Goal: Task Accomplishment & Management: Manage account settings

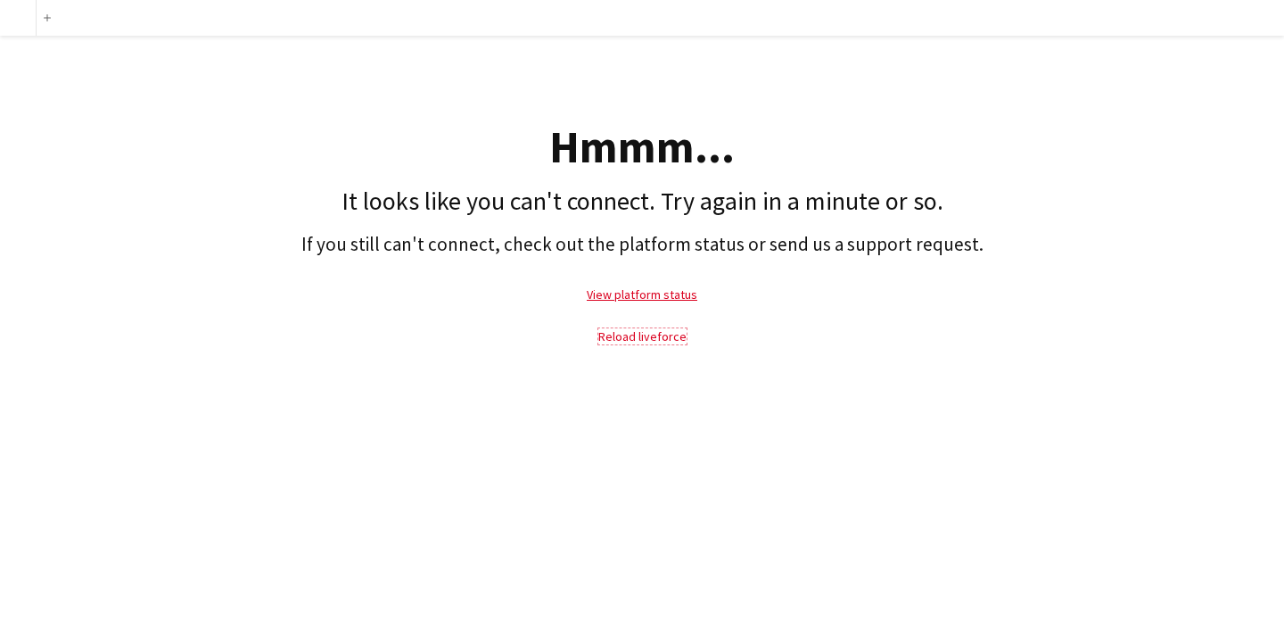
click at [629, 329] on link "Reload liveforce" at bounding box center [642, 336] width 88 height 16
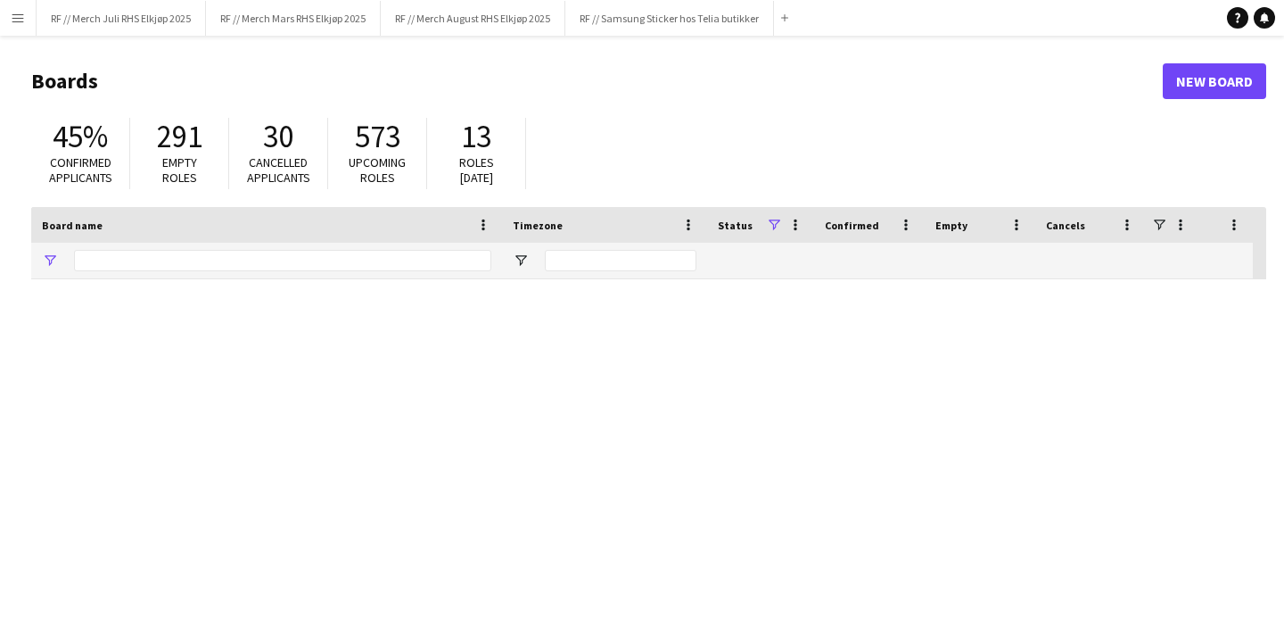
type input "*******"
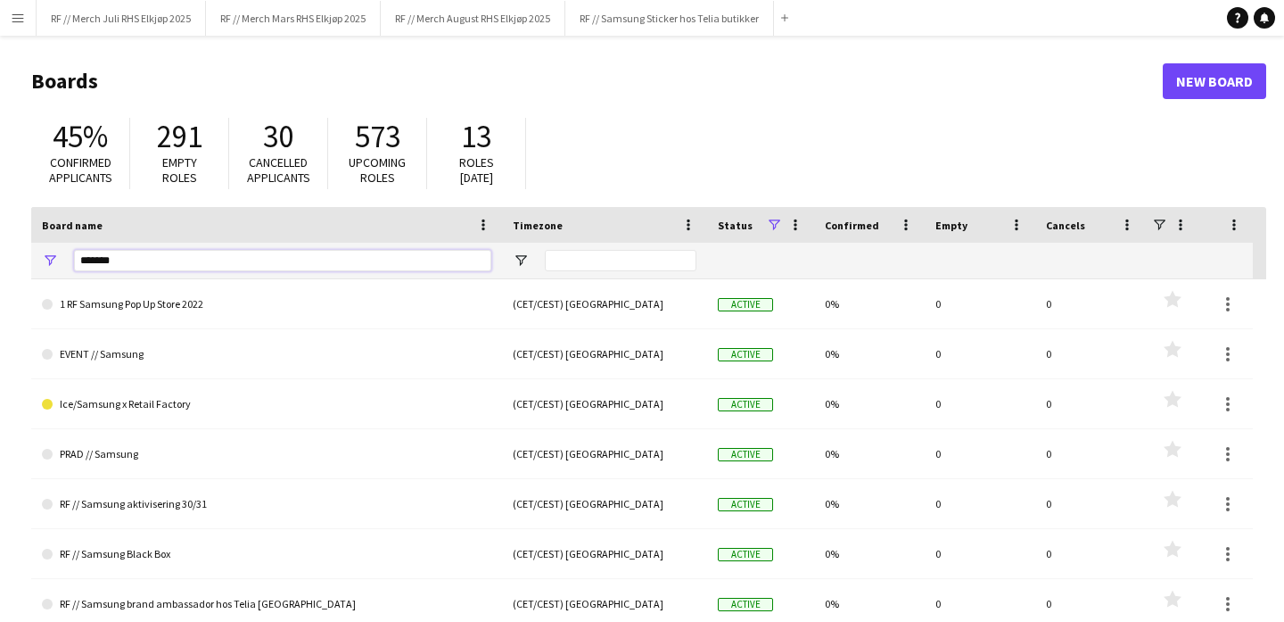
click at [259, 263] on input "*******" at bounding box center [282, 260] width 417 height 21
click at [818, 117] on div "45% Confirmed applicants 291 Empty roles 30 Cancelled applicants 573 Upcoming r…" at bounding box center [648, 158] width 1235 height 98
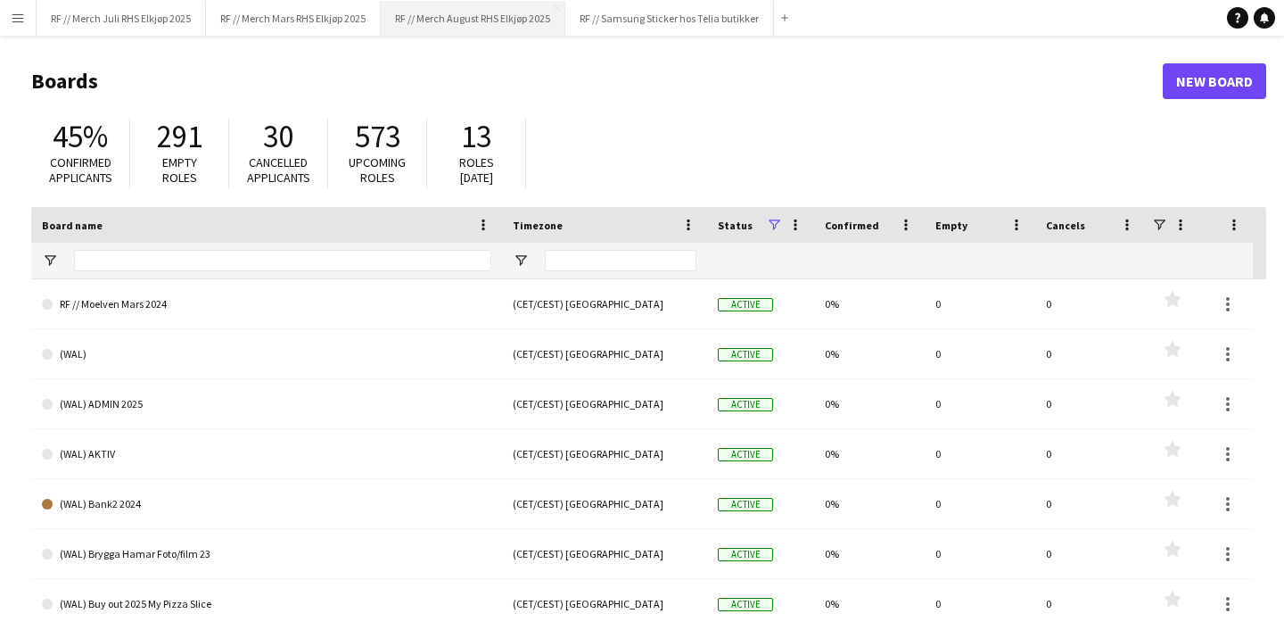
click at [477, 29] on button "RF // Merch August RHS Elkjøp 2025 Close" at bounding box center [473, 18] width 185 height 35
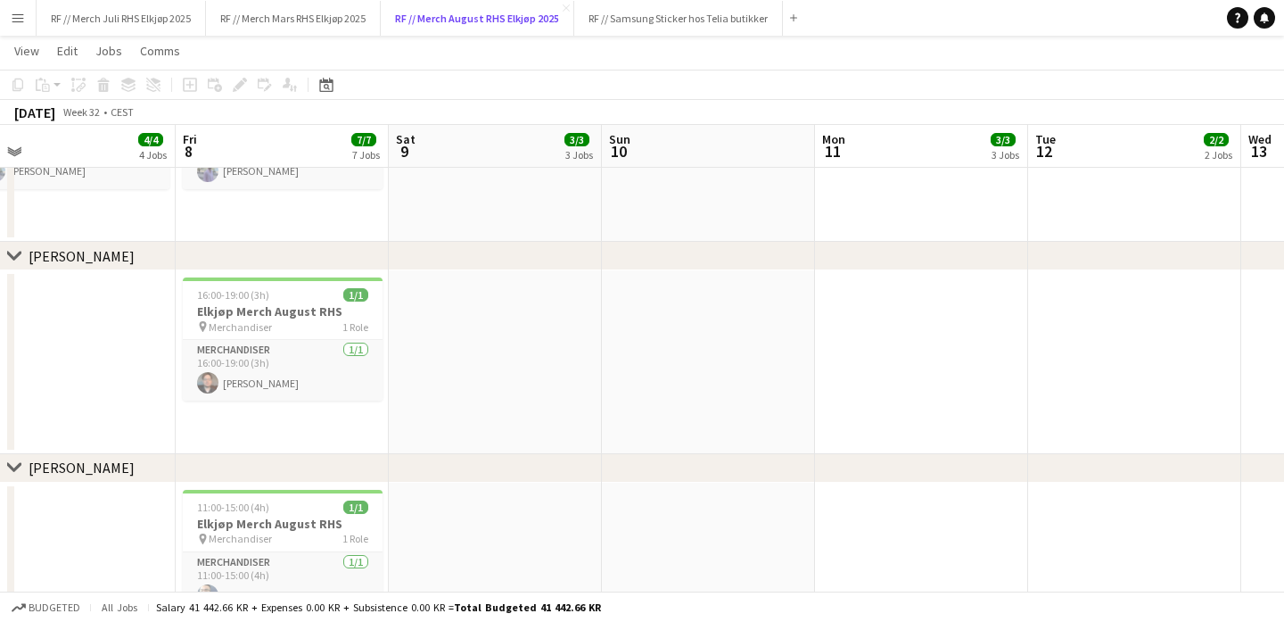
scroll to position [0, 449]
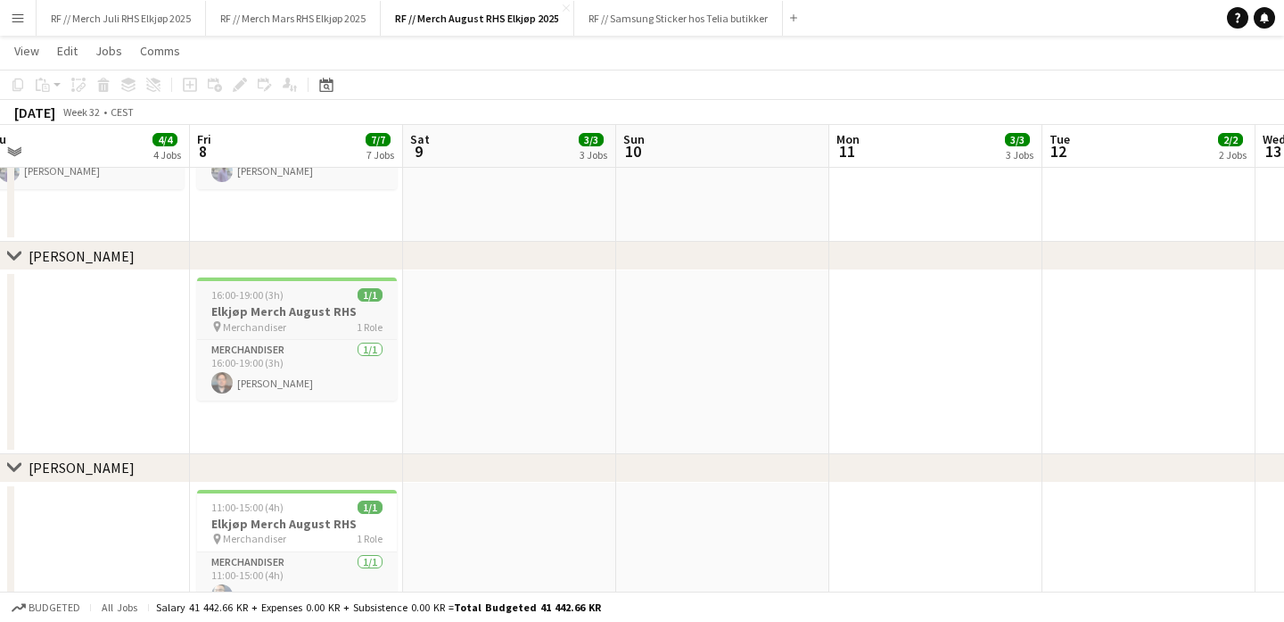
click at [315, 309] on h3 "Elkjøp Merch August RHS" at bounding box center [297, 311] width 200 height 16
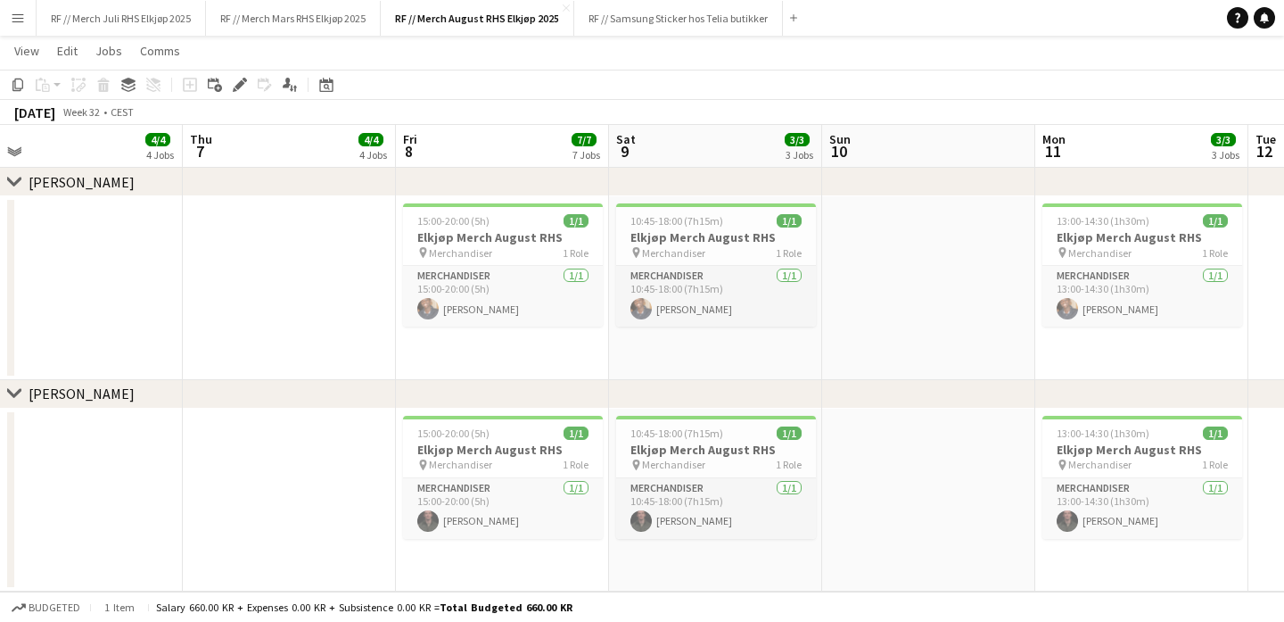
scroll to position [0, 436]
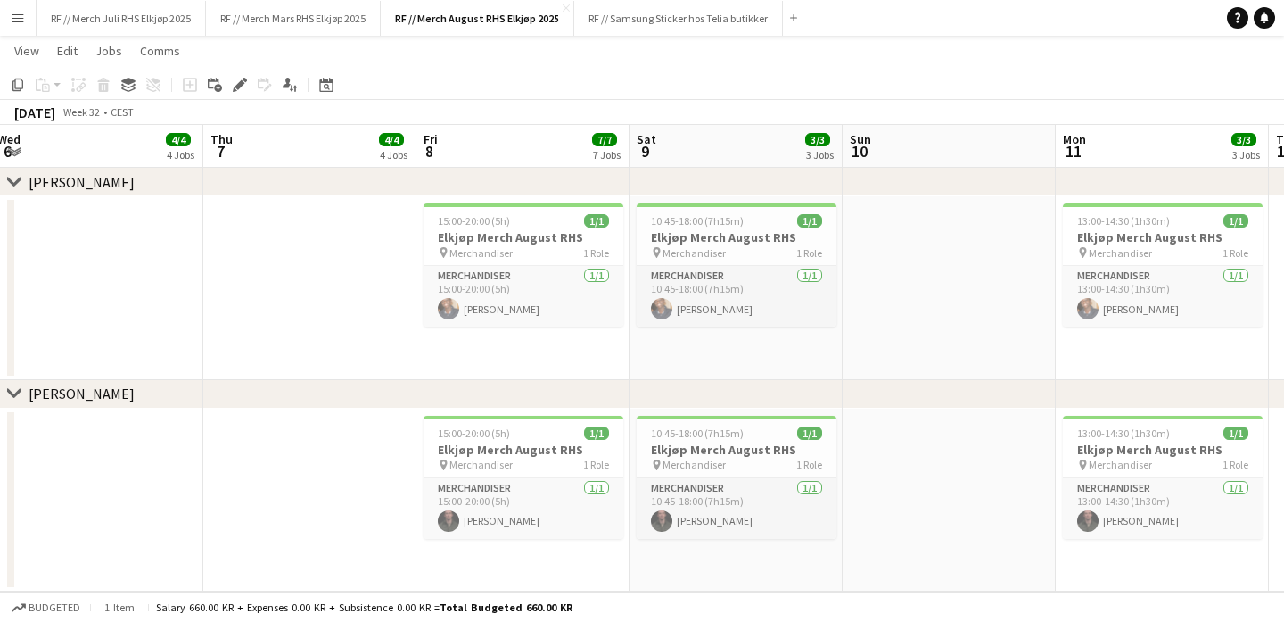
click at [317, 529] on app-date-cell at bounding box center [309, 500] width 213 height 184
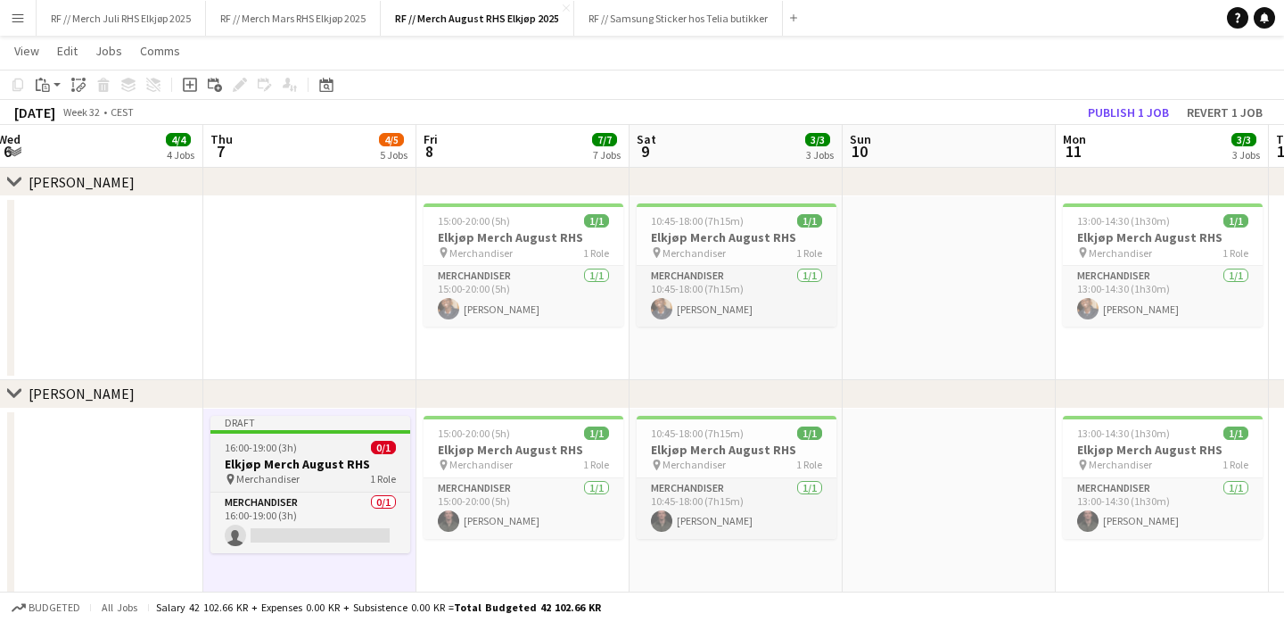
click at [314, 475] on div "pin Merchandiser 1 Role" at bounding box center [310, 479] width 200 height 14
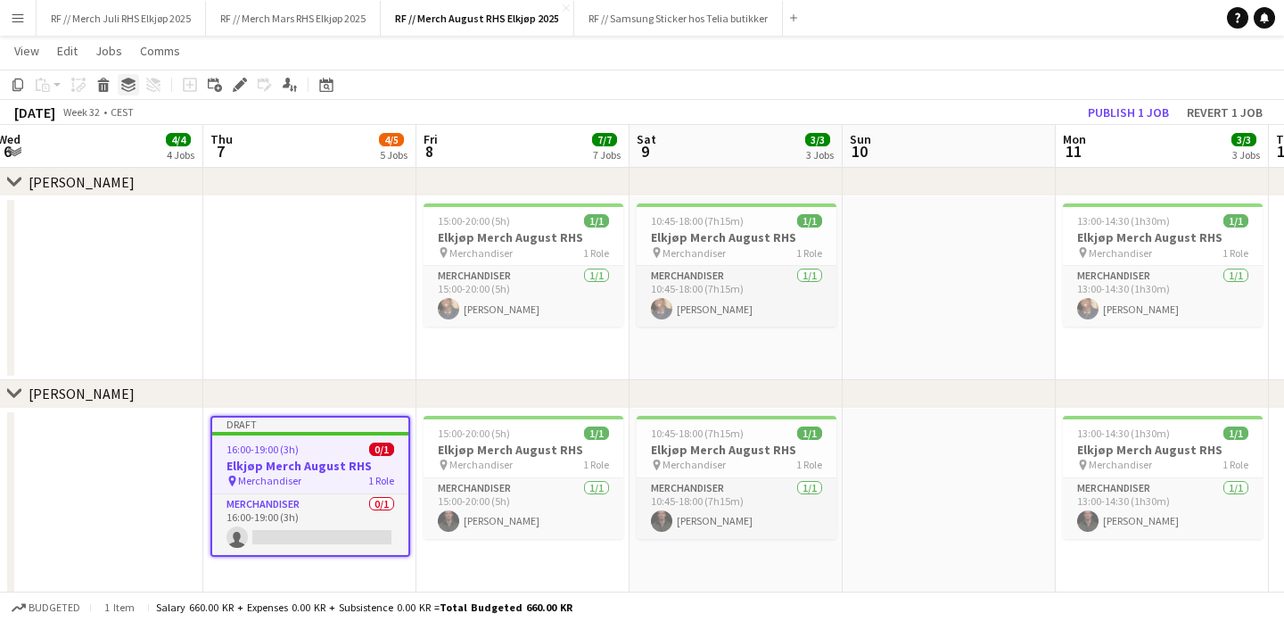
click at [134, 89] on icon "Group" at bounding box center [128, 85] width 14 height 14
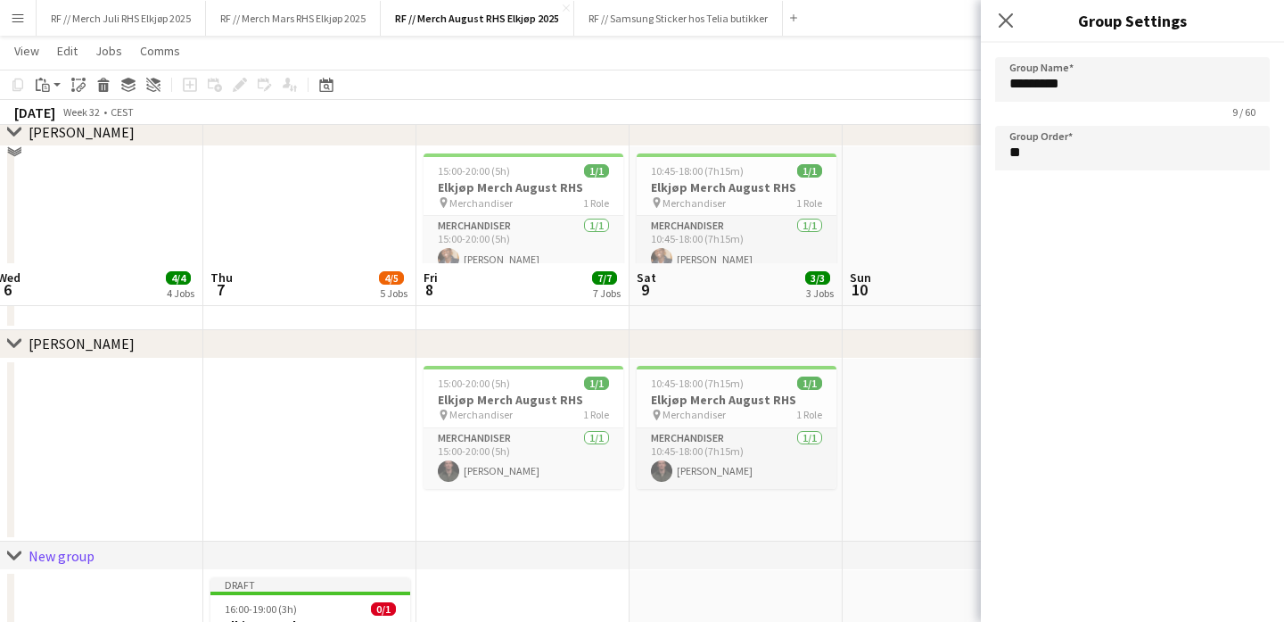
scroll to position [2347, 0]
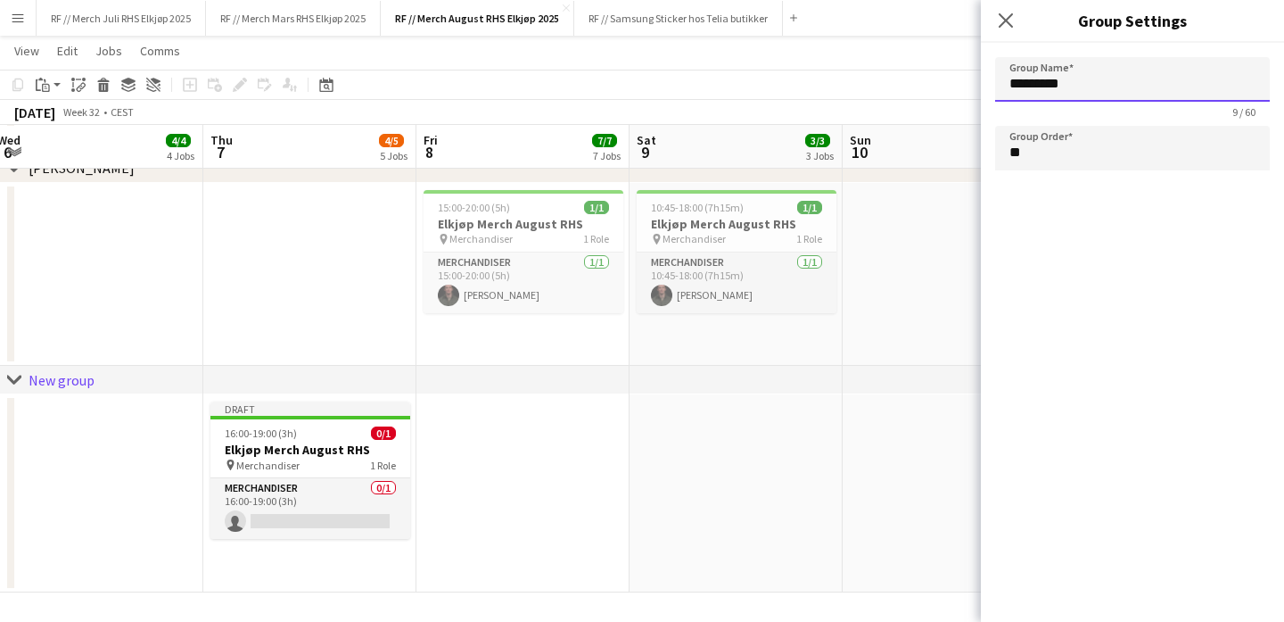
click at [1110, 85] on input "*********" at bounding box center [1132, 79] width 275 height 45
click at [467, 501] on app-date-cell at bounding box center [522, 493] width 213 height 198
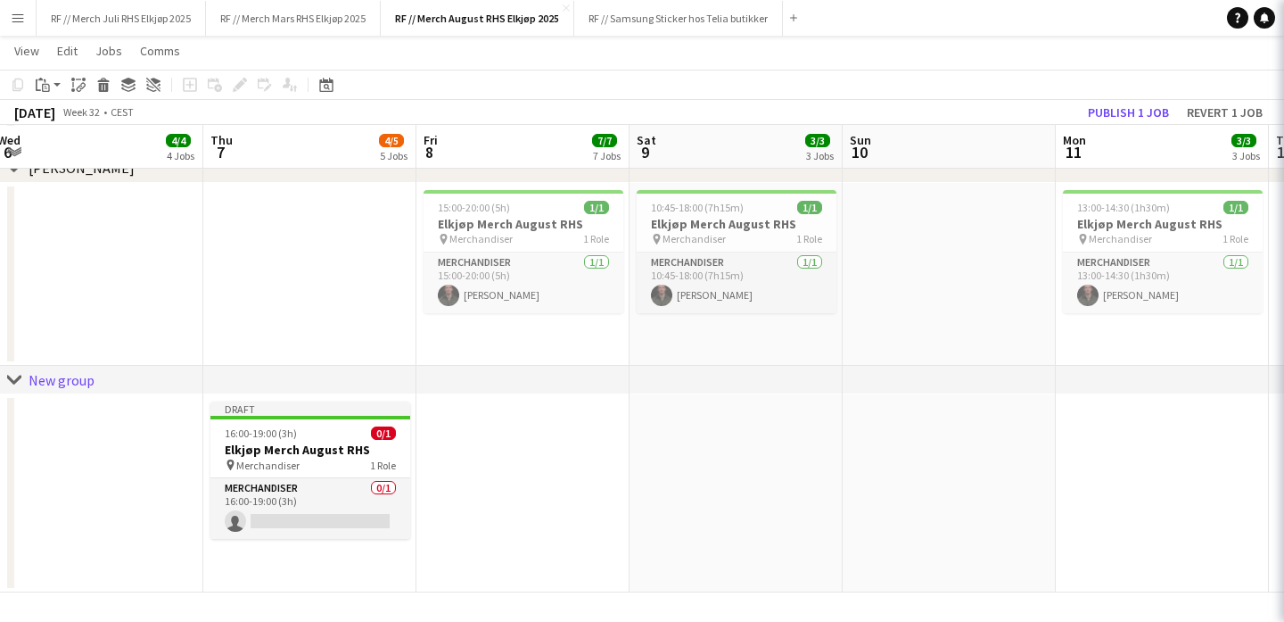
type input "*********"
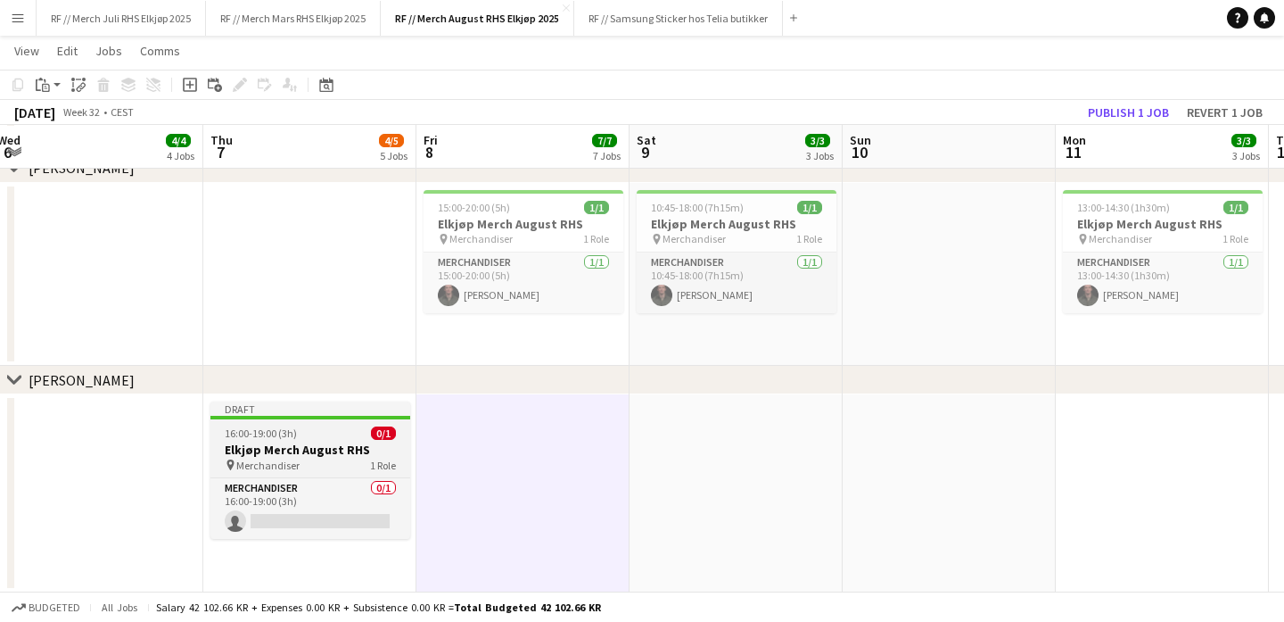
click at [302, 456] on h3 "Elkjøp Merch August RHS" at bounding box center [310, 449] width 200 height 16
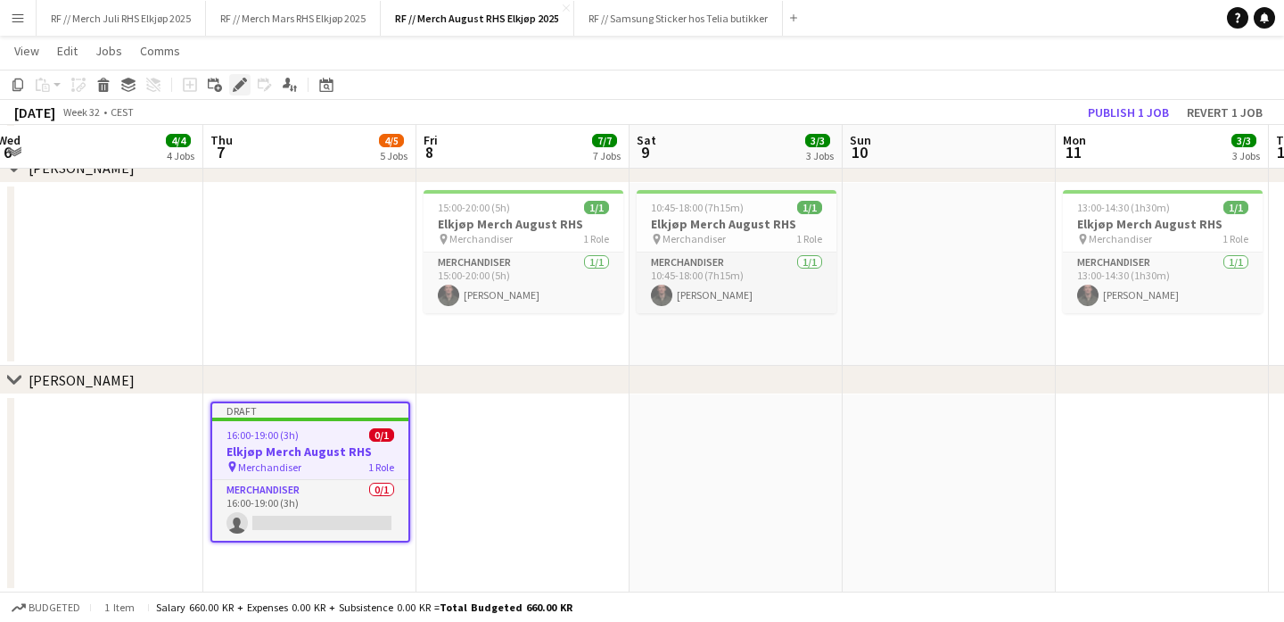
click at [235, 84] on icon "Edit" at bounding box center [240, 85] width 14 height 14
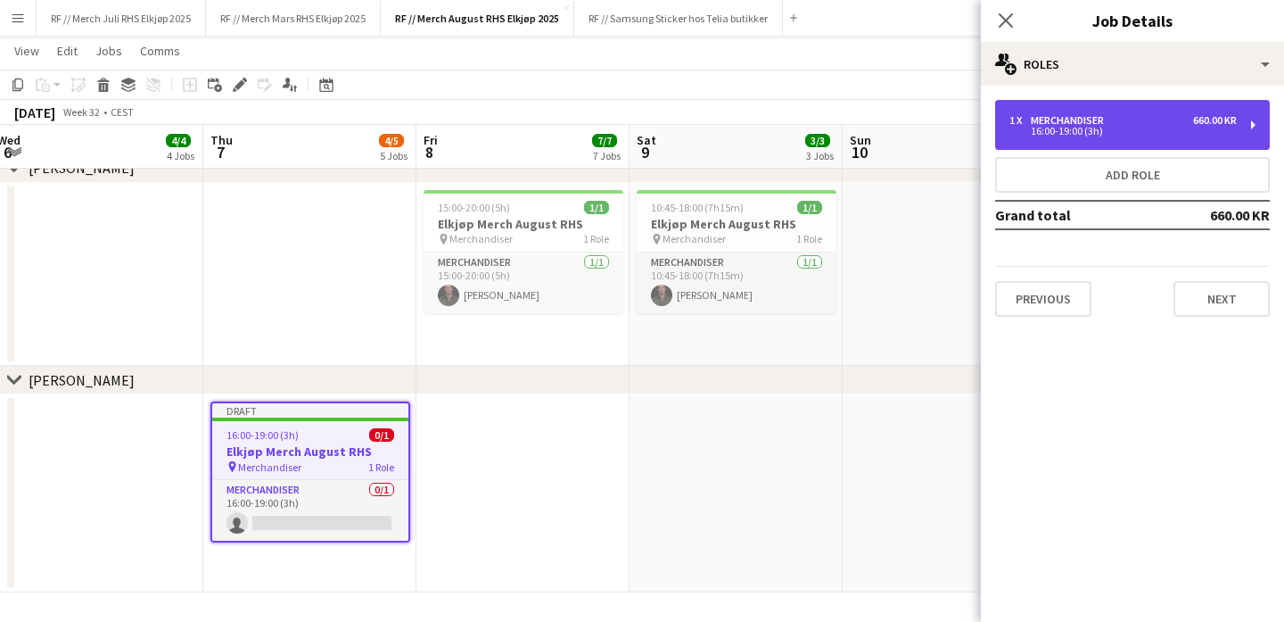
click at [1189, 130] on div "16:00-19:00 (3h)" at bounding box center [1122, 131] width 227 height 9
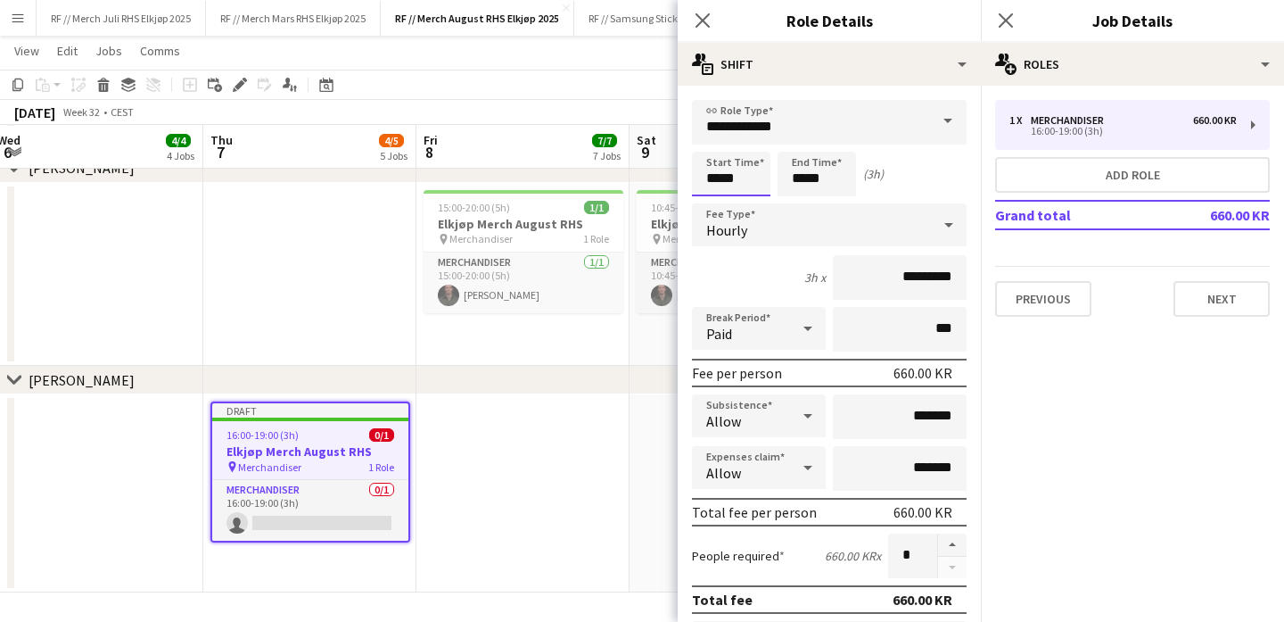
click at [732, 176] on input "*****" at bounding box center [731, 174] width 78 height 45
type input "*****"
click at [499, 502] on app-date-cell at bounding box center [522, 493] width 213 height 198
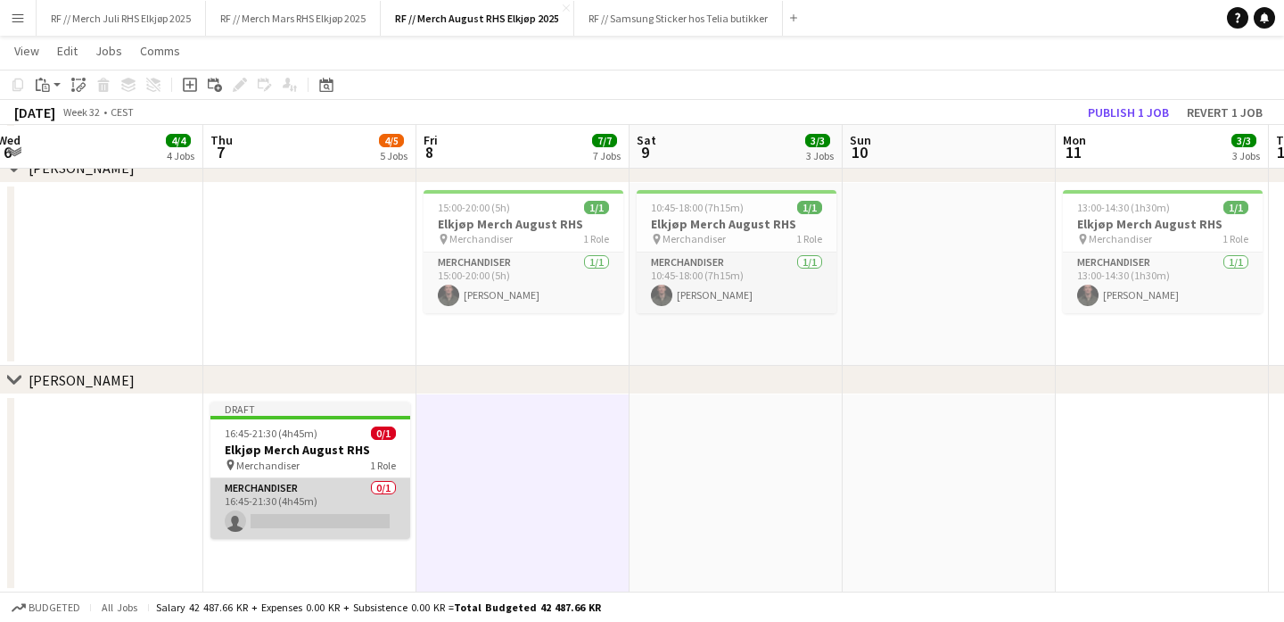
click at [320, 516] on app-card-role "Merchandiser 0/1 16:45-21:30 (4h45m) single-neutral-actions" at bounding box center [310, 508] width 200 height 61
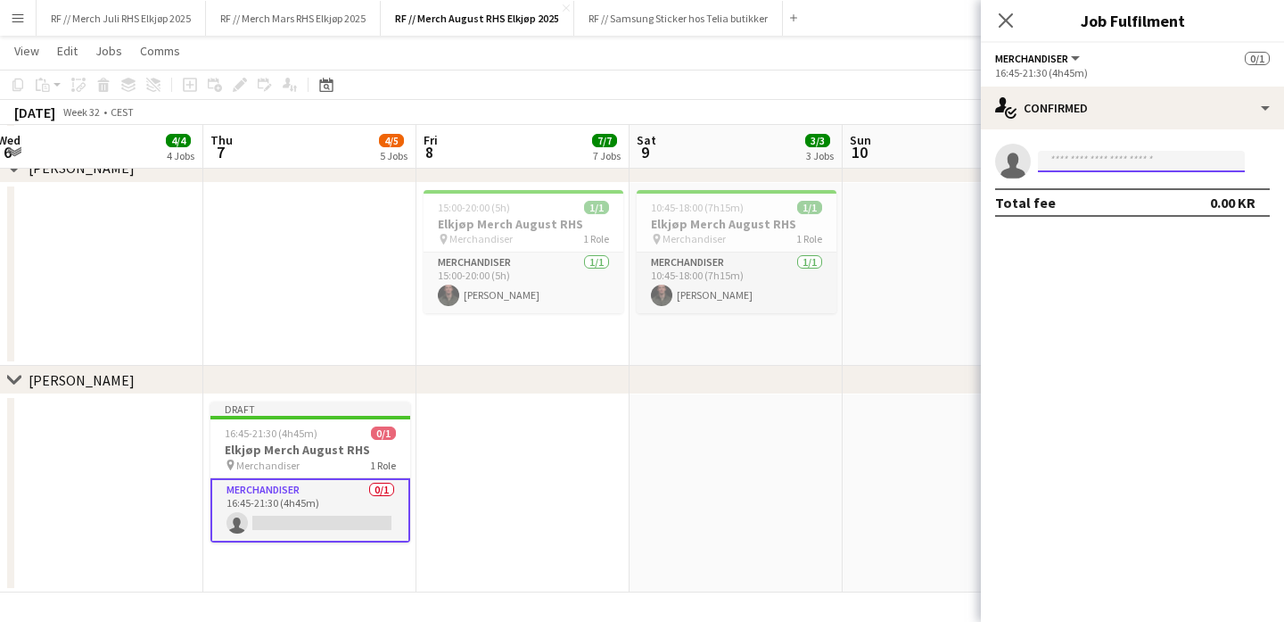
click at [1140, 156] on input at bounding box center [1141, 161] width 207 height 21
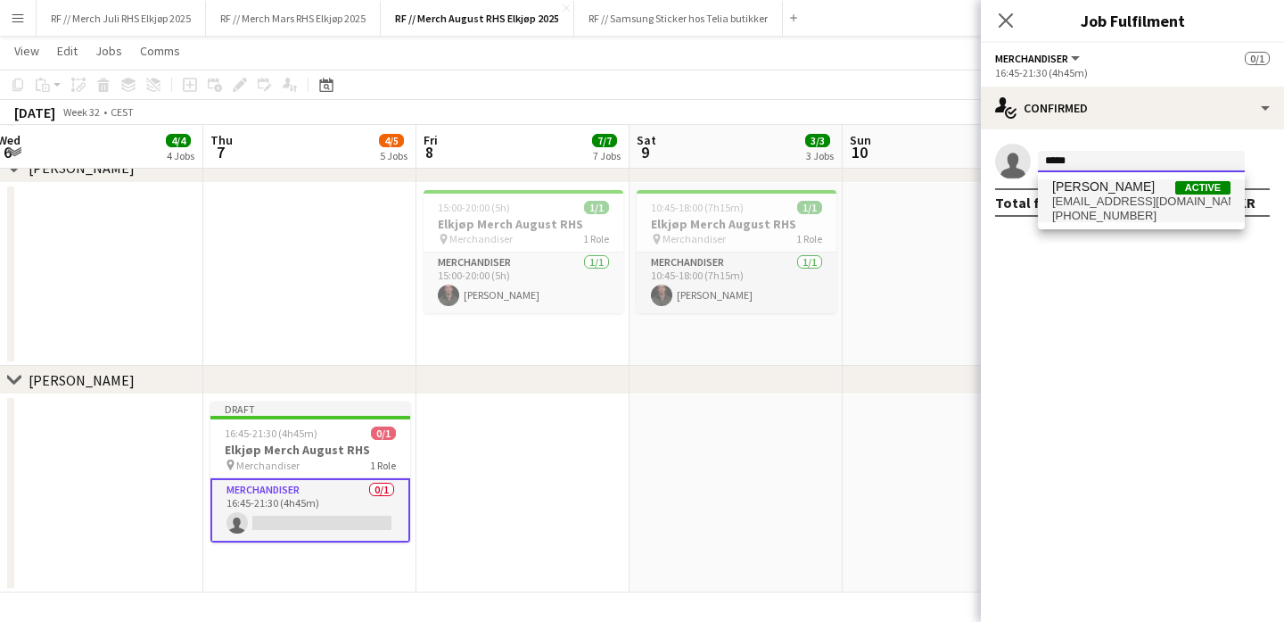
type input "*****"
click at [1102, 212] on span "[PHONE_NUMBER]" at bounding box center [1141, 216] width 178 height 14
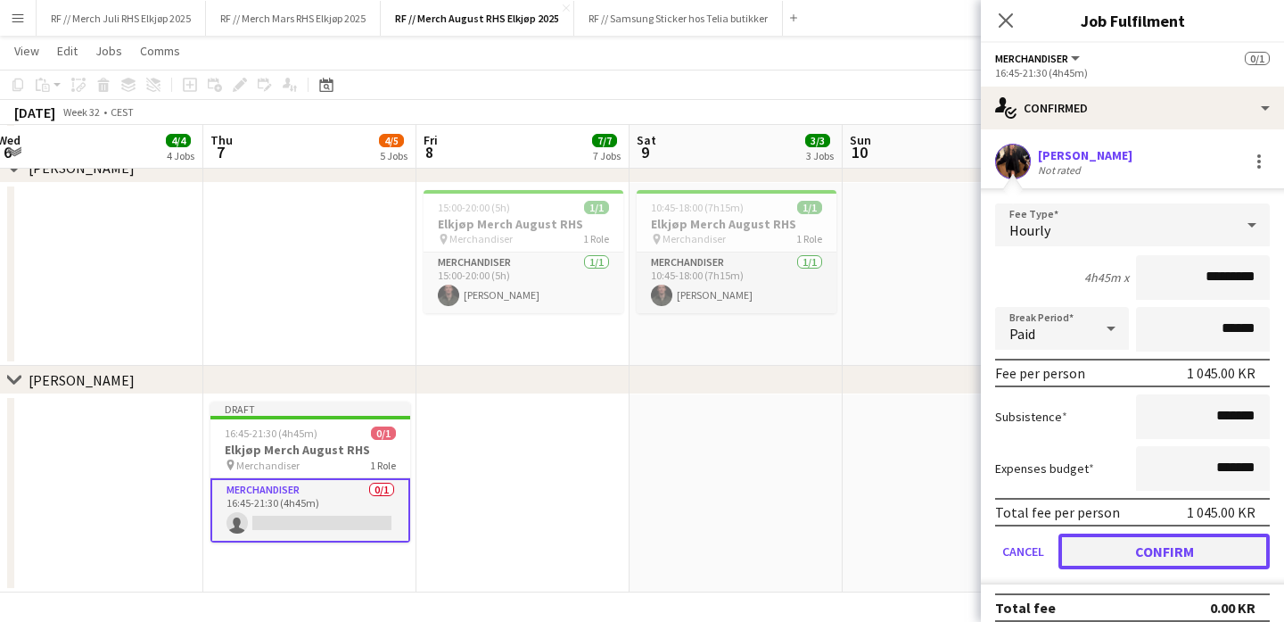
click at [1182, 559] on button "Confirm" at bounding box center [1163, 551] width 211 height 36
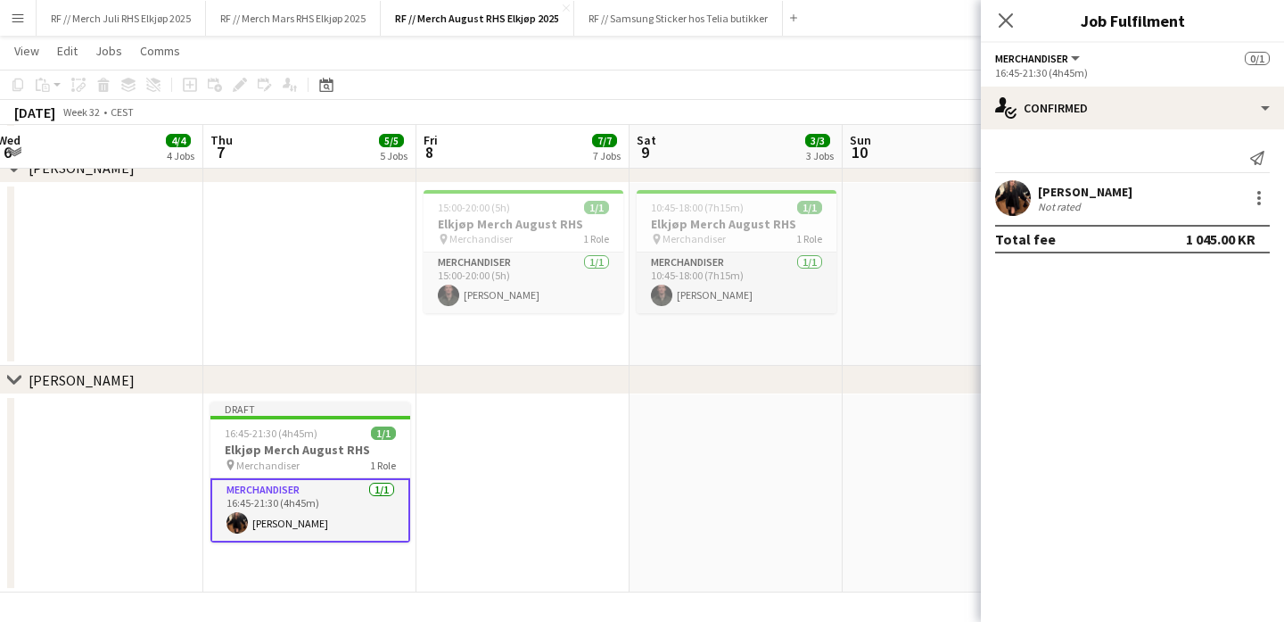
click at [806, 462] on app-date-cell at bounding box center [736, 493] width 213 height 198
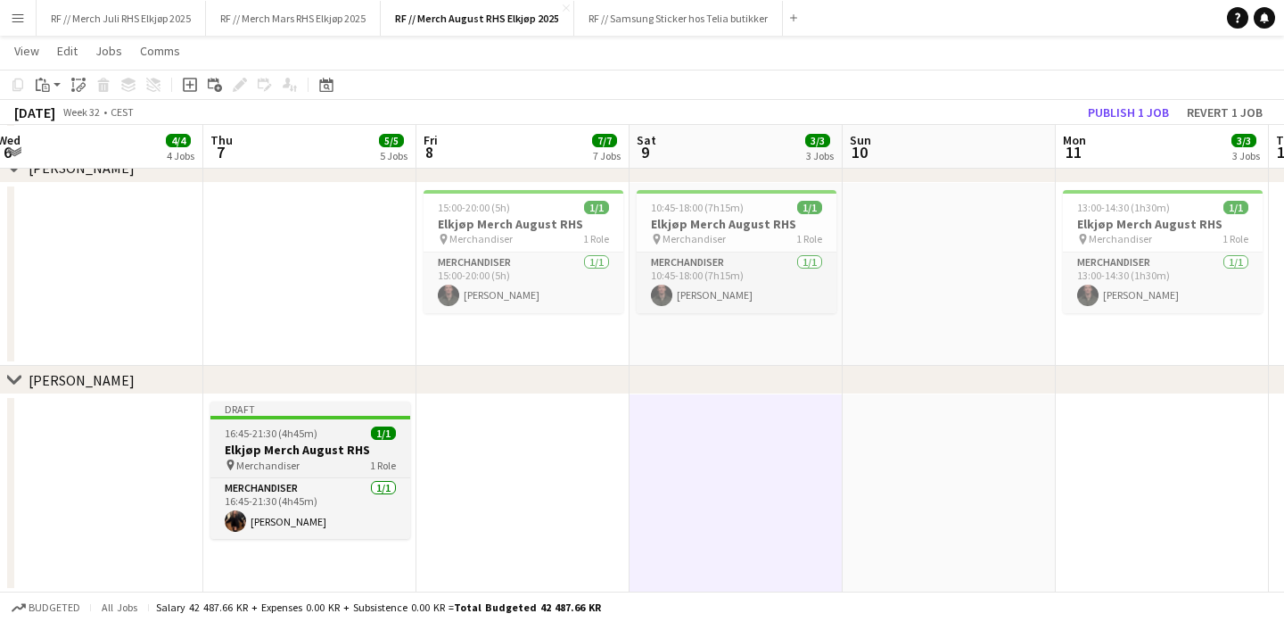
click at [351, 435] on div "16:45-21:30 (4h45m) 1/1" at bounding box center [310, 432] width 200 height 13
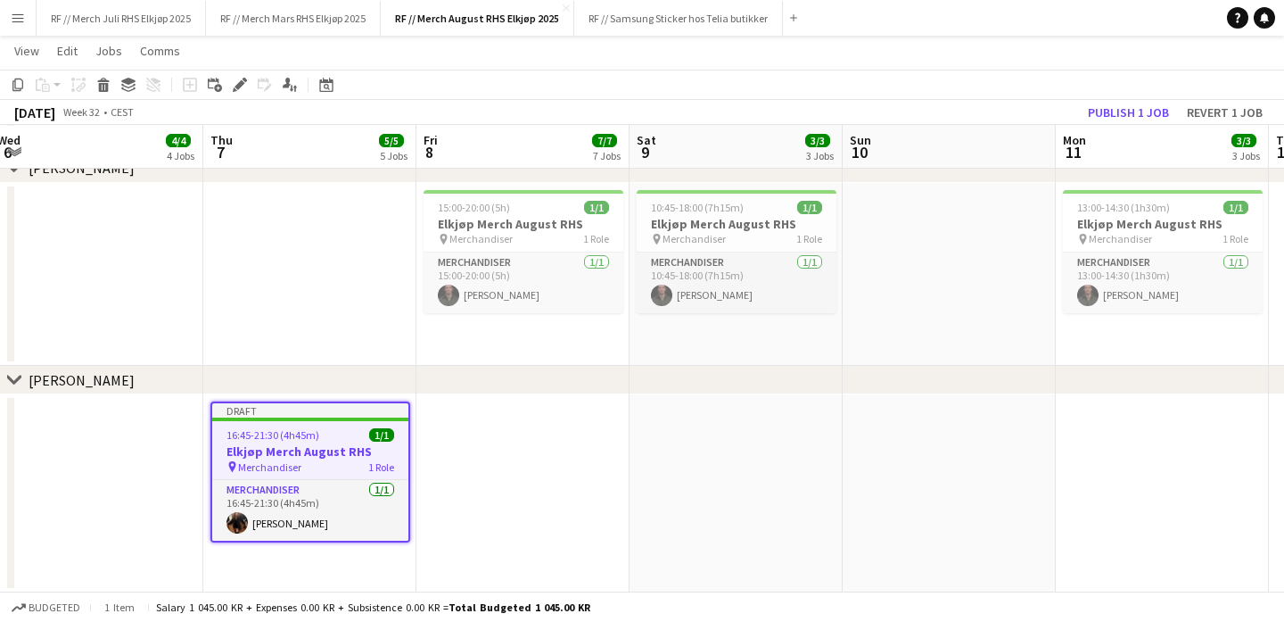
click at [572, 439] on app-date-cell at bounding box center [522, 493] width 213 height 198
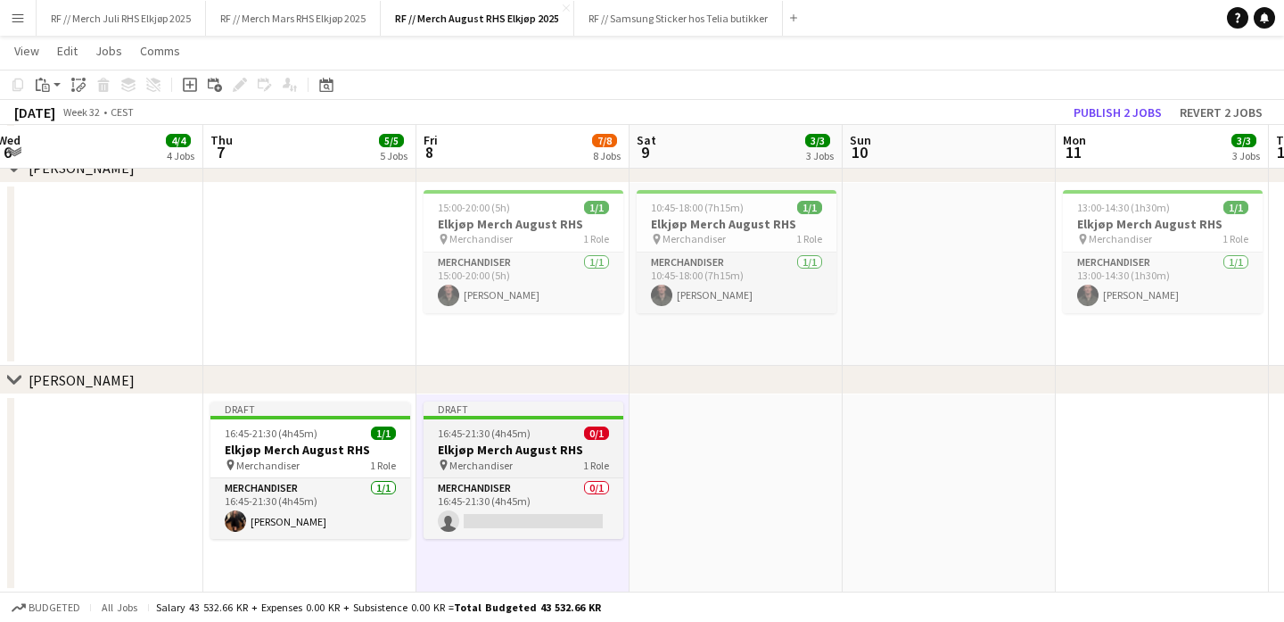
click at [482, 462] on span "Merchandiser" at bounding box center [480, 464] width 63 height 13
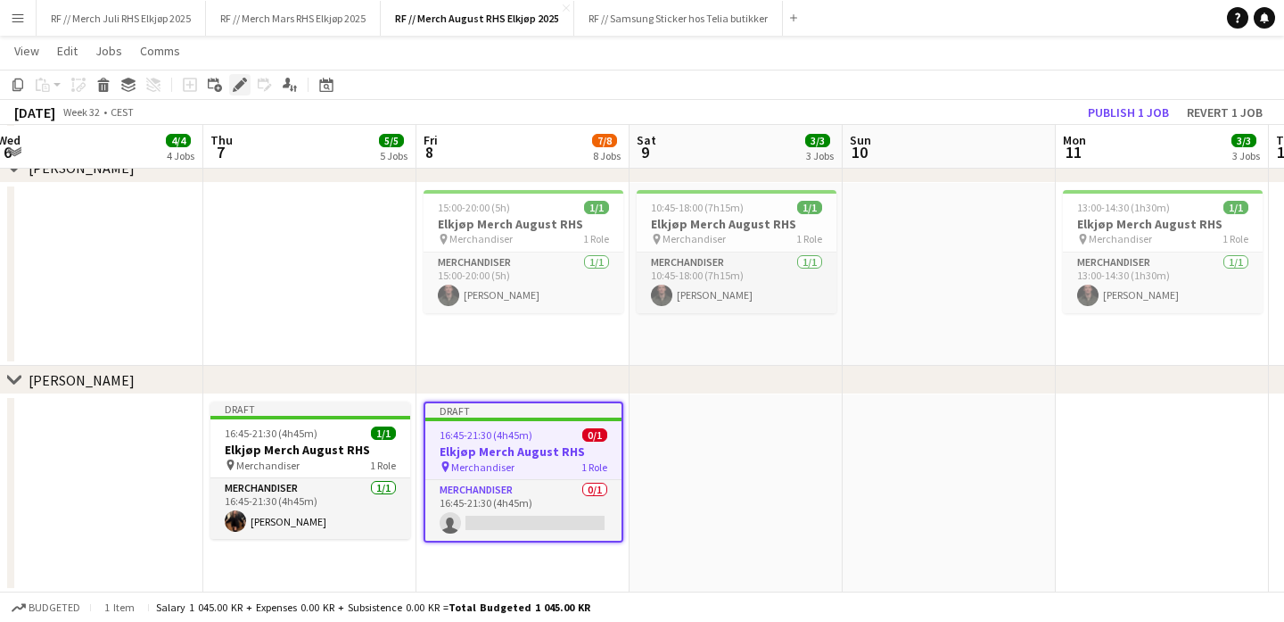
click at [237, 84] on icon at bounding box center [240, 85] width 10 height 10
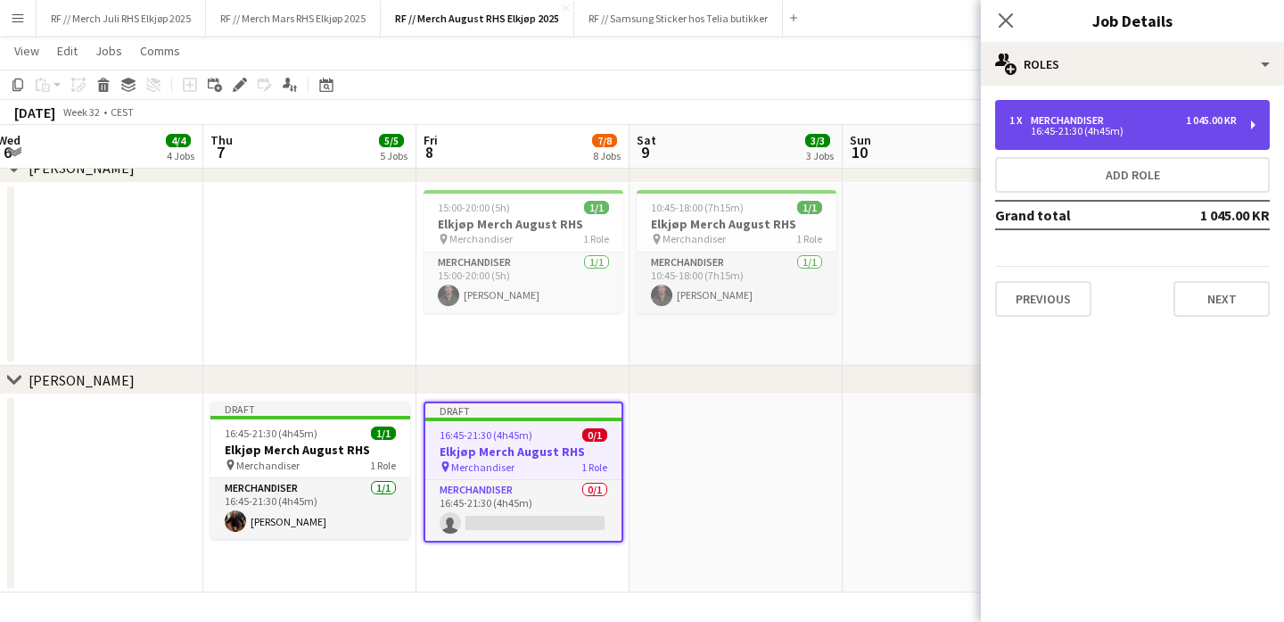
click at [1231, 128] on div "16:45-21:30 (4h45m)" at bounding box center [1122, 131] width 227 height 9
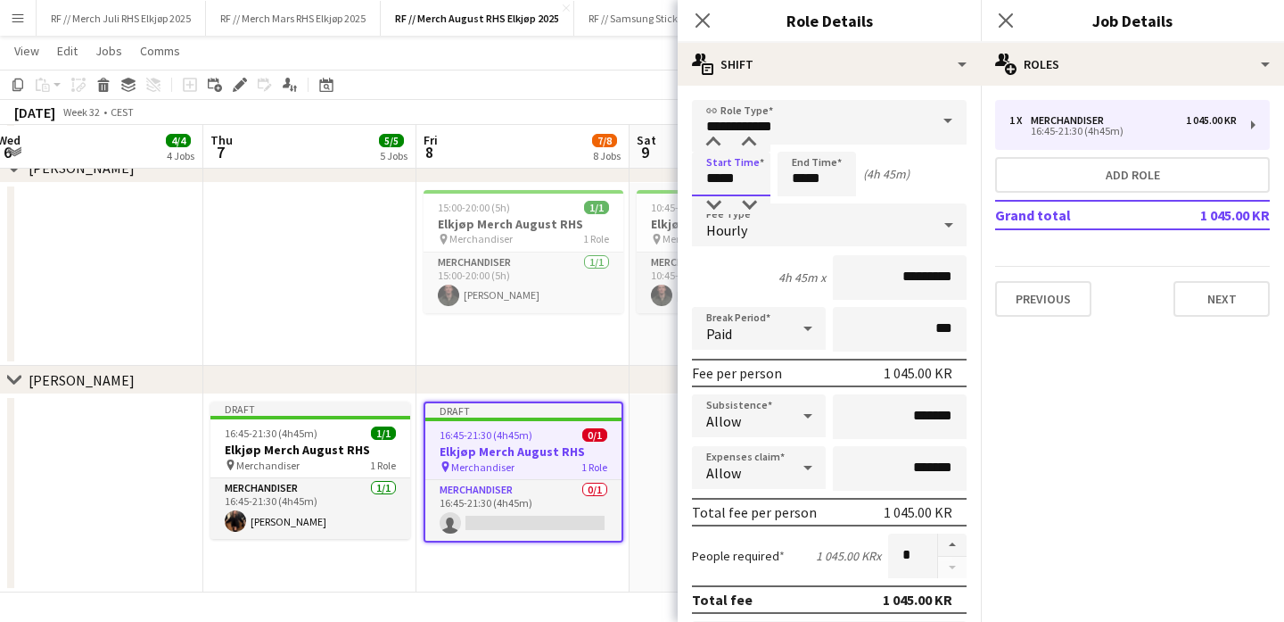
click at [723, 174] on input "*****" at bounding box center [731, 174] width 78 height 45
click at [718, 180] on input "*****" at bounding box center [731, 174] width 78 height 45
type input "*****"
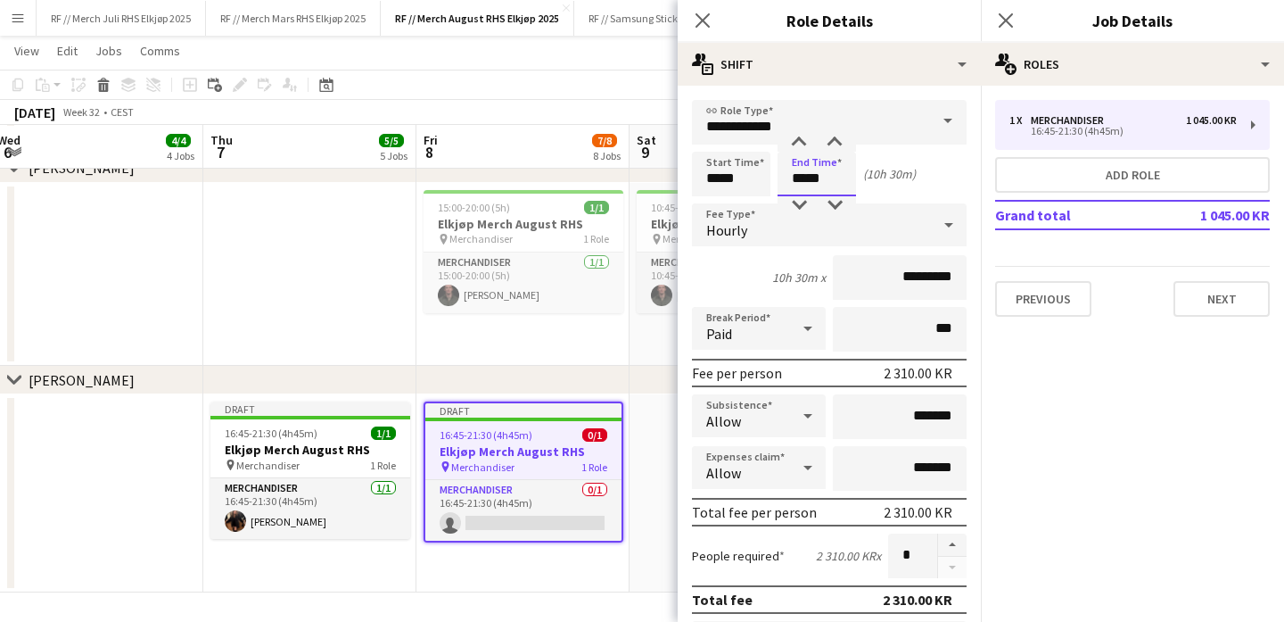
type input "*****"
click at [655, 415] on app-date-cell at bounding box center [736, 493] width 213 height 198
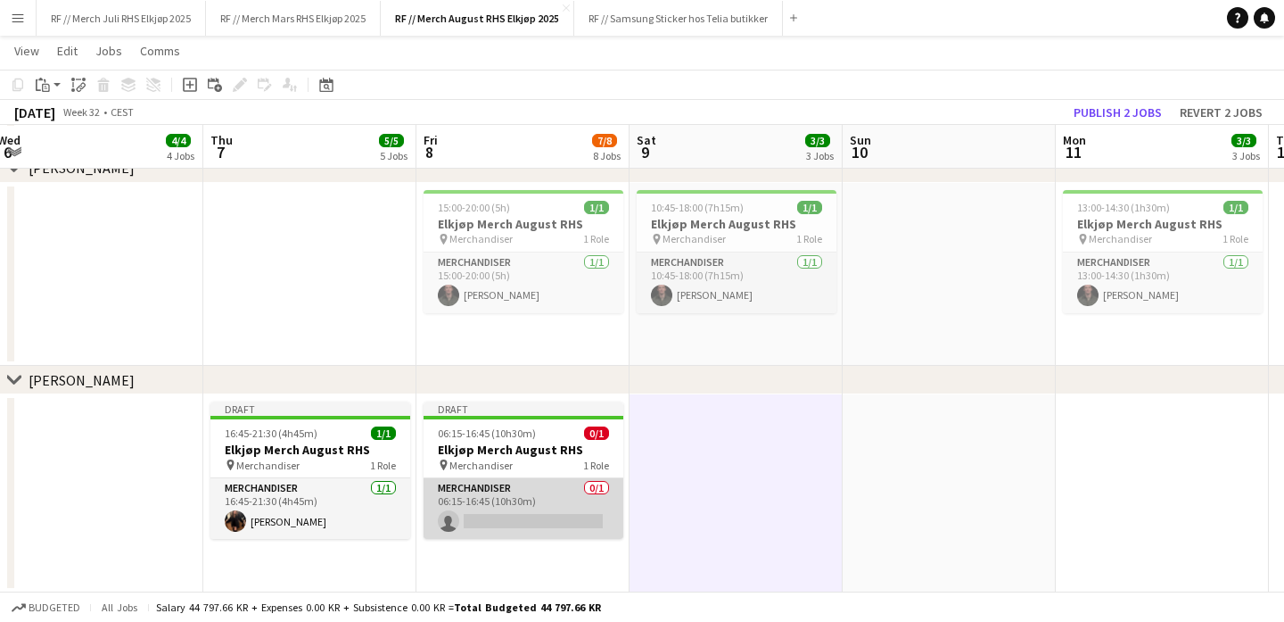
click at [515, 530] on app-card-role "Merchandiser 0/1 06:15-16:45 (10h30m) single-neutral-actions" at bounding box center [524, 508] width 200 height 61
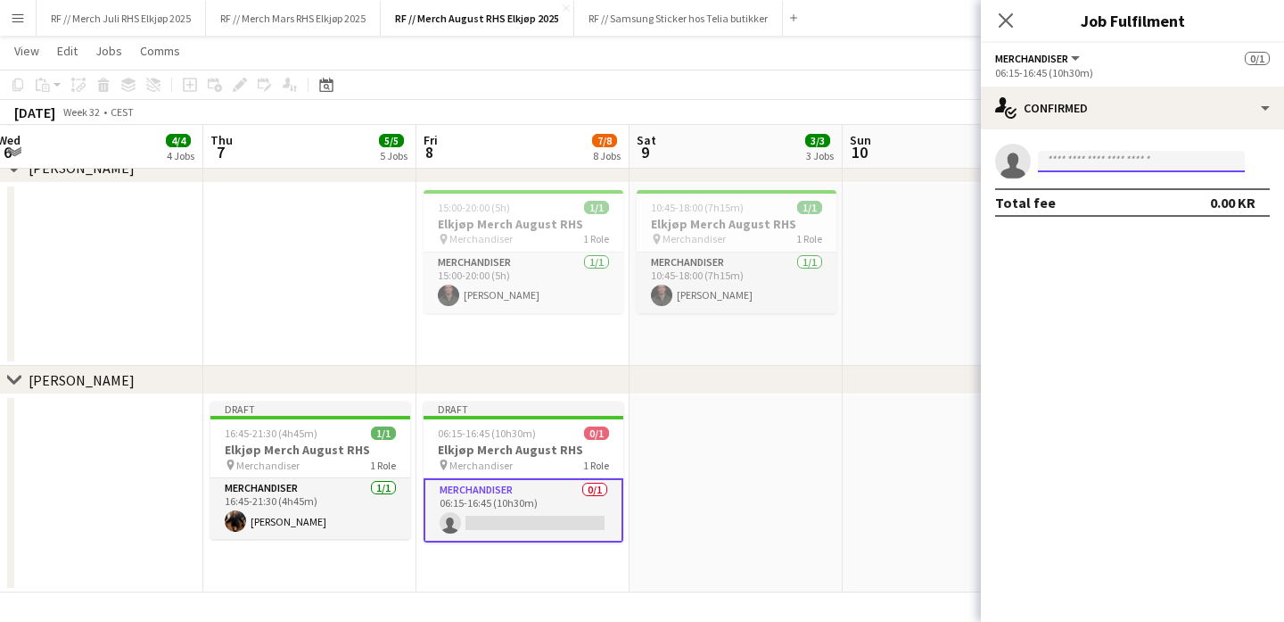
click at [1105, 161] on input at bounding box center [1141, 161] width 207 height 21
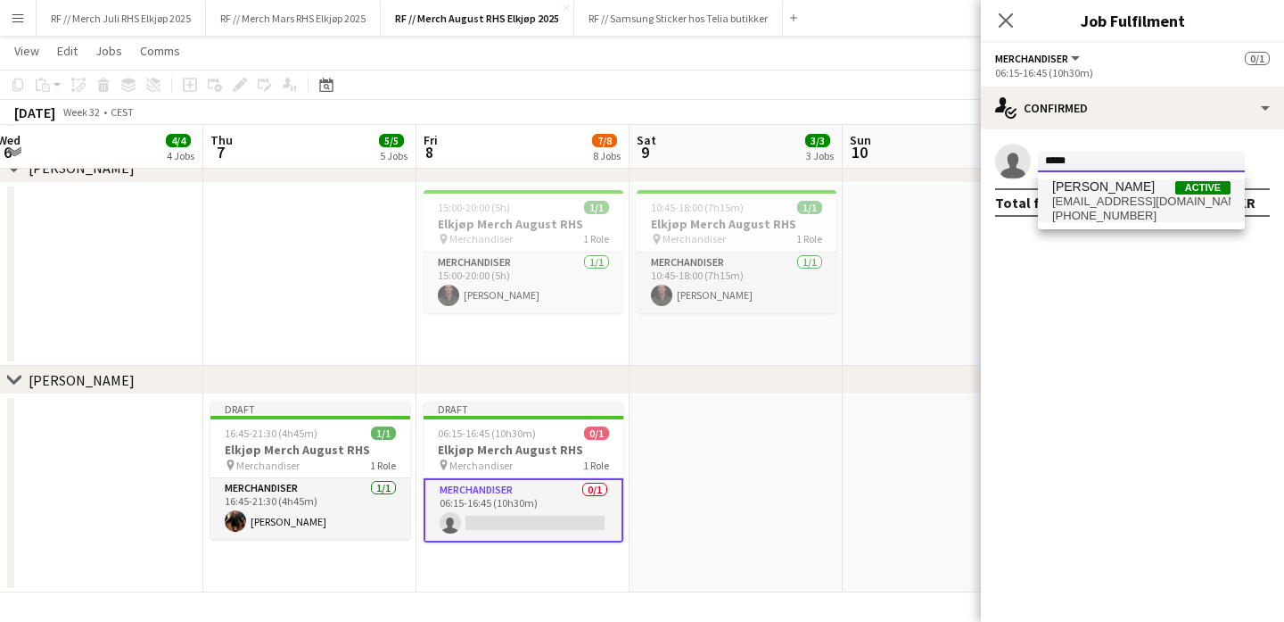
type input "*****"
click at [1109, 202] on span "[EMAIL_ADDRESS][DOMAIN_NAME]" at bounding box center [1141, 201] width 178 height 14
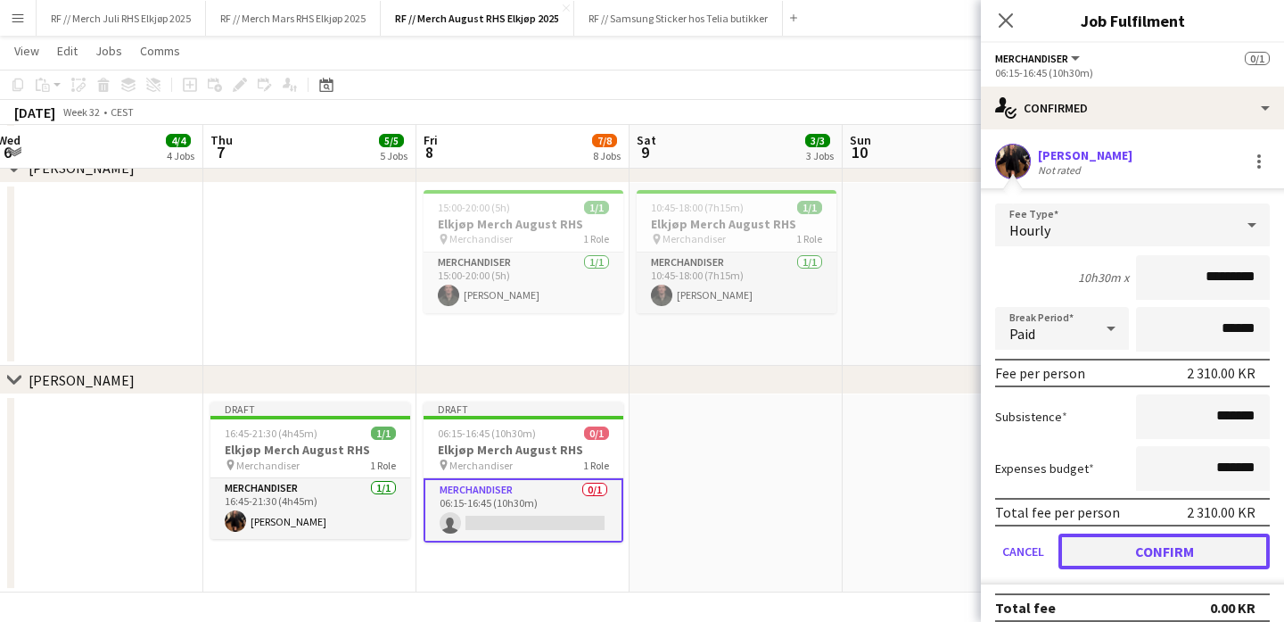
click at [1166, 562] on button "Confirm" at bounding box center [1163, 551] width 211 height 36
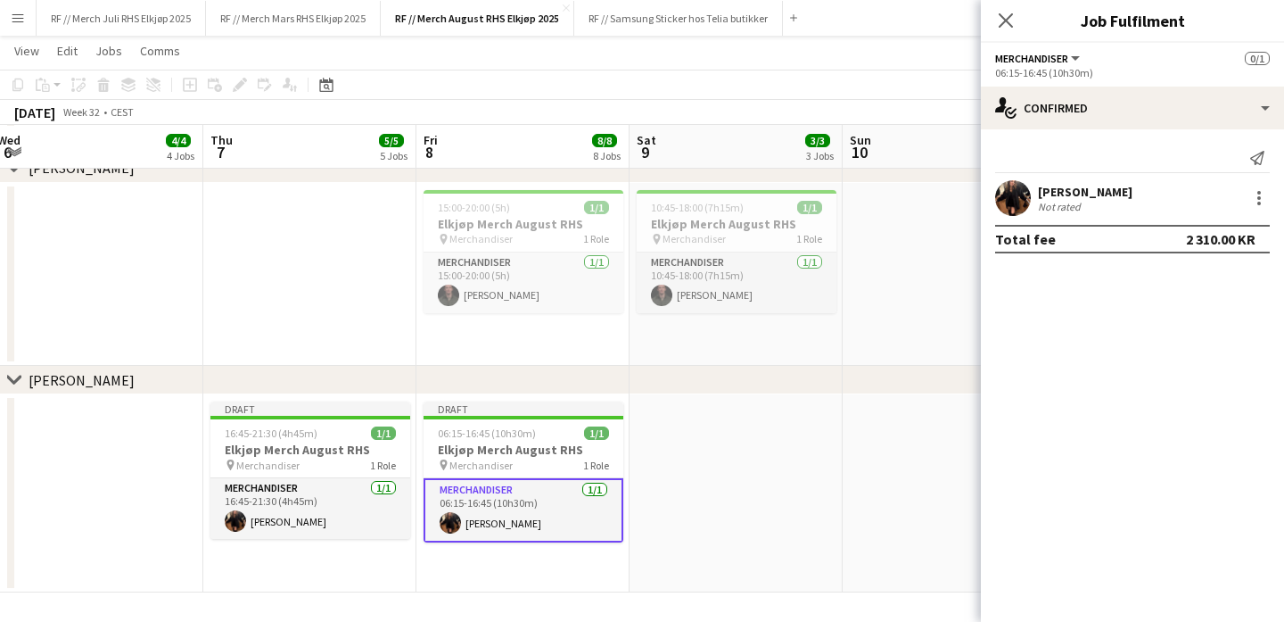
click at [729, 464] on app-date-cell at bounding box center [736, 493] width 213 height 198
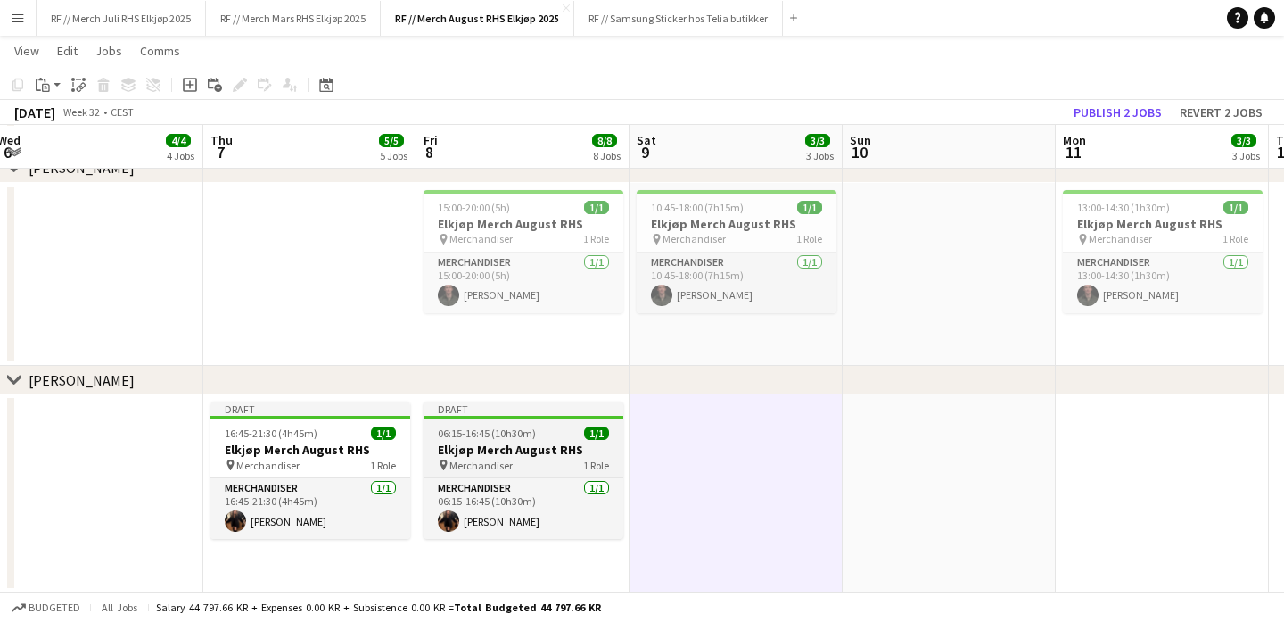
click at [518, 456] on h3 "Elkjøp Merch August RHS" at bounding box center [524, 449] width 200 height 16
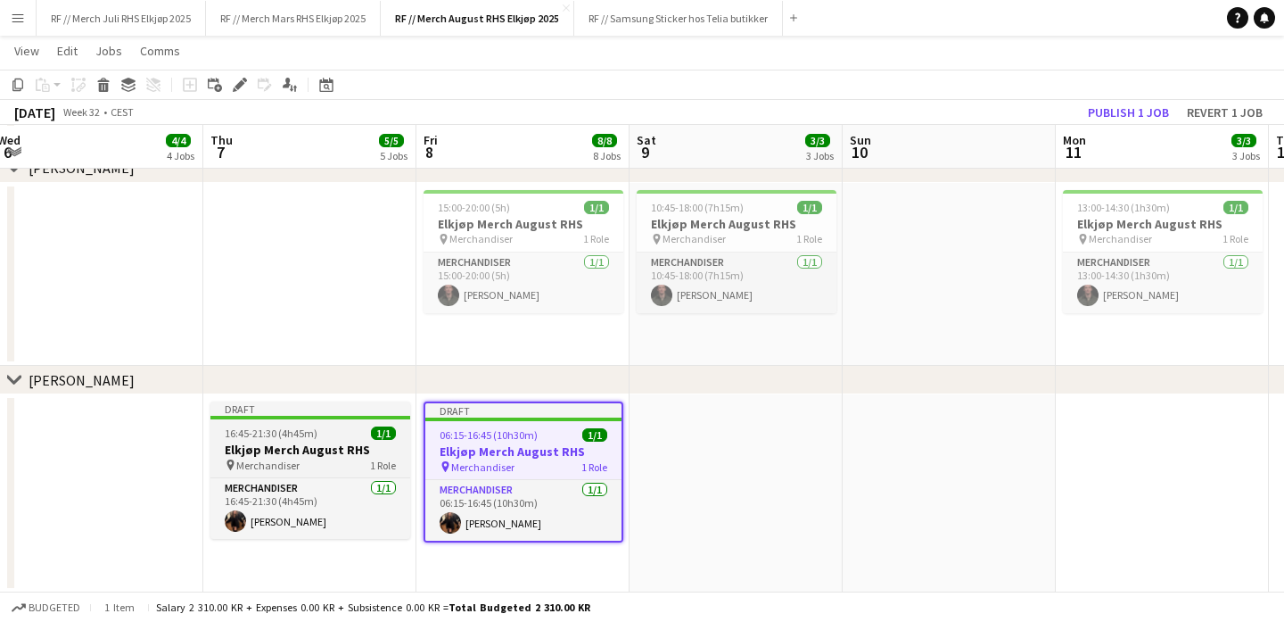
click at [317, 470] on div "pin Merchandiser 1 Role" at bounding box center [310, 464] width 200 height 14
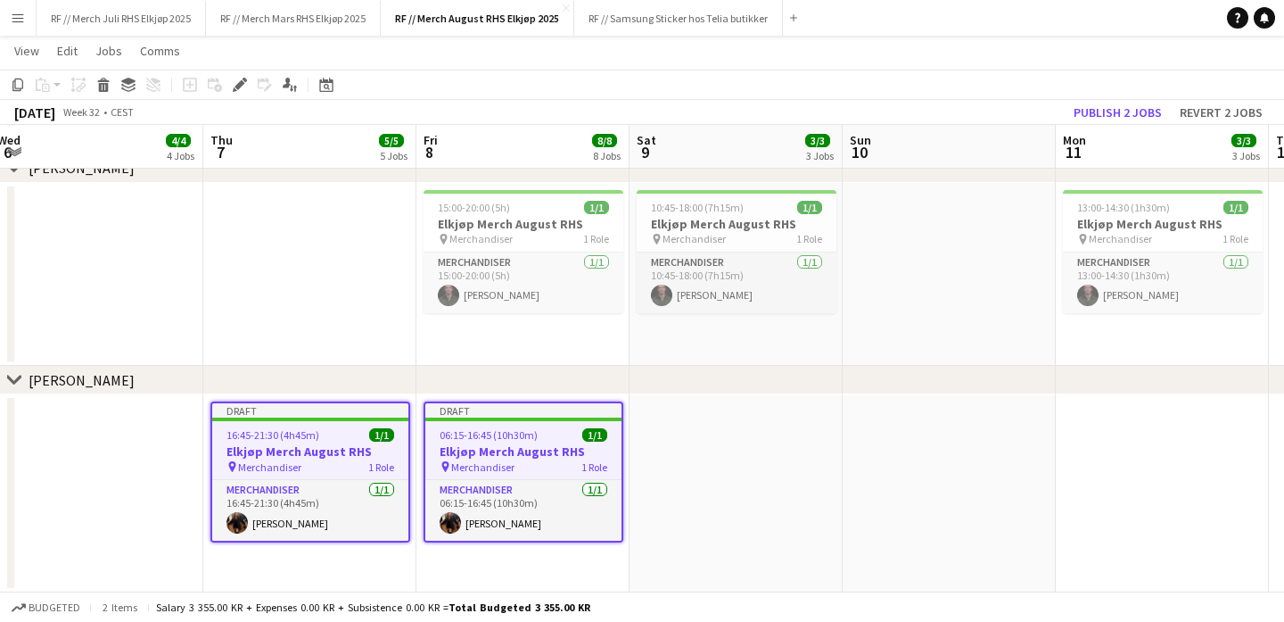
click at [684, 498] on app-date-cell at bounding box center [736, 493] width 213 height 198
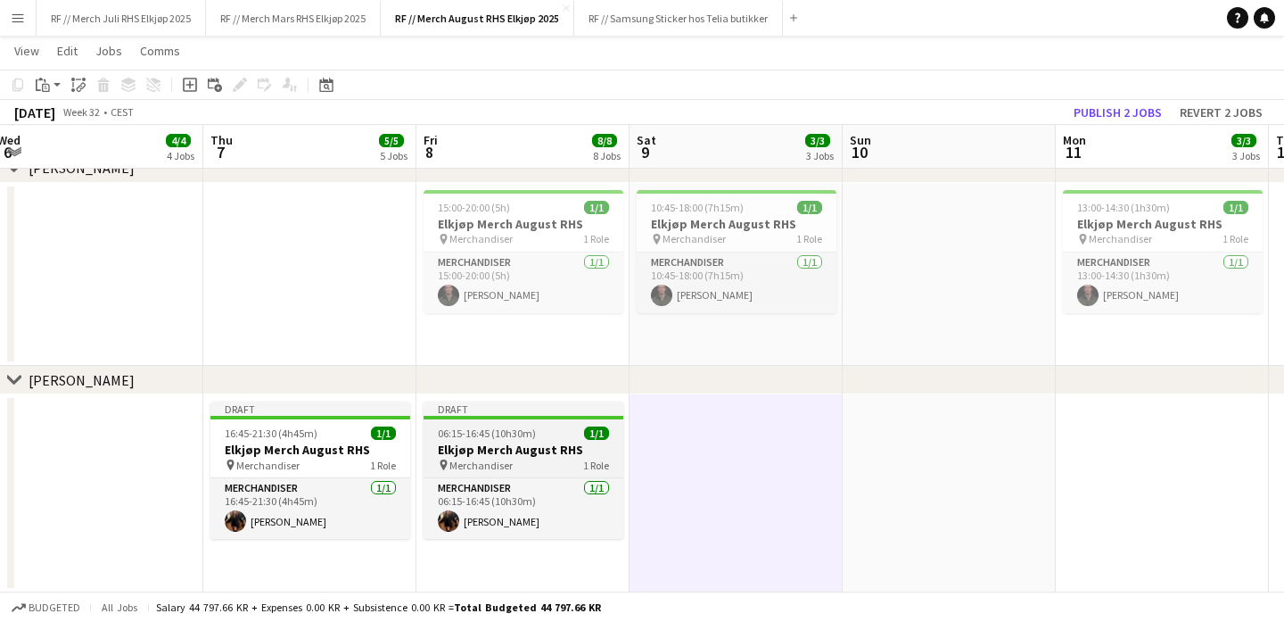
click at [585, 455] on h3 "Elkjøp Merch August RHS" at bounding box center [524, 449] width 200 height 16
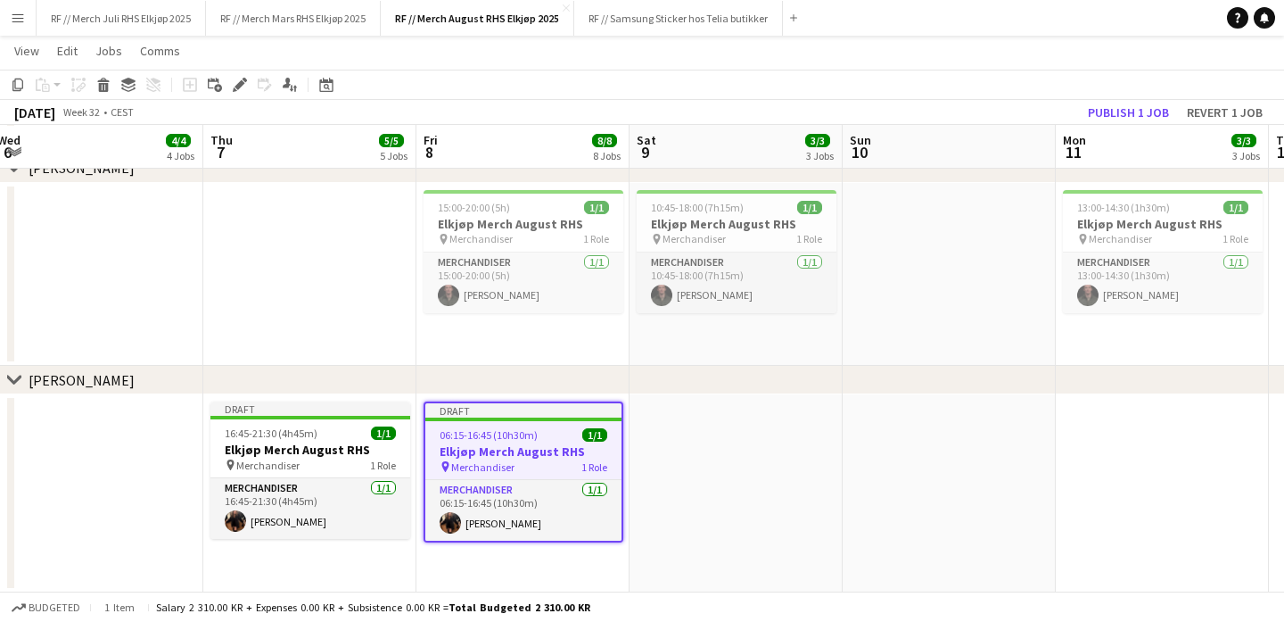
click at [392, 572] on app-date-cell "Draft 16:45-21:30 (4h45m) 1/1 Elkjøp Merch August RHS pin Merchandiser 1 Role M…" at bounding box center [309, 493] width 213 height 198
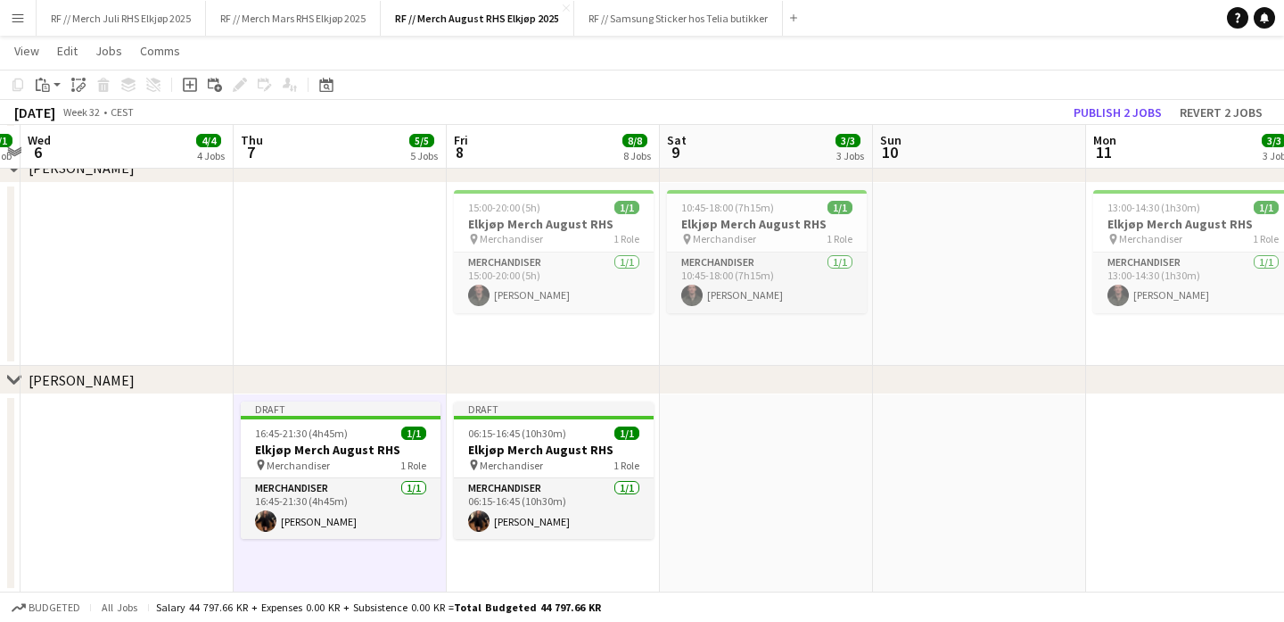
scroll to position [0, 399]
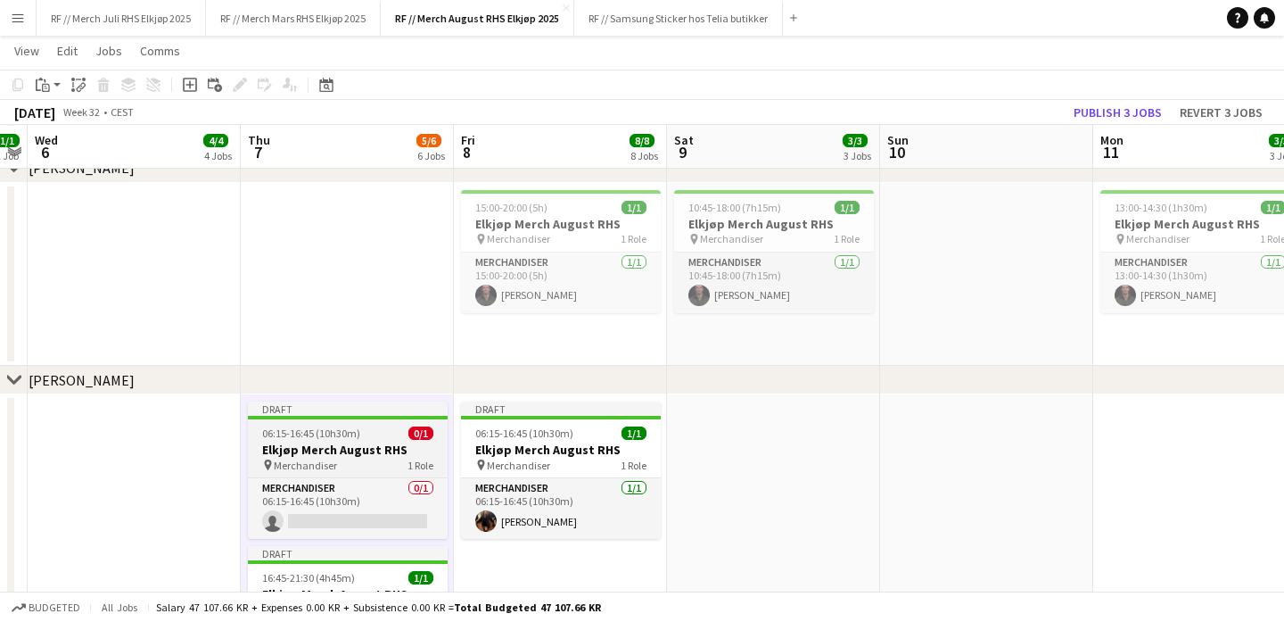
click at [345, 457] on div "pin Merchandiser 1 Role" at bounding box center [348, 464] width 200 height 14
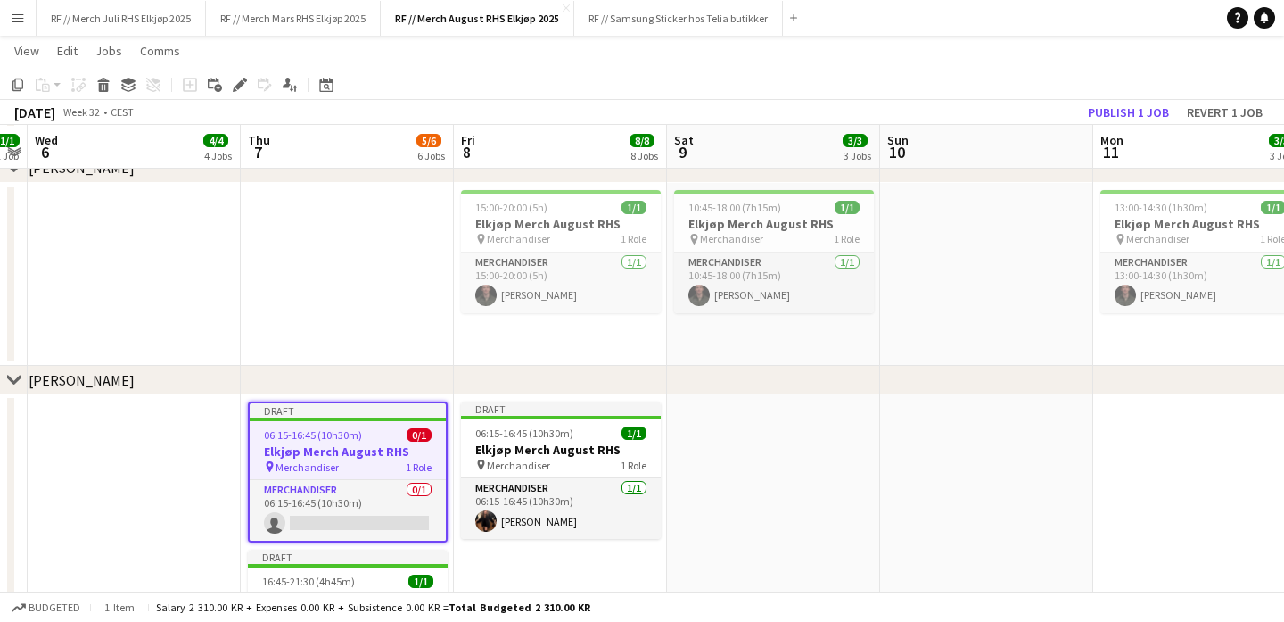
click at [134, 97] on app-toolbar "Copy Paste Paste Command V Paste with crew Command Shift V Paste linked Job [GE…" at bounding box center [642, 85] width 1284 height 30
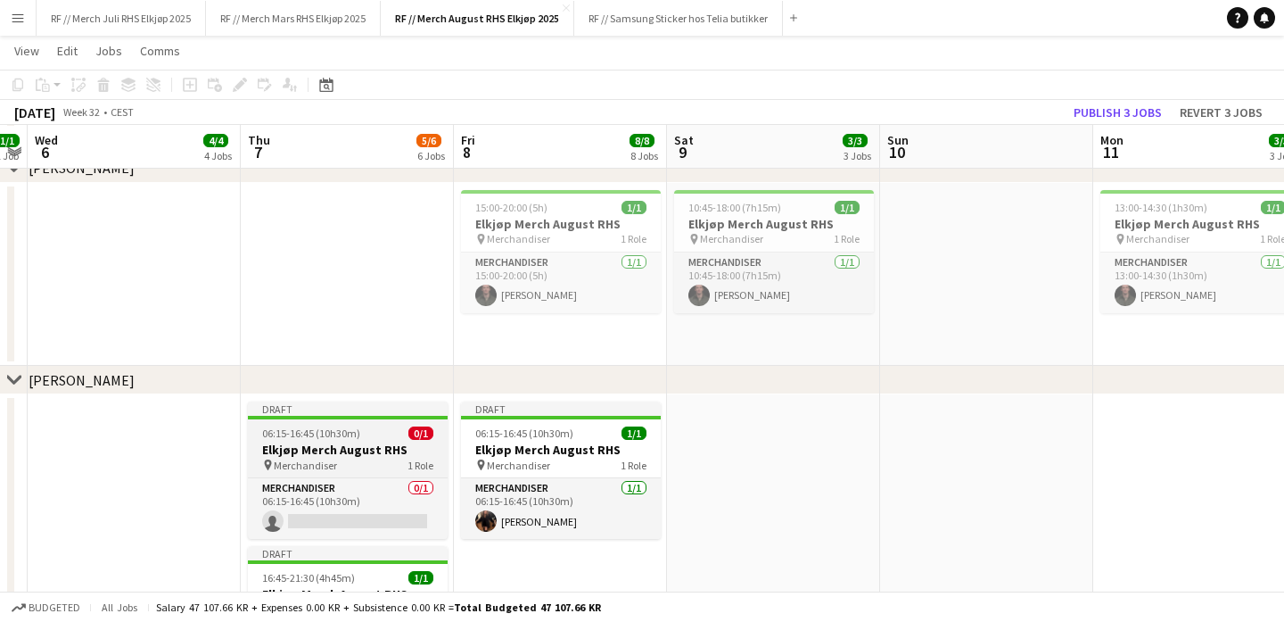
click at [344, 457] on div "pin Merchandiser 1 Role" at bounding box center [348, 464] width 200 height 14
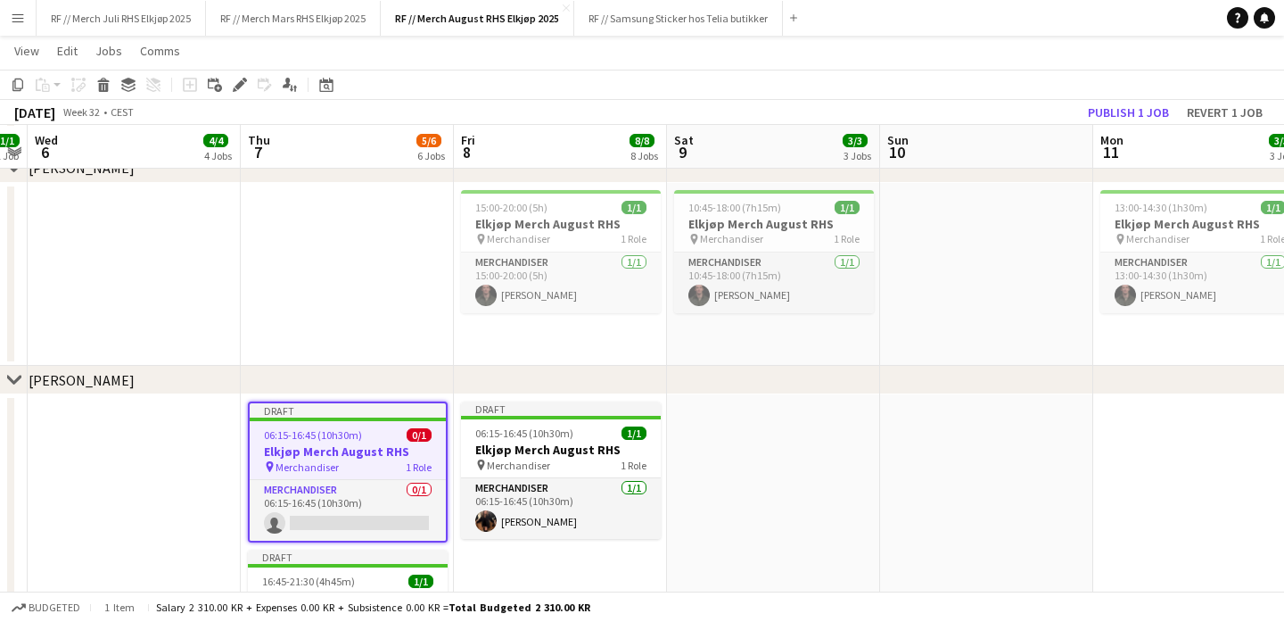
click at [128, 95] on app-toolbar "Copy Paste Paste Command V Paste with crew Command Shift V Paste linked Job [GE…" at bounding box center [642, 85] width 1284 height 30
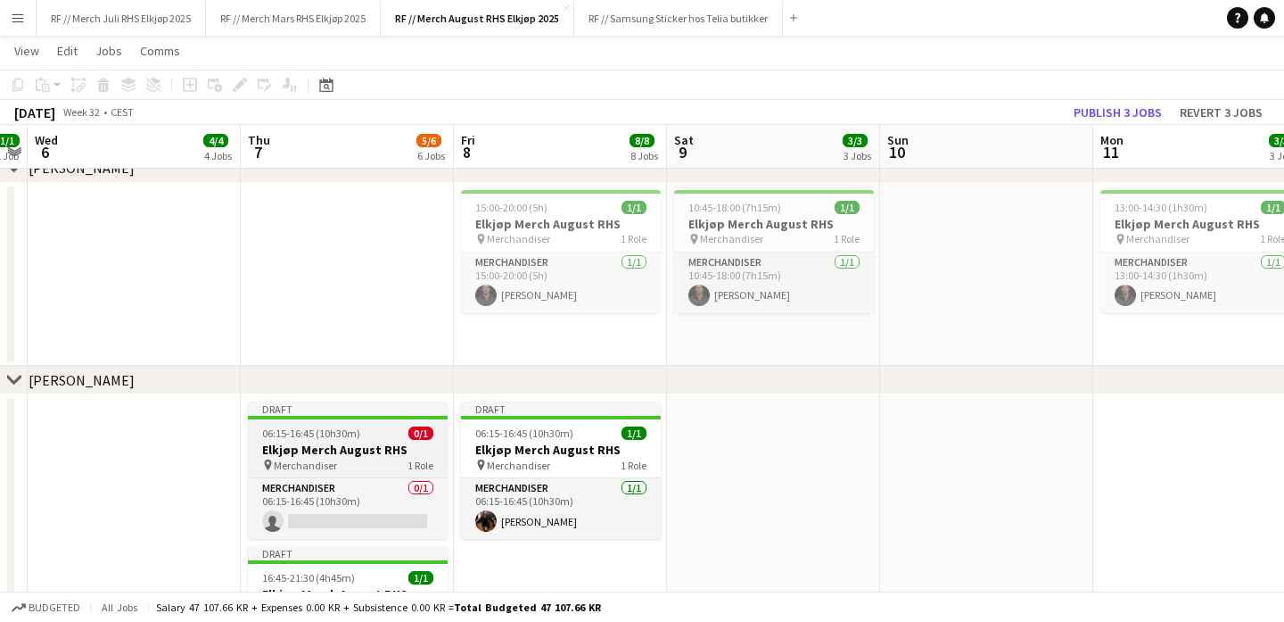
click at [307, 430] on span "06:15-16:45 (10h30m)" at bounding box center [311, 432] width 98 height 13
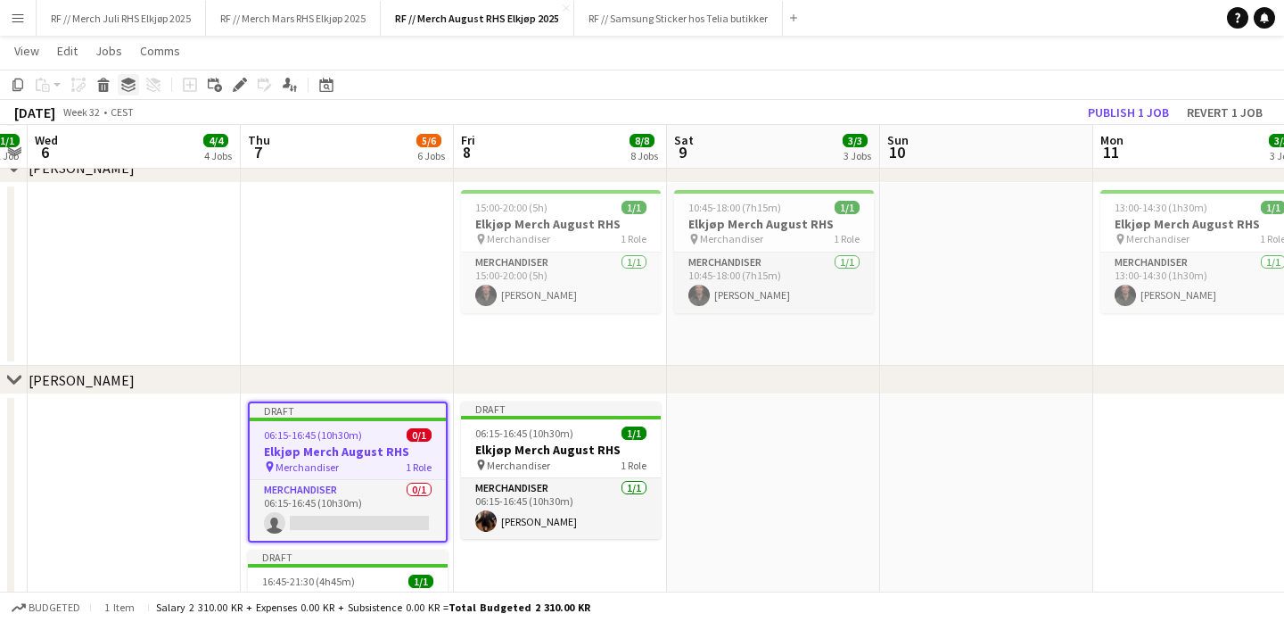
click at [125, 87] on icon "Group" at bounding box center [128, 85] width 14 height 14
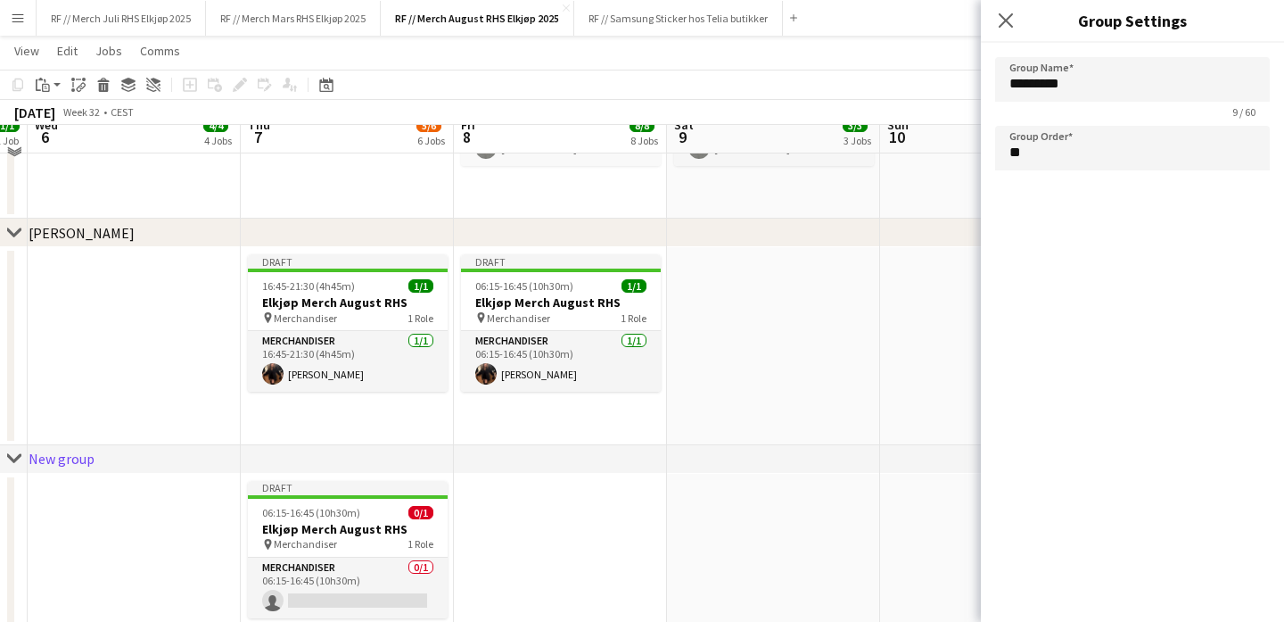
scroll to position [2508, 0]
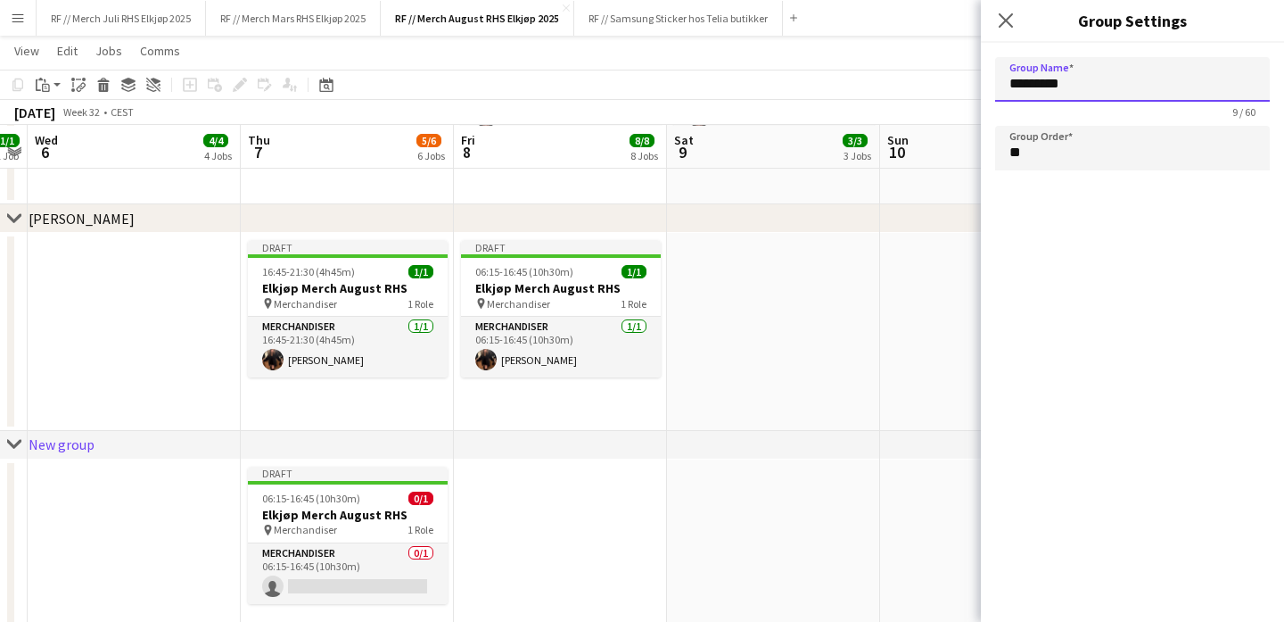
click at [1127, 87] on input "*********" at bounding box center [1132, 79] width 275 height 45
click at [623, 508] on app-date-cell at bounding box center [560, 558] width 213 height 198
type input "*********"
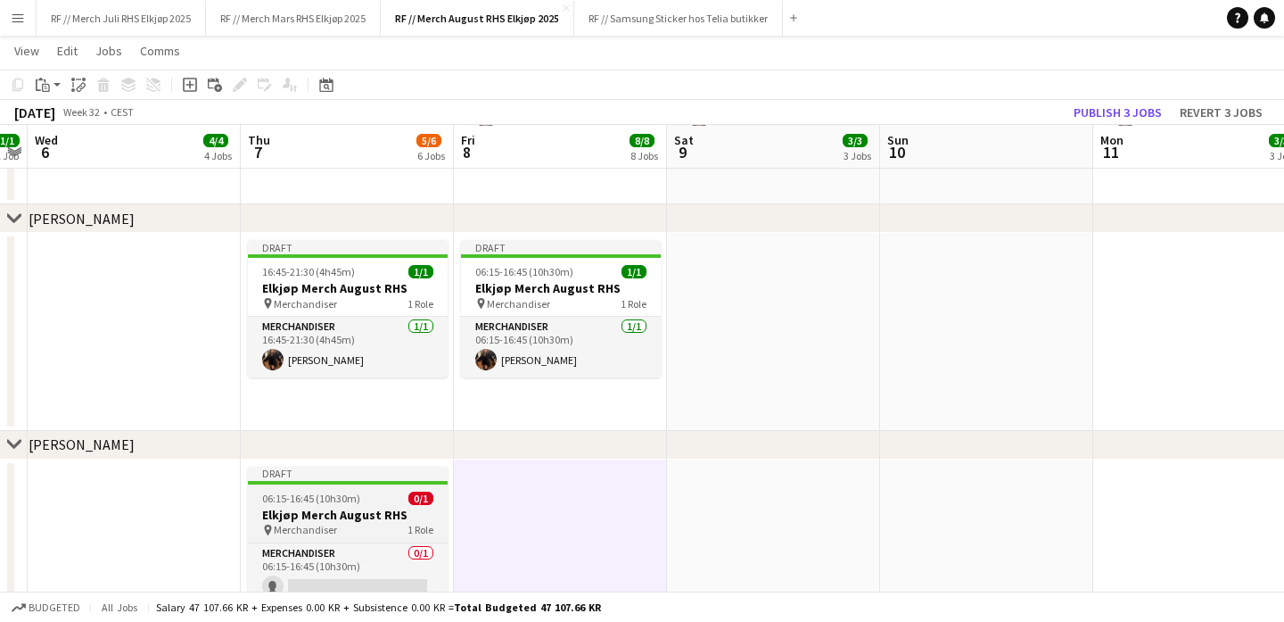
click at [373, 506] on h3 "Elkjøp Merch August RHS" at bounding box center [348, 514] width 200 height 16
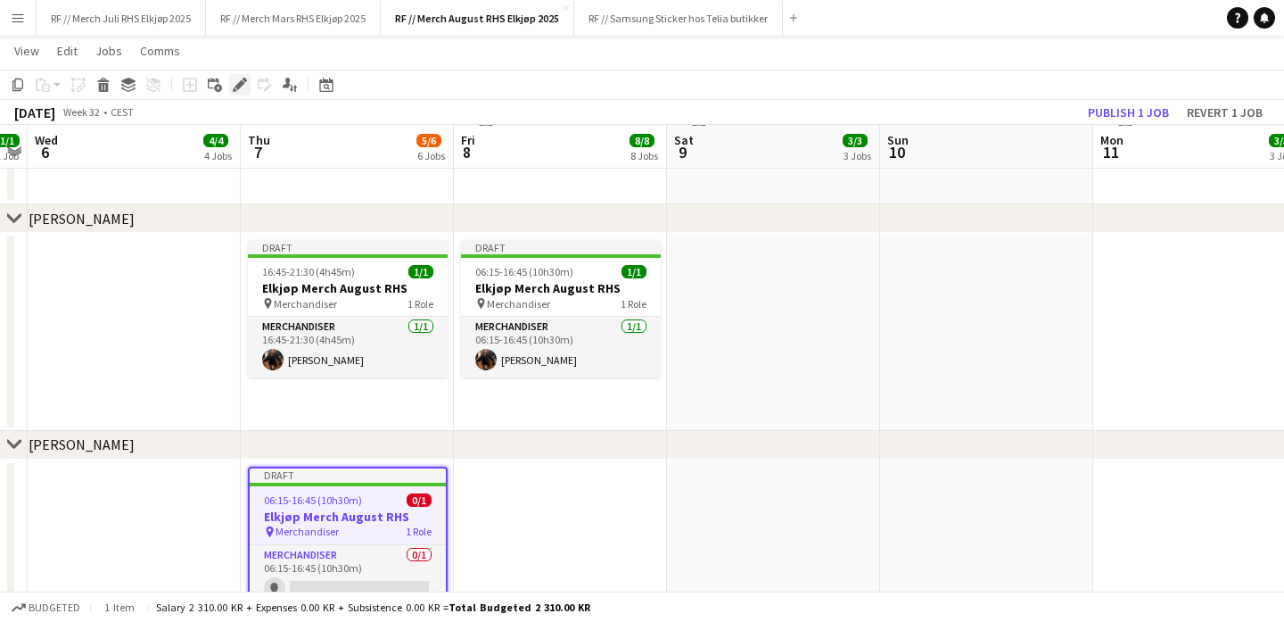
click at [239, 94] on div "Edit" at bounding box center [239, 84] width 21 height 21
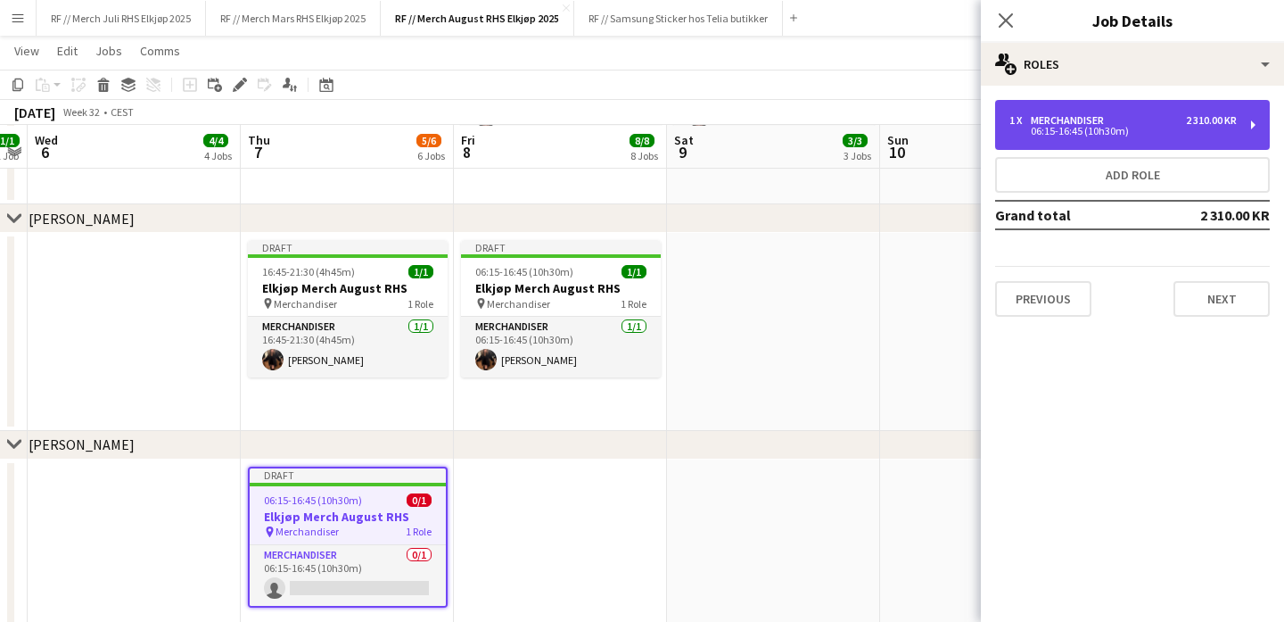
click at [1160, 101] on div "1 x Merchandiser 2 310.00 KR 06:15-16:45 (10h30m)" at bounding box center [1132, 125] width 275 height 50
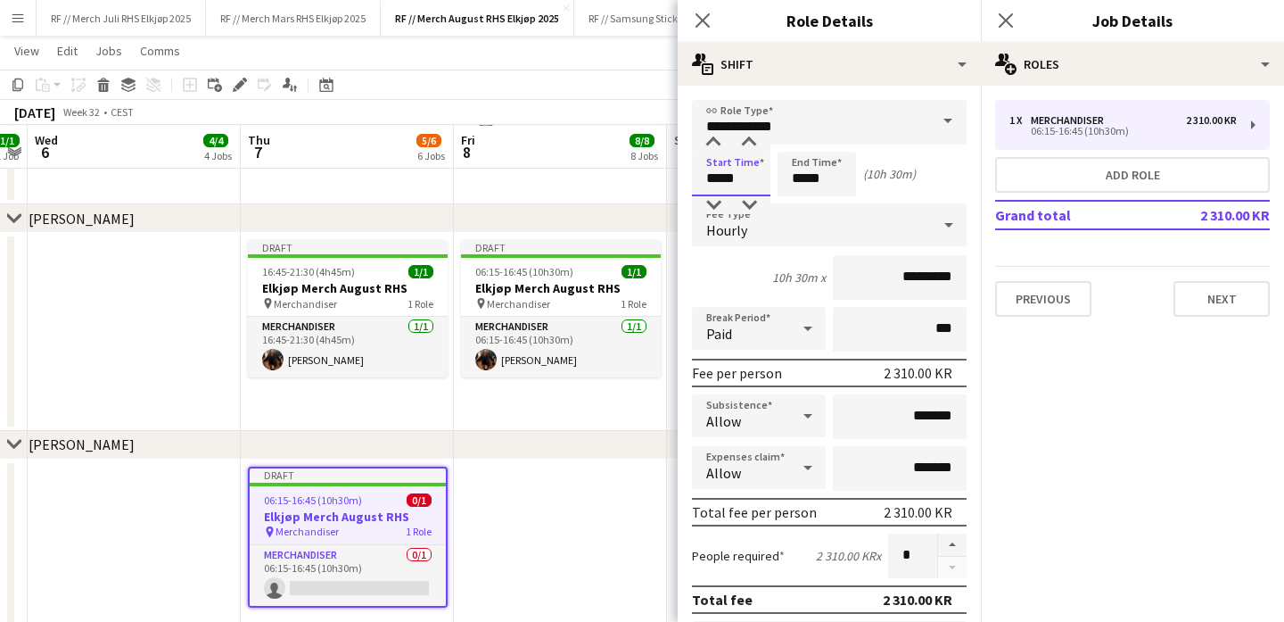
click at [724, 178] on input "*****" at bounding box center [731, 174] width 78 height 45
type input "*****"
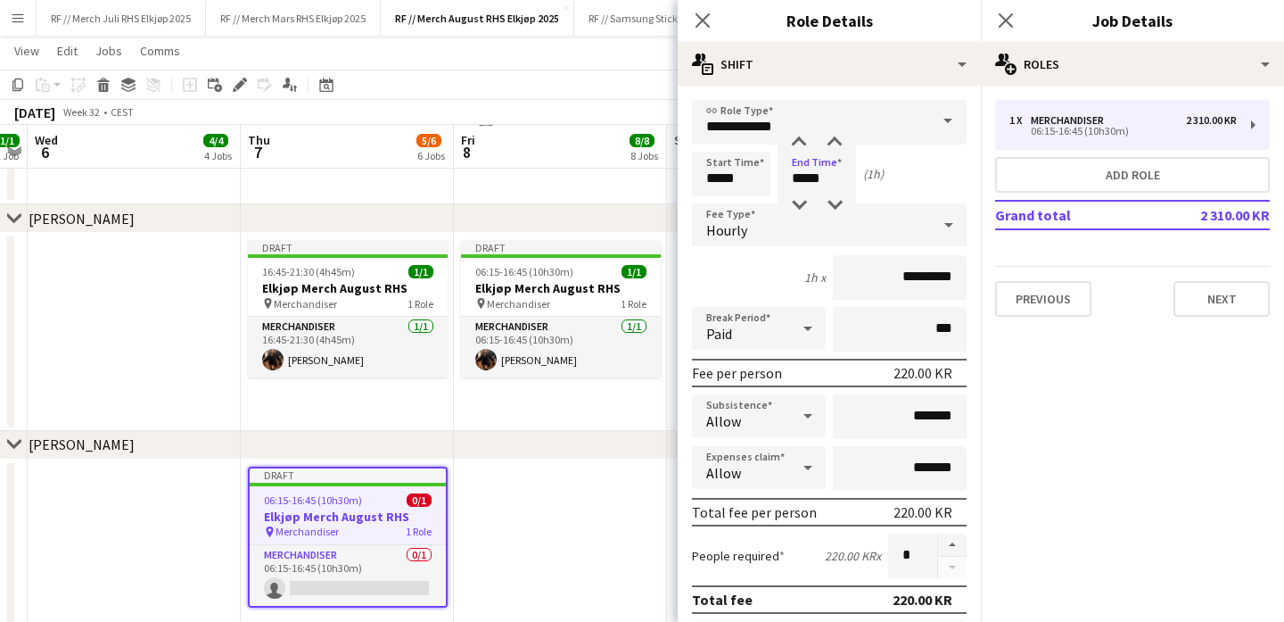
click at [525, 506] on app-date-cell at bounding box center [560, 558] width 213 height 198
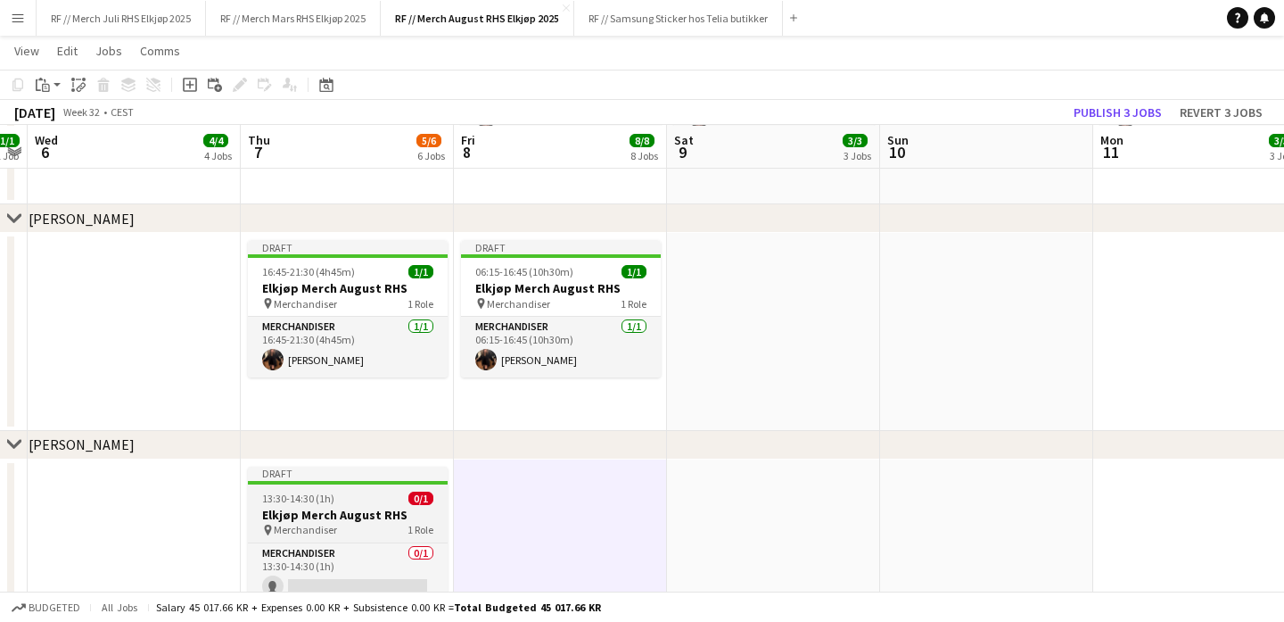
click at [386, 507] on h3 "Elkjøp Merch August RHS" at bounding box center [348, 514] width 200 height 16
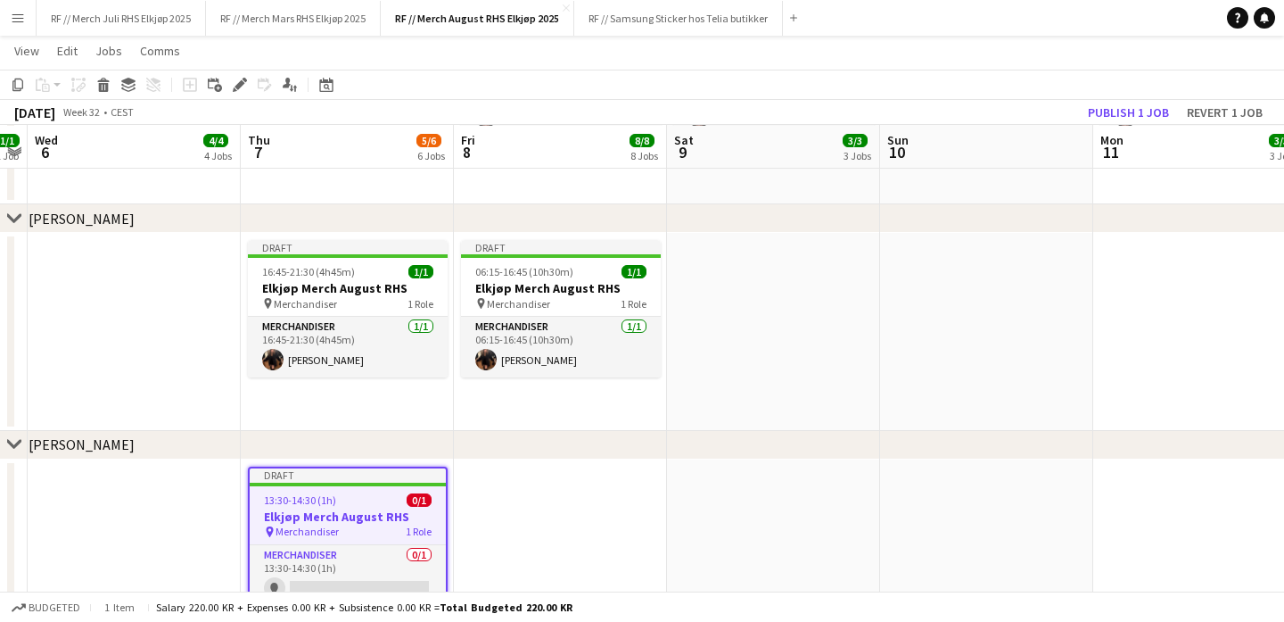
click at [545, 536] on app-date-cell at bounding box center [560, 558] width 213 height 198
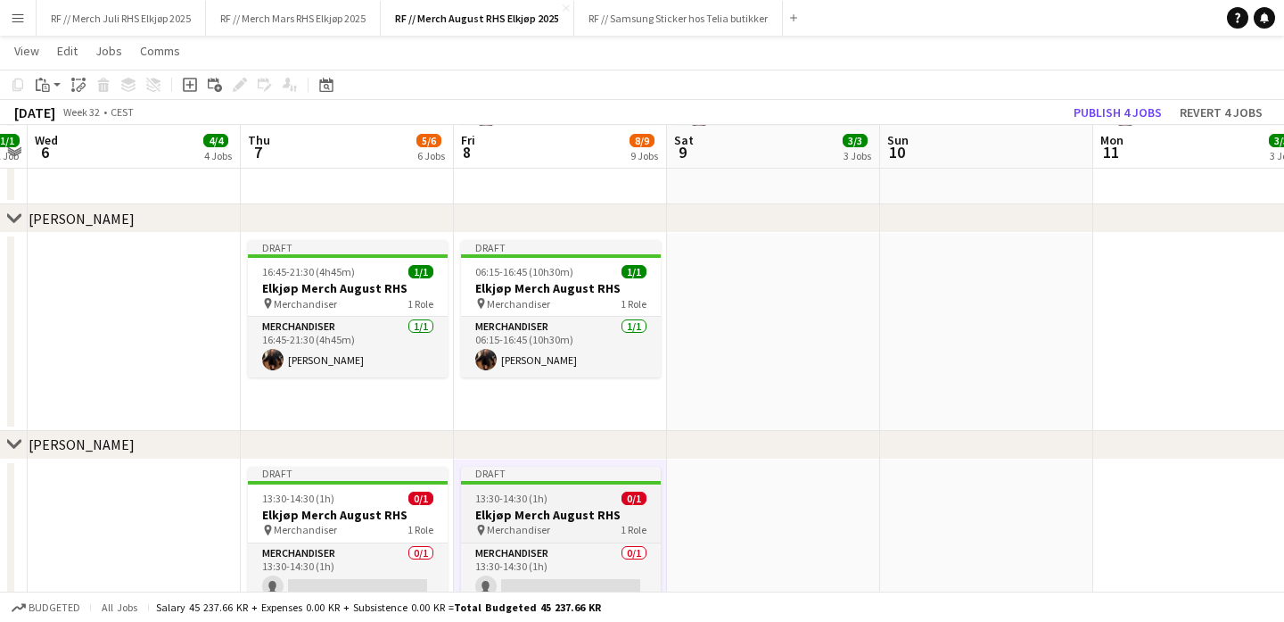
click at [522, 524] on span "Merchandiser" at bounding box center [518, 529] width 63 height 13
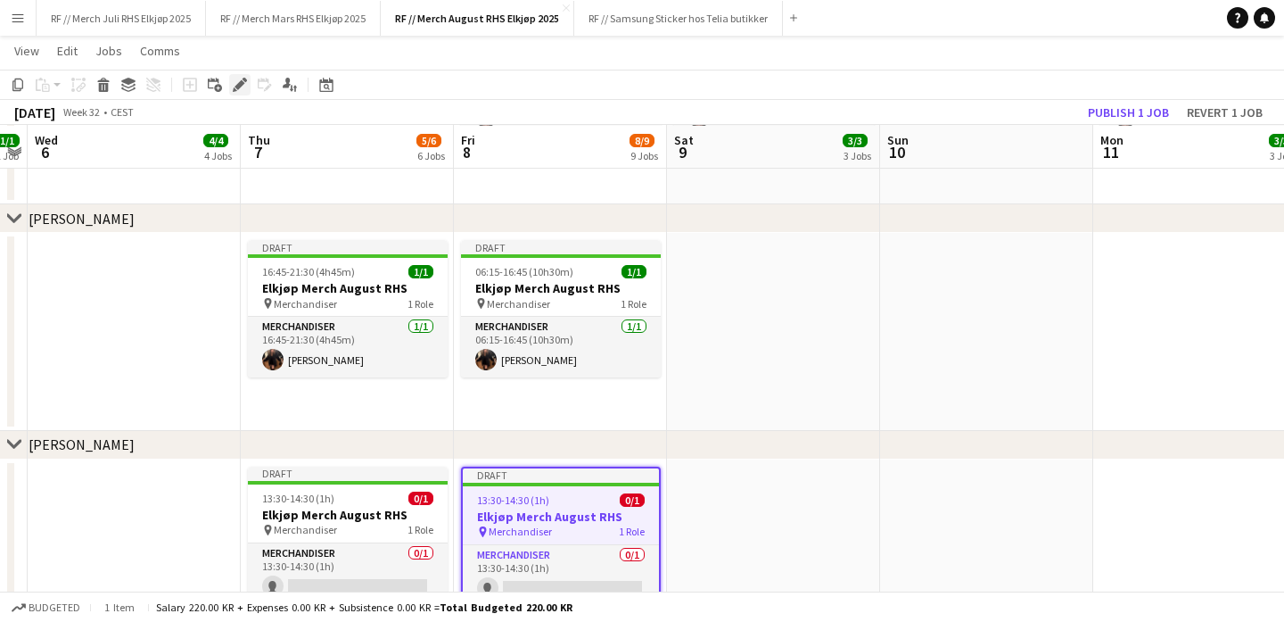
click at [240, 74] on div "Edit" at bounding box center [239, 84] width 21 height 21
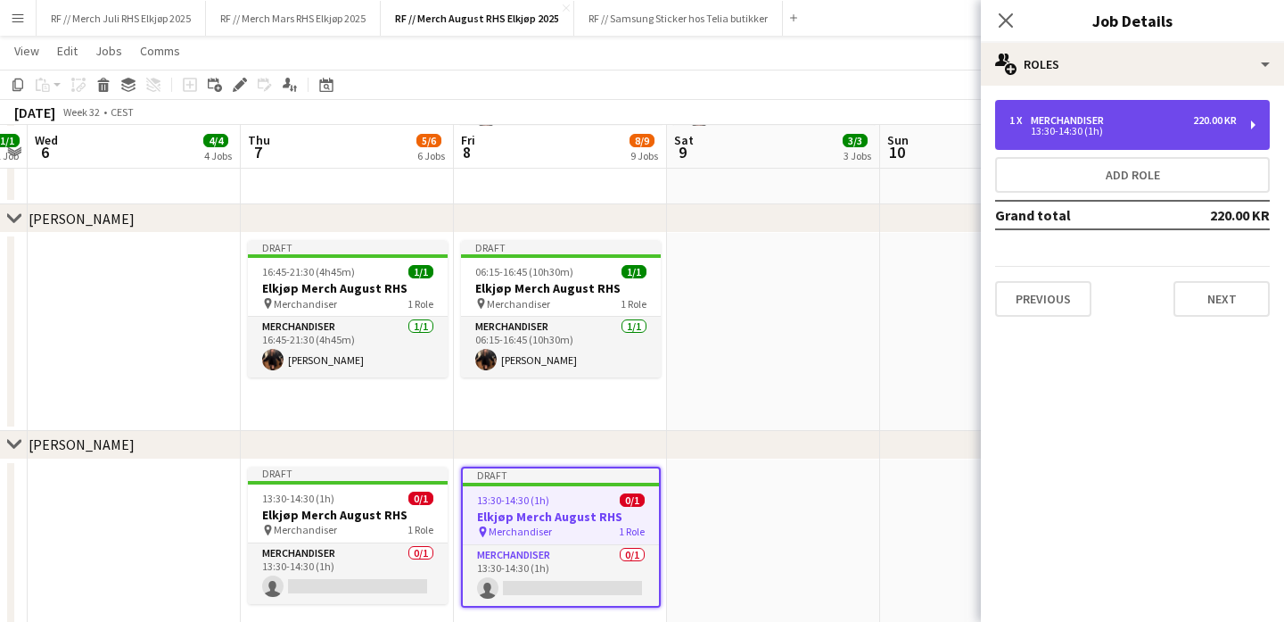
click at [1200, 111] on div "1 x Merchandiser 220.00 KR 13:30-14:30 (1h)" at bounding box center [1132, 125] width 275 height 50
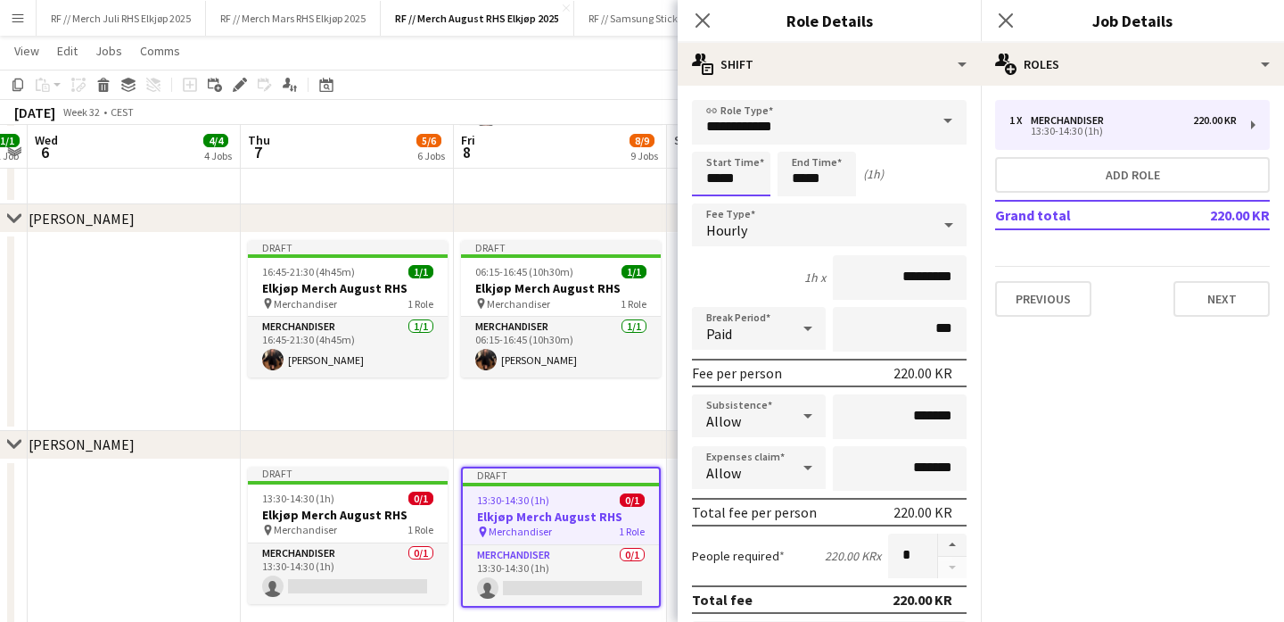
click at [725, 184] on input "*****" at bounding box center [731, 174] width 78 height 45
type input "*****"
click at [610, 410] on app-date-cell "Draft 06:15-16:45 (10h30m) 1/1 Elkjøp Merch August RHS pin Merchandiser 1 Role …" at bounding box center [560, 332] width 213 height 198
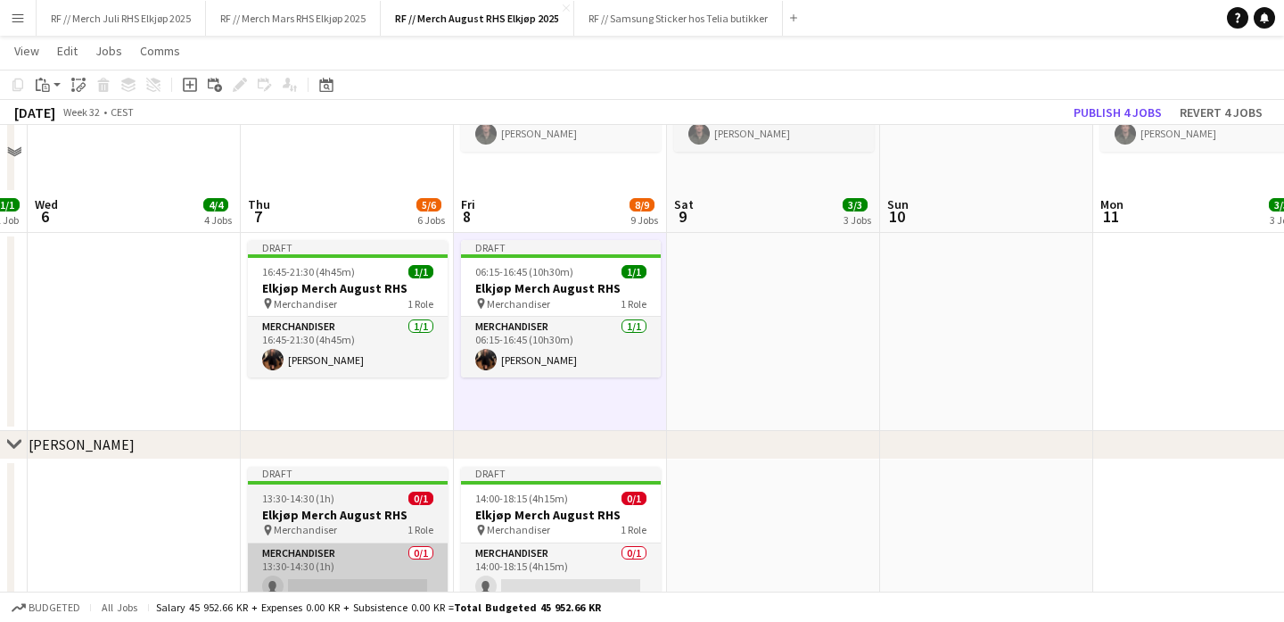
scroll to position [2574, 0]
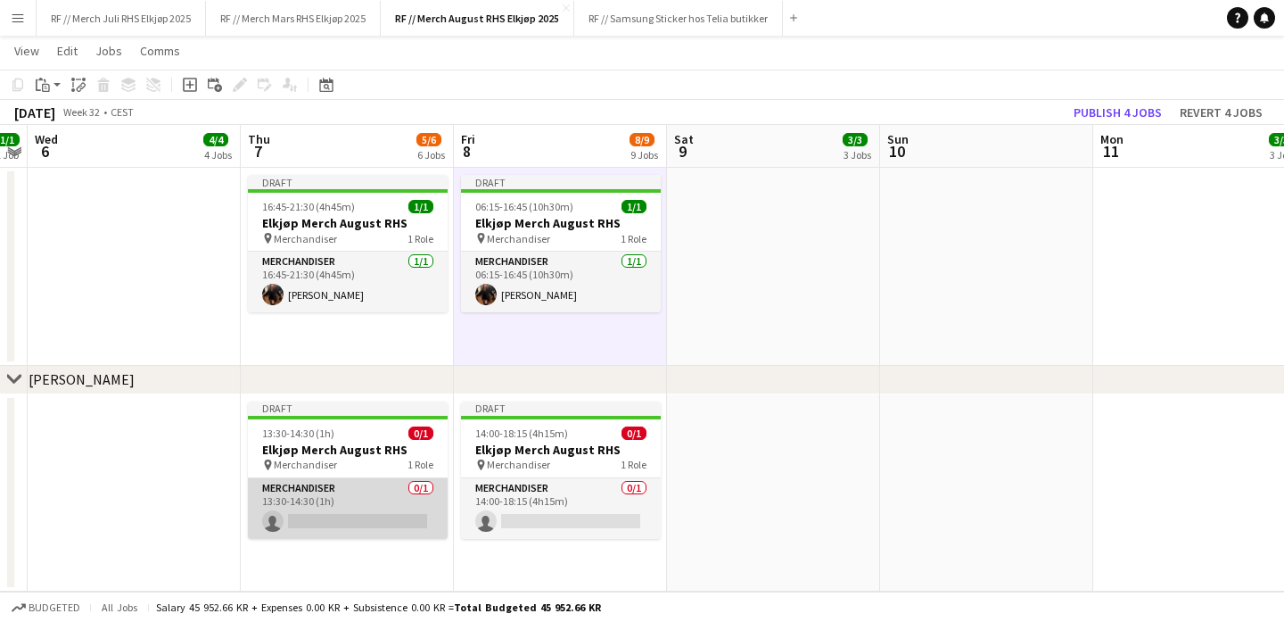
click at [360, 504] on app-card-role "Merchandiser 0/1 13:30-14:30 (1h) single-neutral-actions" at bounding box center [348, 508] width 200 height 61
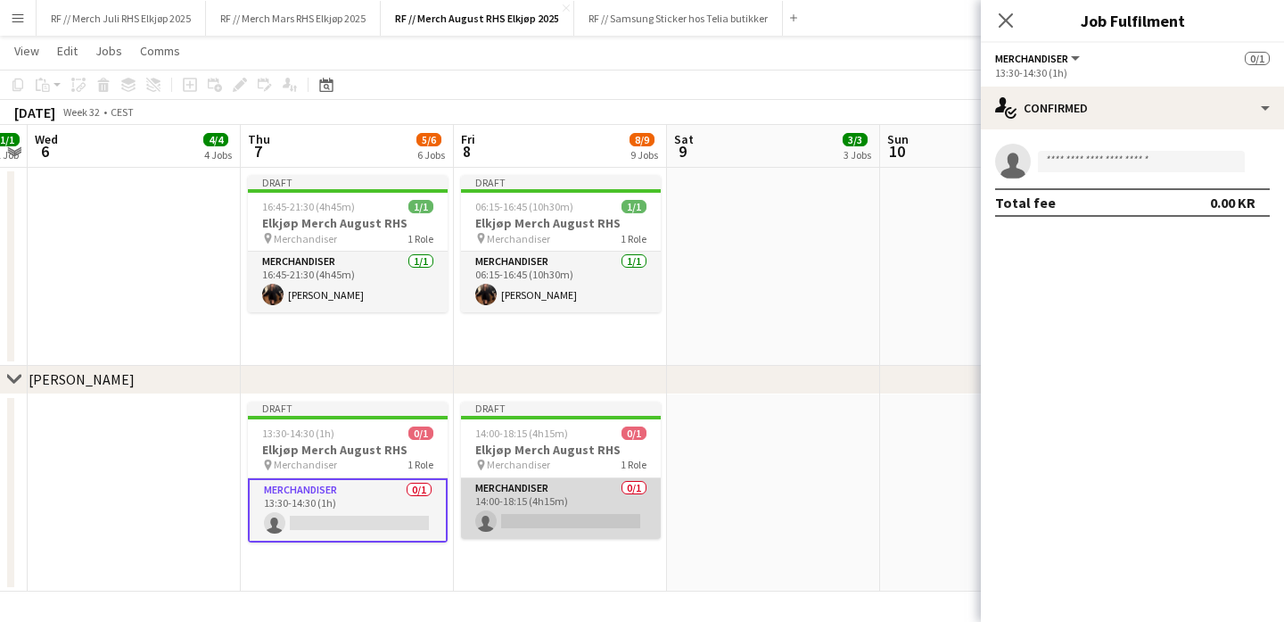
click at [597, 511] on app-card-role "Merchandiser 0/1 14:00-18:15 (4h15m) single-neutral-actions" at bounding box center [561, 508] width 200 height 61
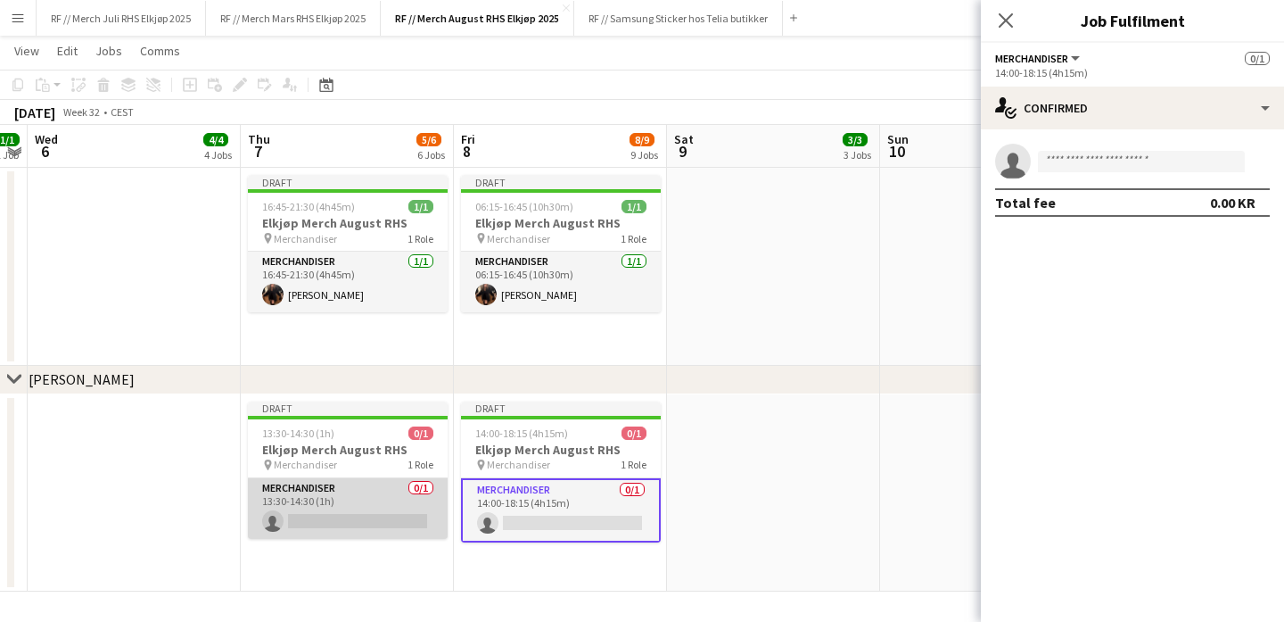
click at [298, 520] on app-card-role "Merchandiser 0/1 13:30-14:30 (1h) single-neutral-actions" at bounding box center [348, 508] width 200 height 61
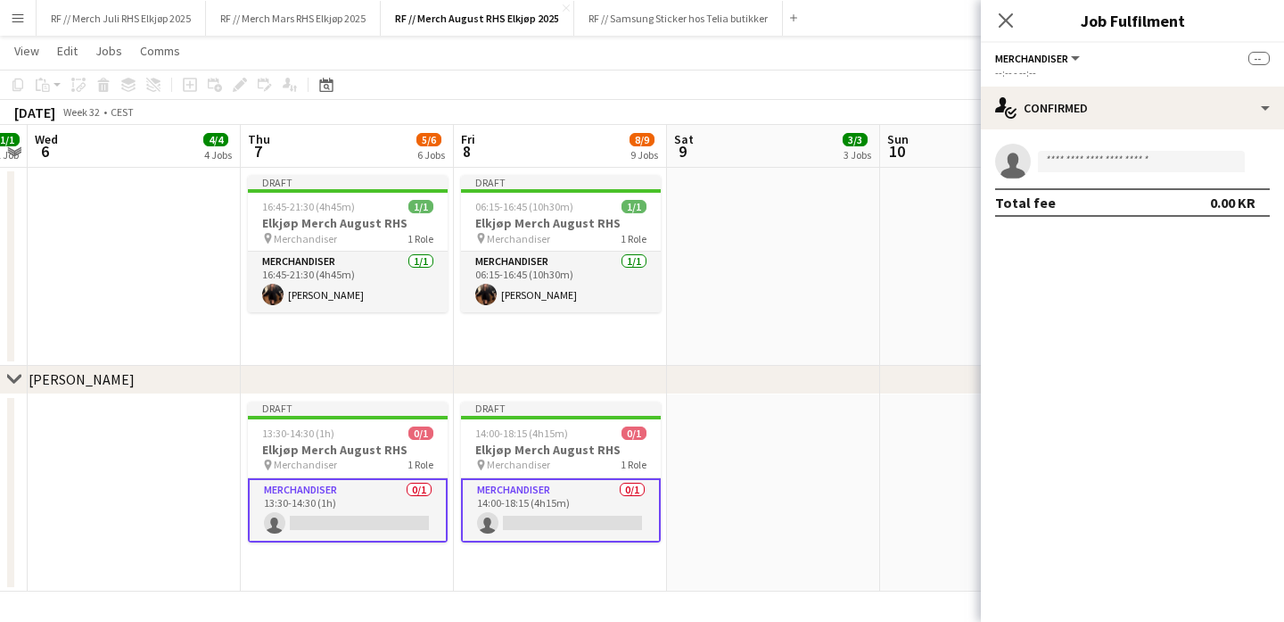
scroll to position [2573, 0]
click at [1127, 147] on app-invite-slot "single-neutral-actions" at bounding box center [1132, 162] width 303 height 36
click at [1124, 157] on input at bounding box center [1141, 161] width 207 height 21
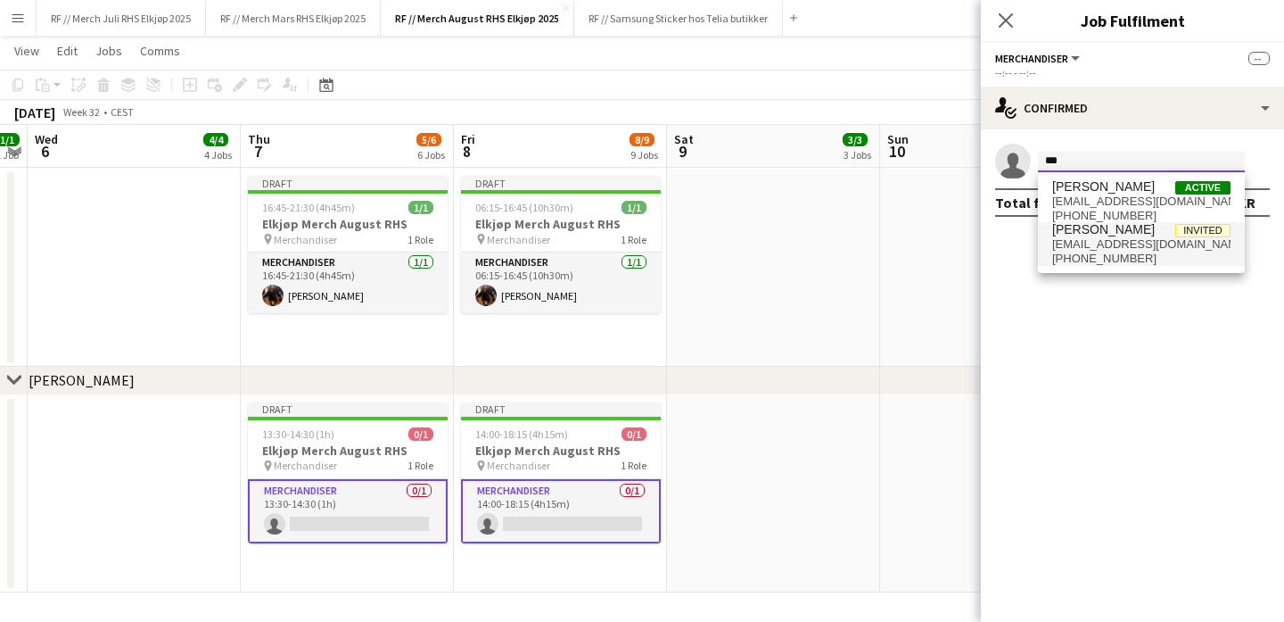
type input "***"
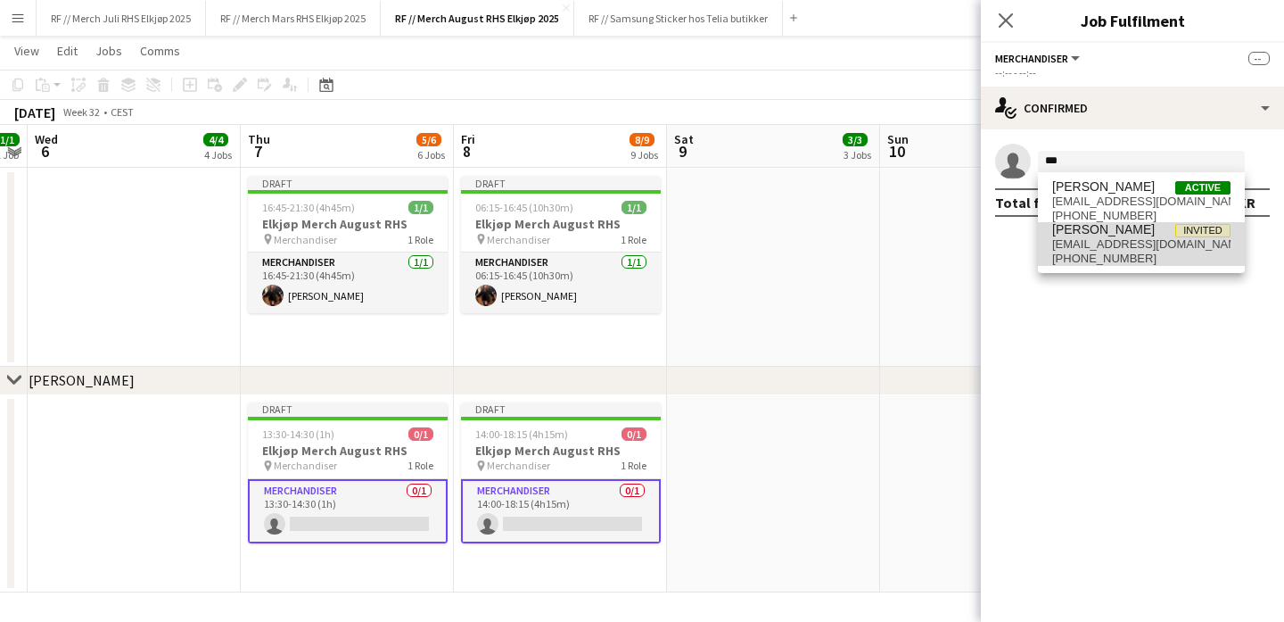
click at [1128, 247] on span "[EMAIL_ADDRESS][DOMAIN_NAME]" at bounding box center [1141, 244] width 178 height 14
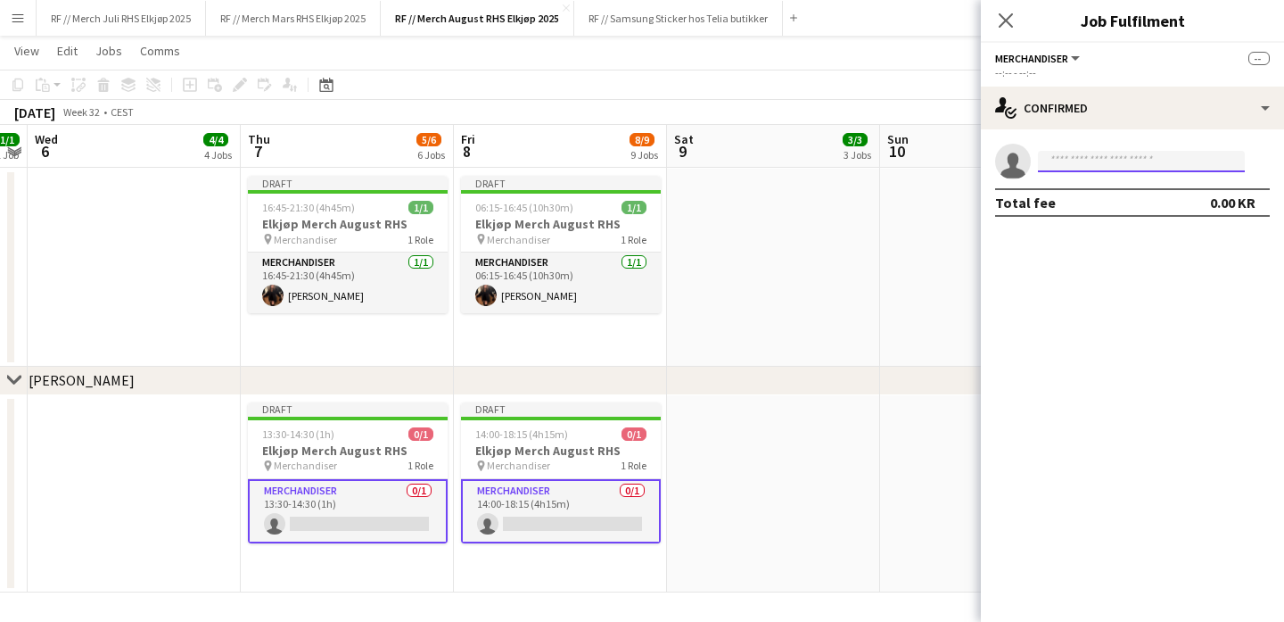
scroll to position [0, 0]
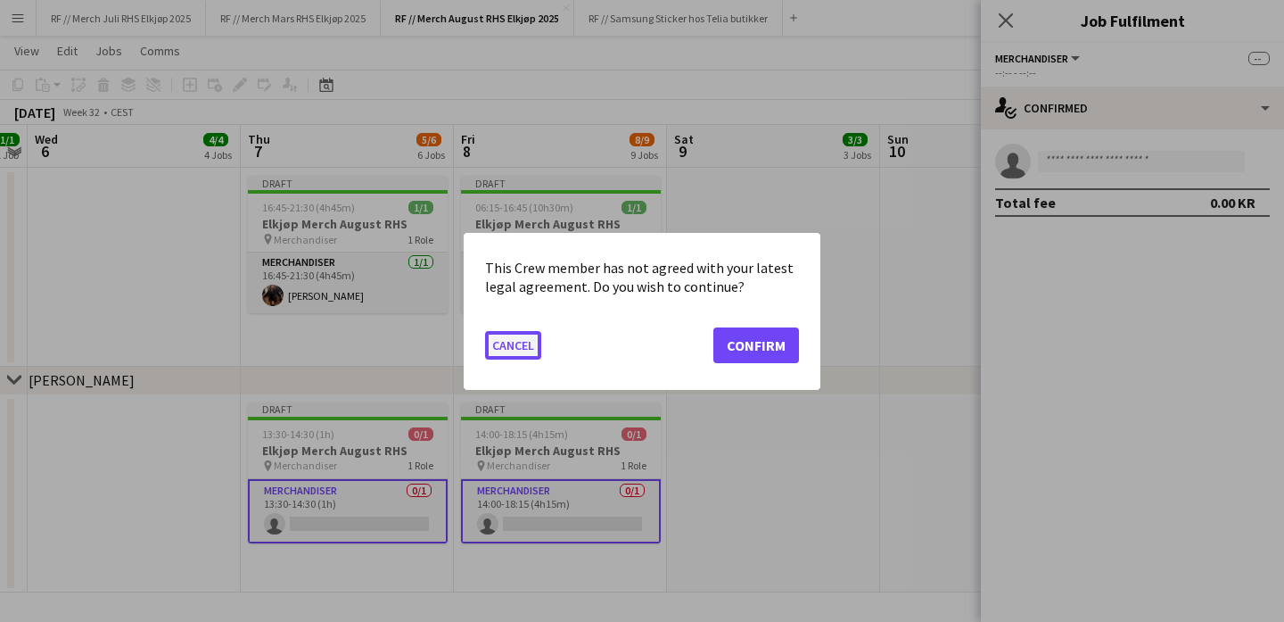
click at [536, 342] on button "Cancel" at bounding box center [513, 344] width 56 height 29
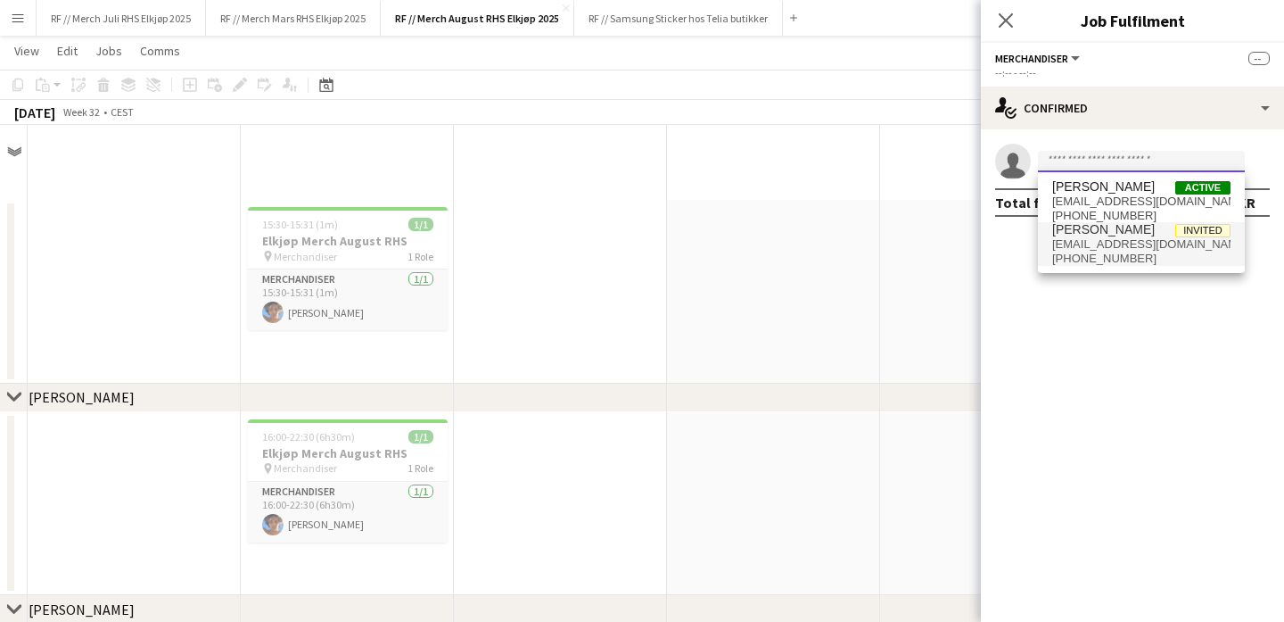
scroll to position [2573, 0]
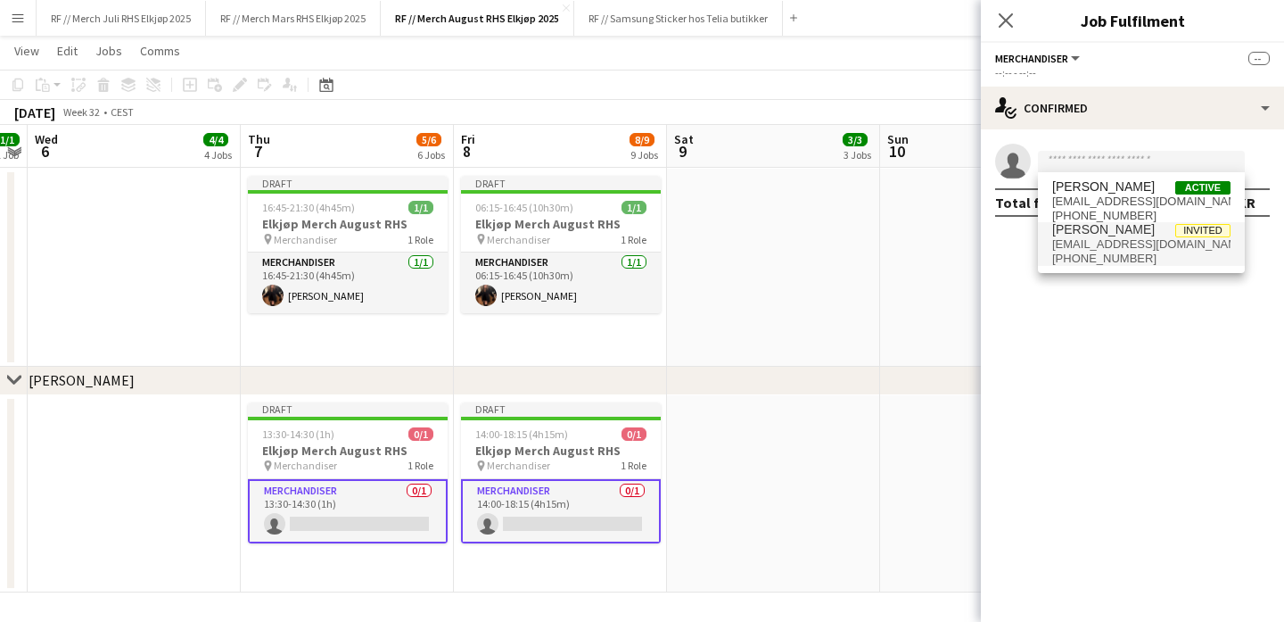
click at [799, 287] on app-date-cell at bounding box center [773, 268] width 213 height 198
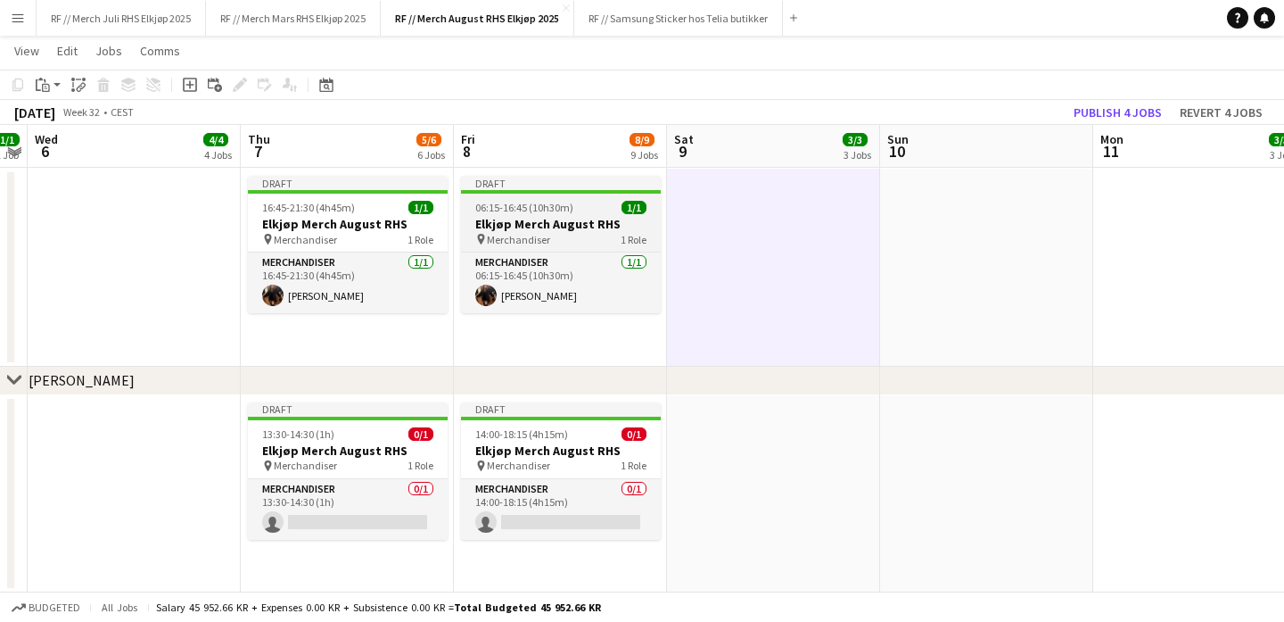
click at [588, 203] on div "06:15-16:45 (10h30m) 1/1" at bounding box center [561, 207] width 200 height 13
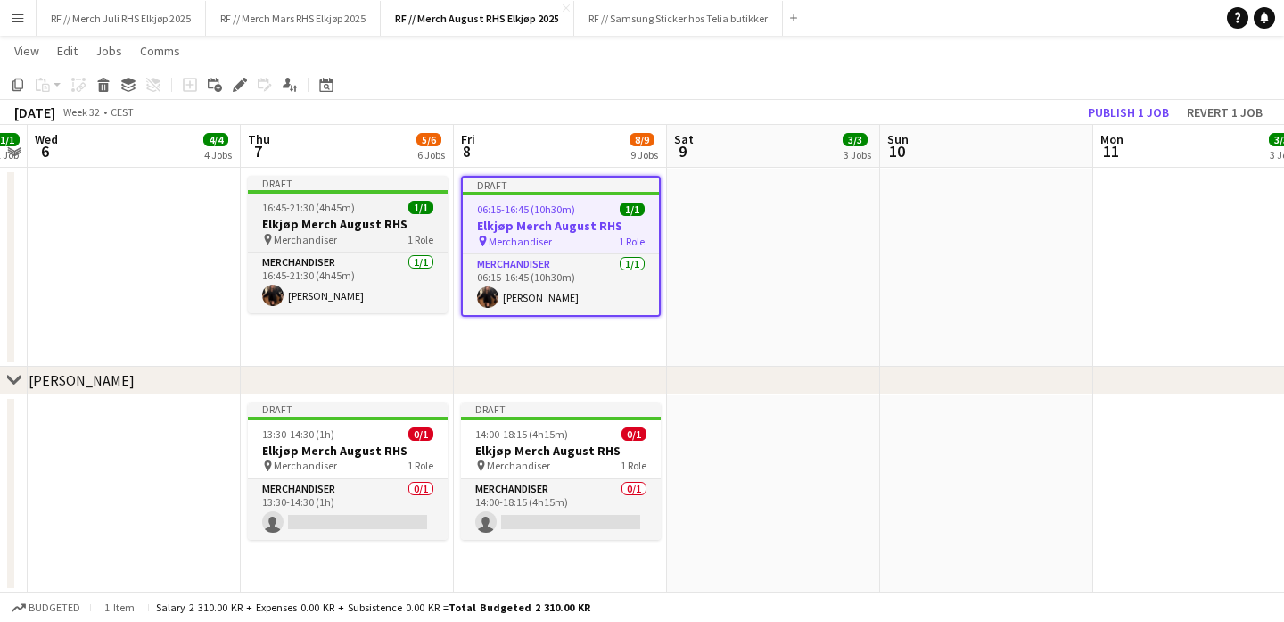
click at [365, 224] on h3 "Elkjøp Merch August RHS" at bounding box center [348, 224] width 200 height 16
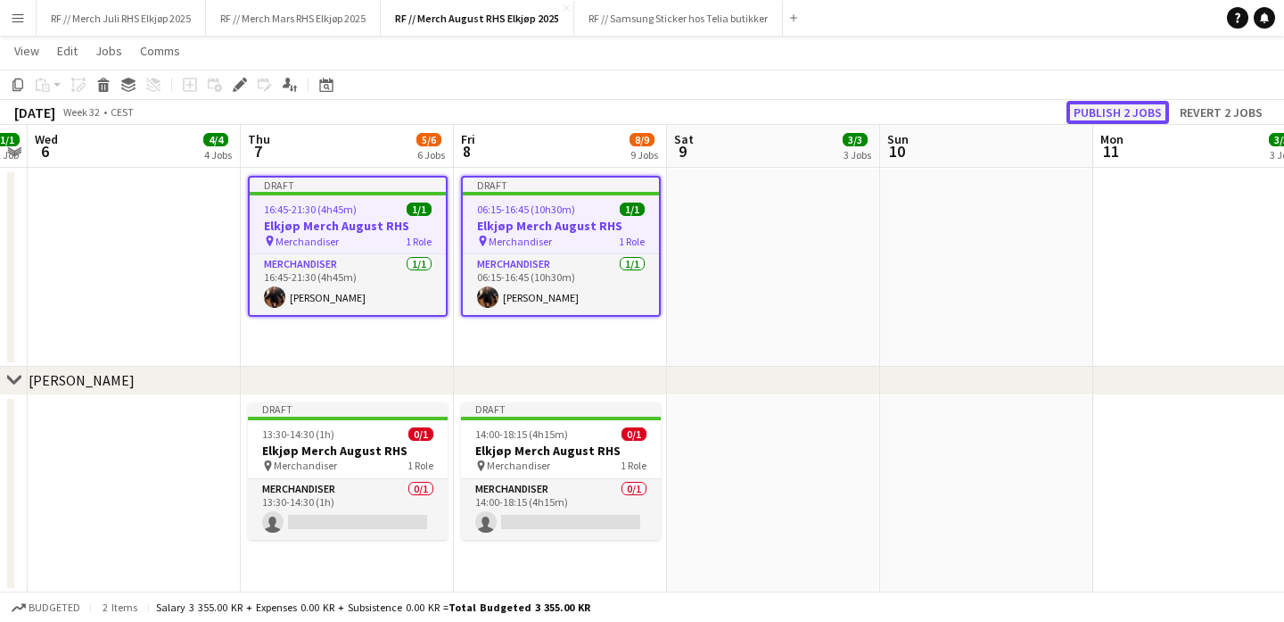
click at [1116, 113] on button "Publish 2 jobs" at bounding box center [1118, 112] width 103 height 23
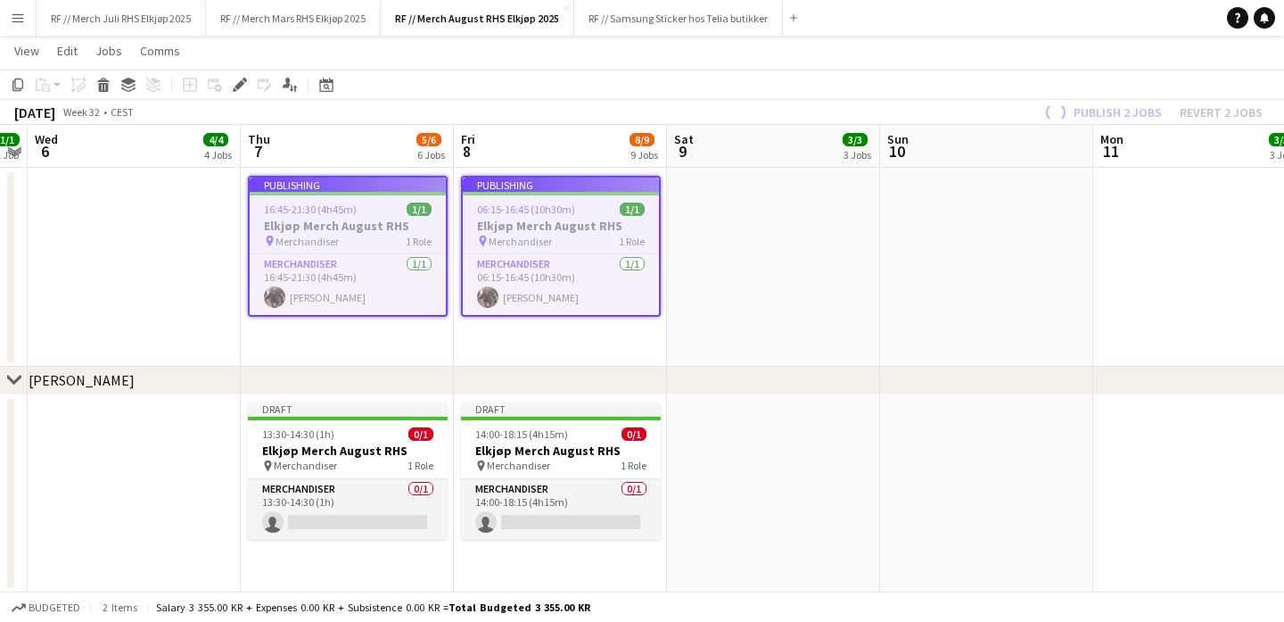
click at [910, 276] on app-date-cell at bounding box center [986, 268] width 213 height 198
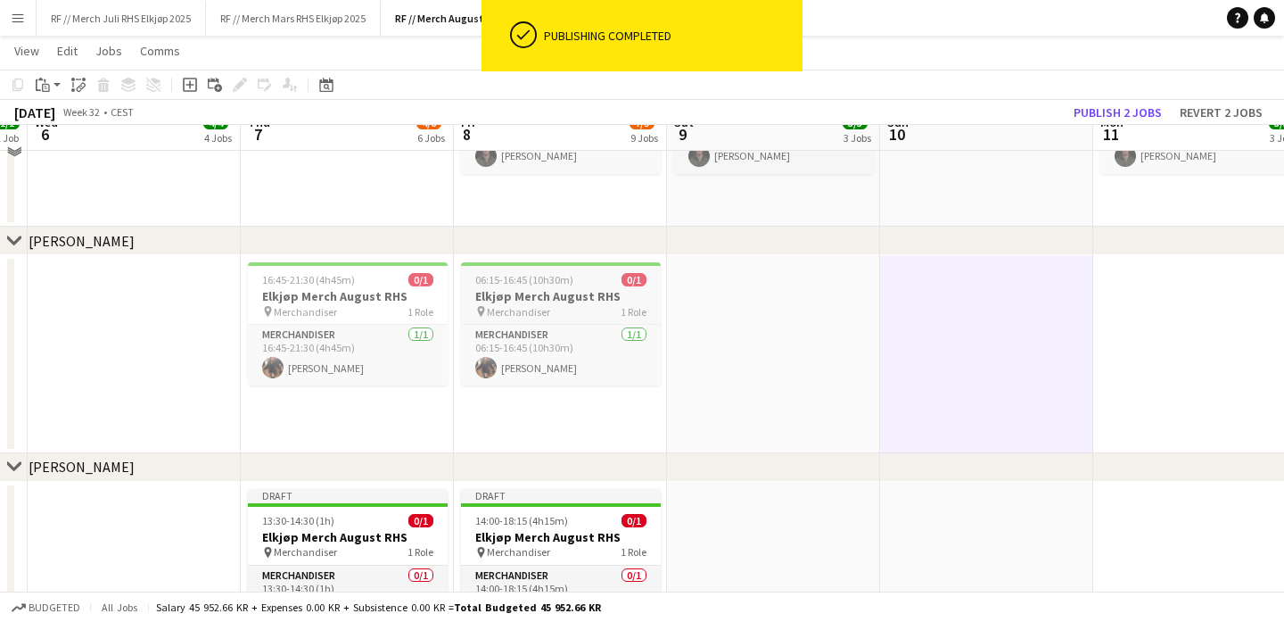
scroll to position [2469, 0]
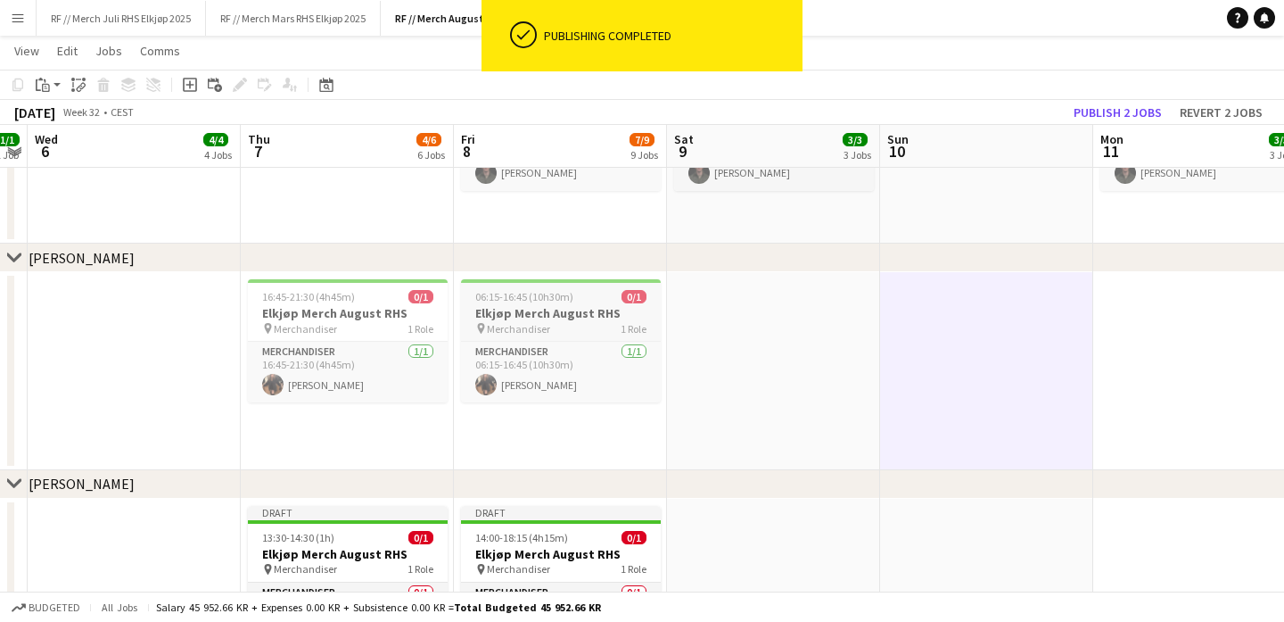
click at [585, 285] on app-job-card "06:15-16:45 (10h30m) 0/1 Elkjøp Merch August RHS pin Merchandiser 1 Role Mercha…" at bounding box center [561, 340] width 200 height 123
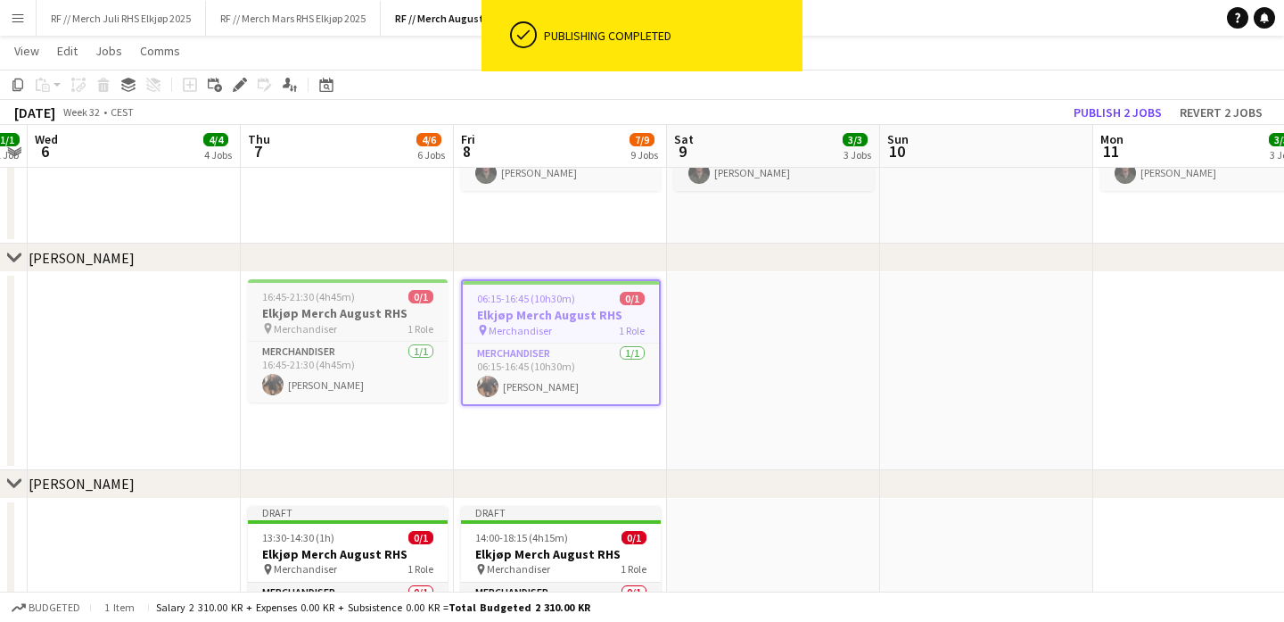
click at [395, 320] on h3 "Elkjøp Merch August RHS" at bounding box center [348, 313] width 200 height 16
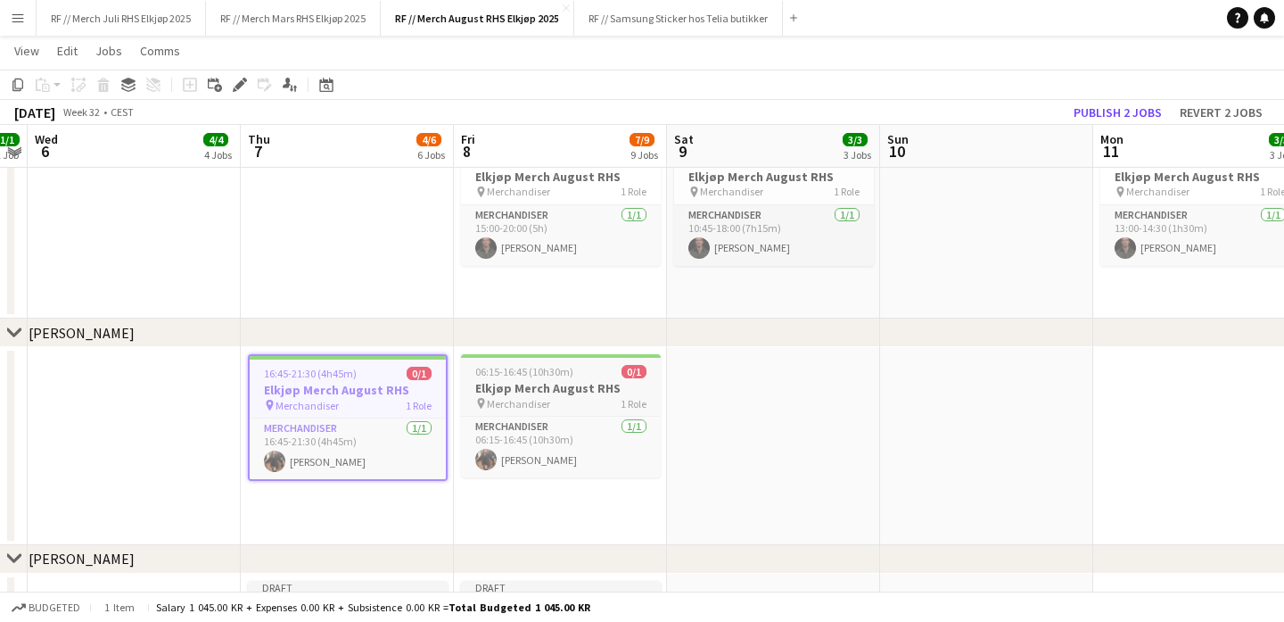
scroll to position [2401, 0]
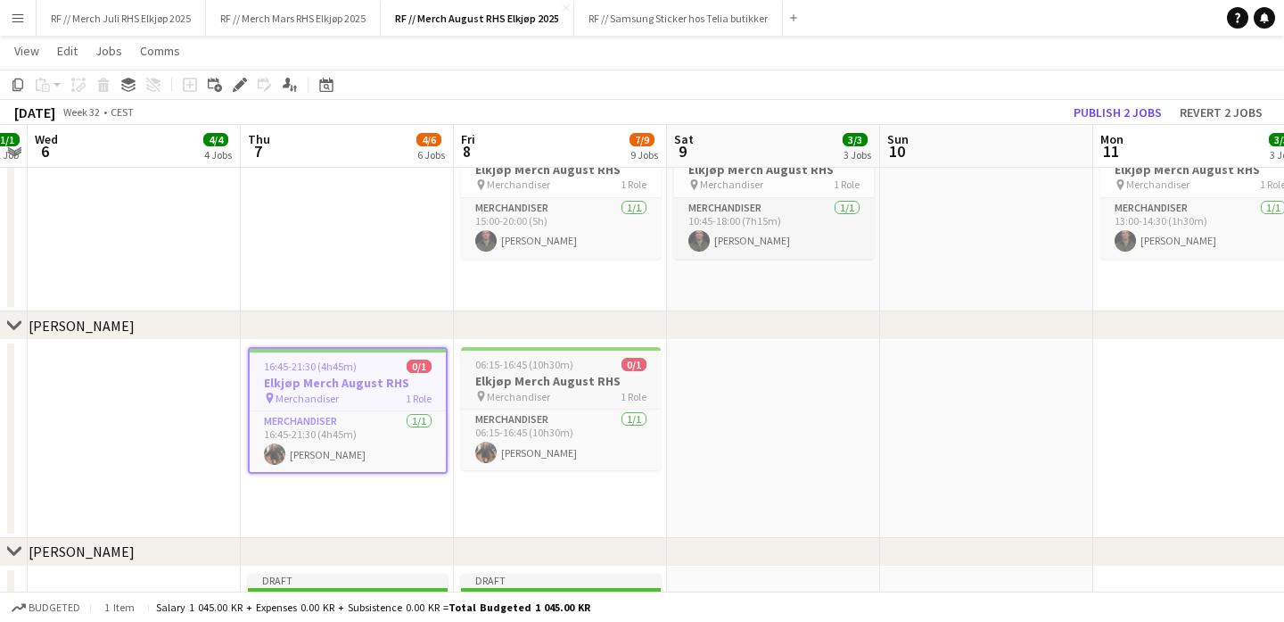
click at [507, 385] on h3 "Elkjøp Merch August RHS" at bounding box center [561, 381] width 200 height 16
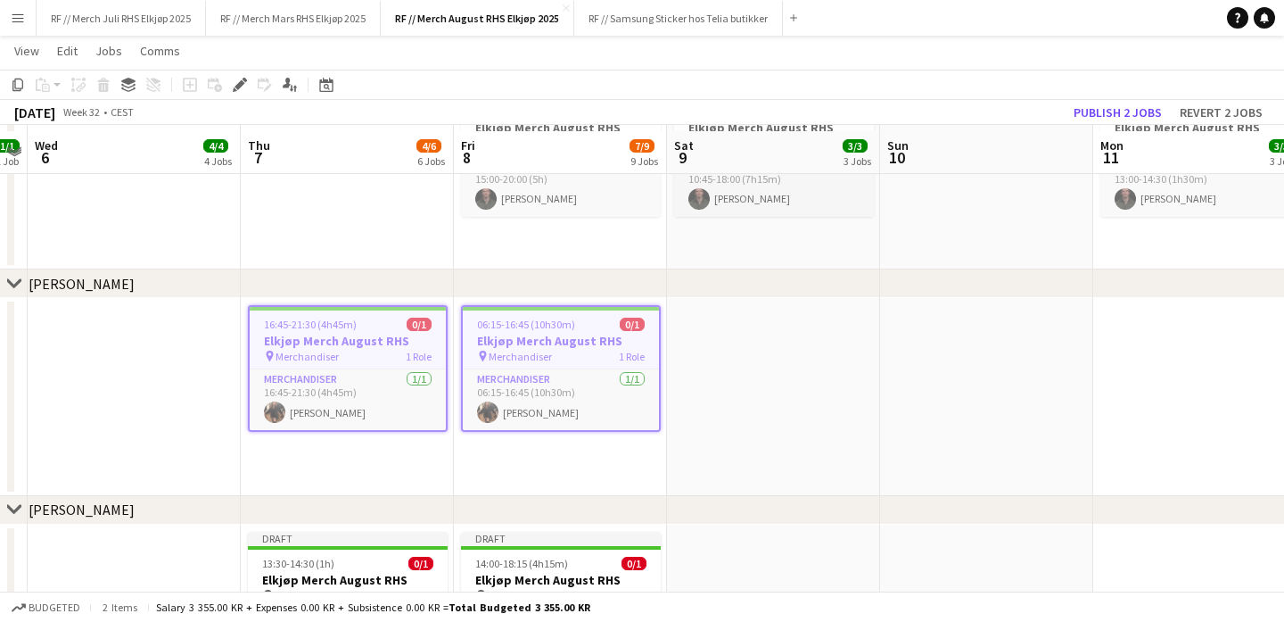
scroll to position [2438, 0]
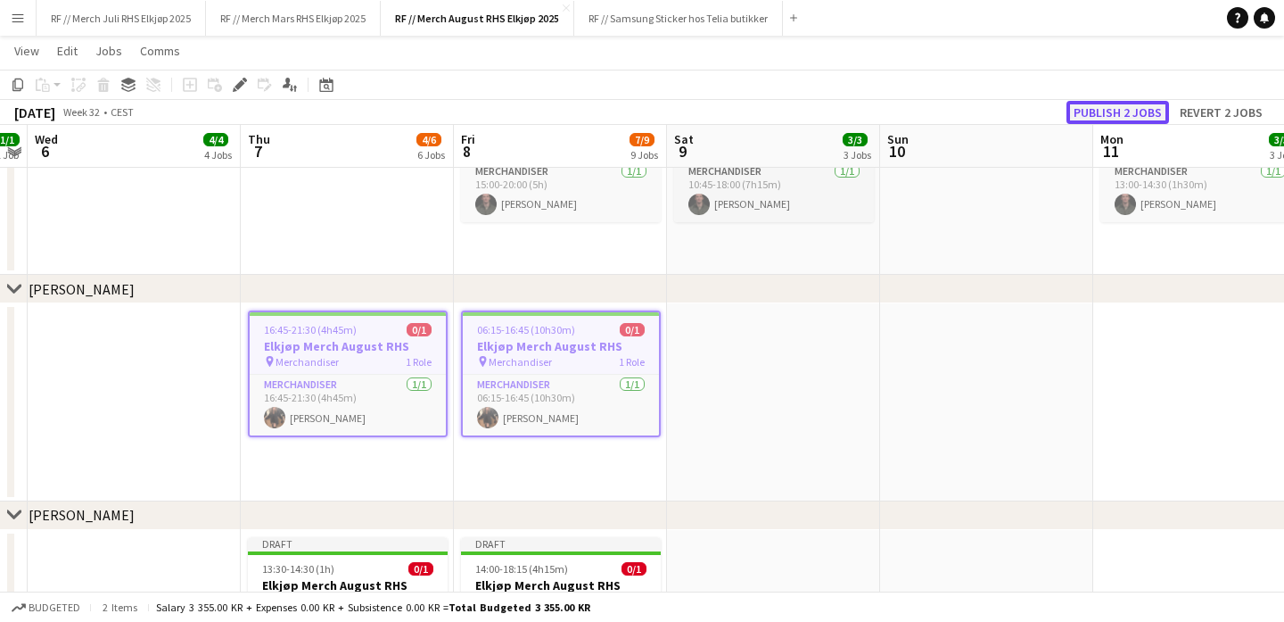
click at [1102, 114] on button "Publish 2 jobs" at bounding box center [1118, 112] width 103 height 23
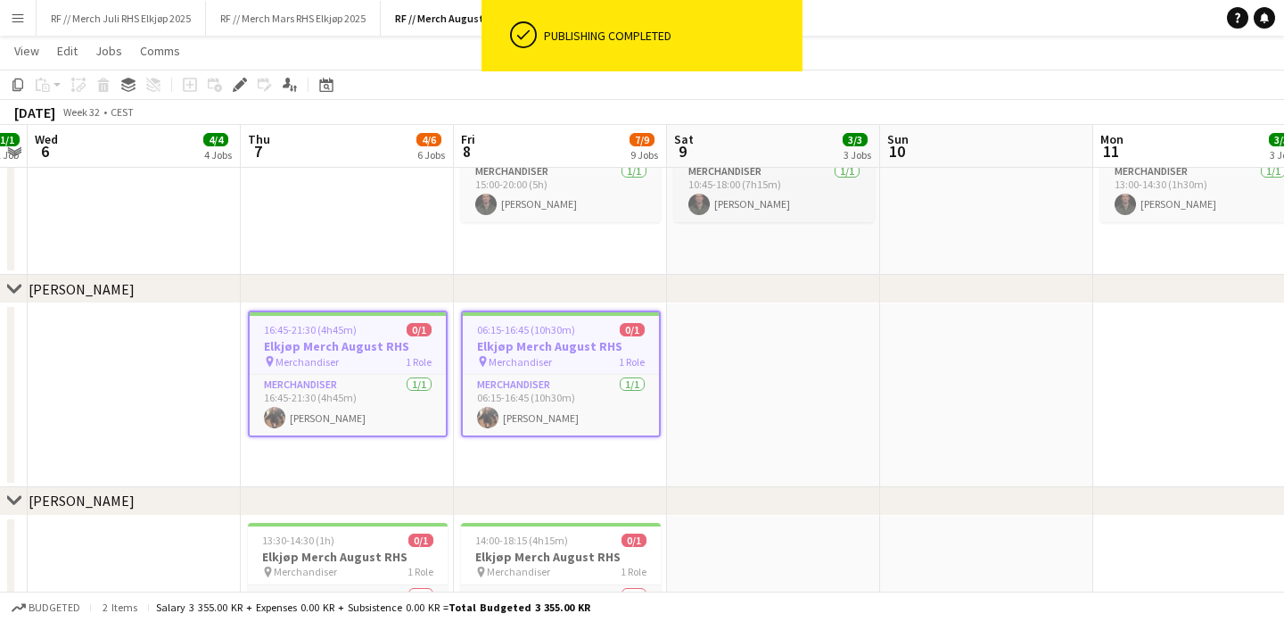
scroll to position [2545, 0]
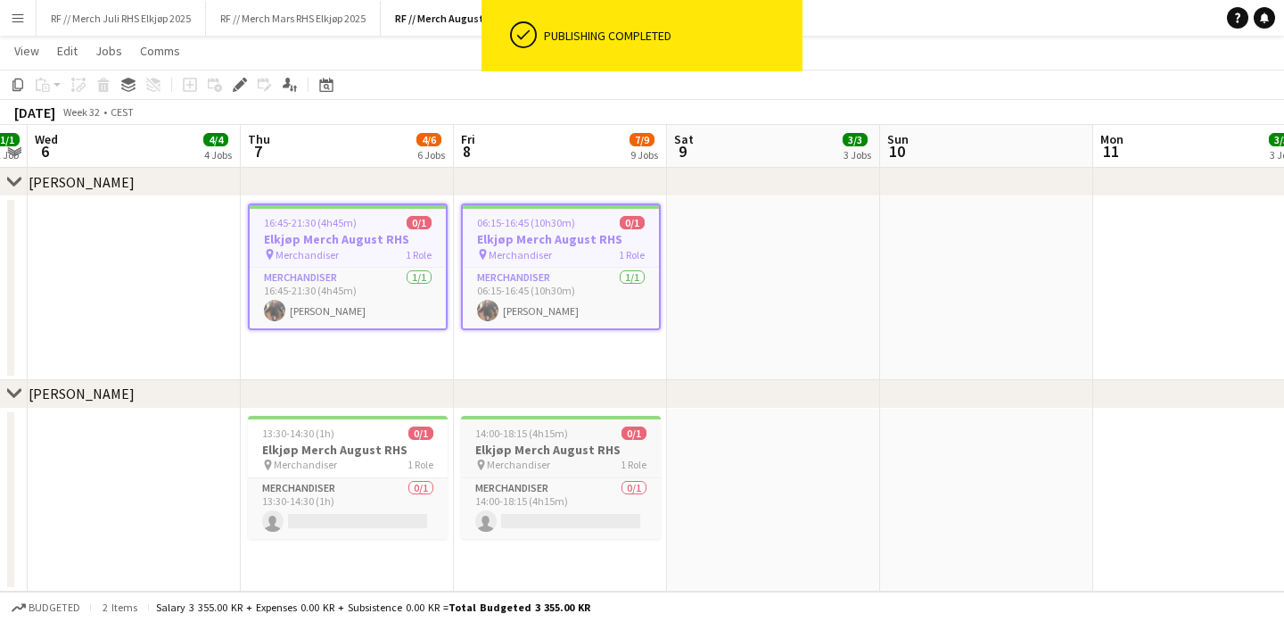
click at [498, 441] on h3 "Elkjøp Merch August RHS" at bounding box center [561, 449] width 200 height 16
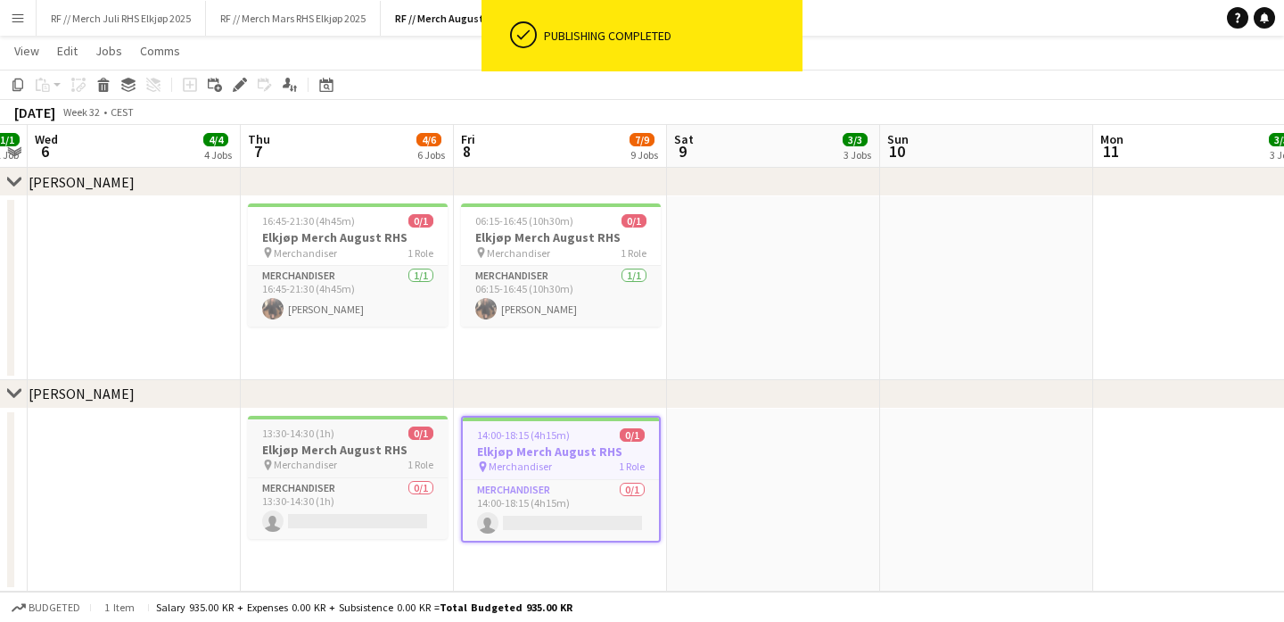
click at [376, 445] on h3 "Elkjøp Merch August RHS" at bounding box center [348, 449] width 200 height 16
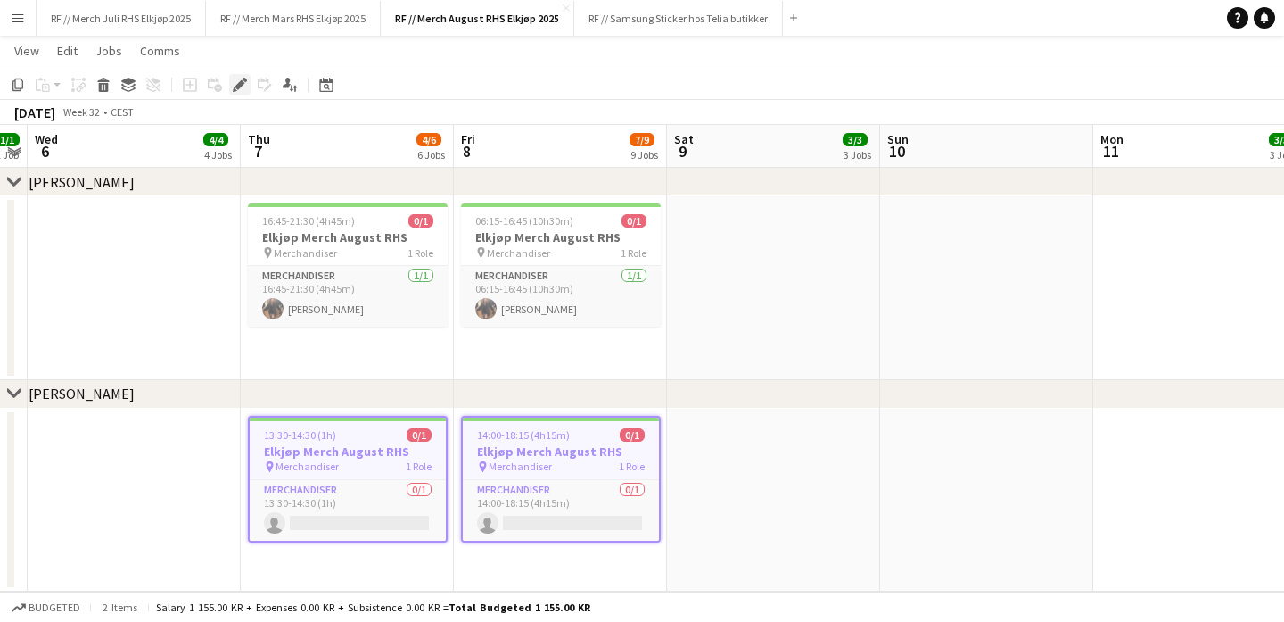
click at [233, 86] on icon "Edit" at bounding box center [240, 85] width 14 height 14
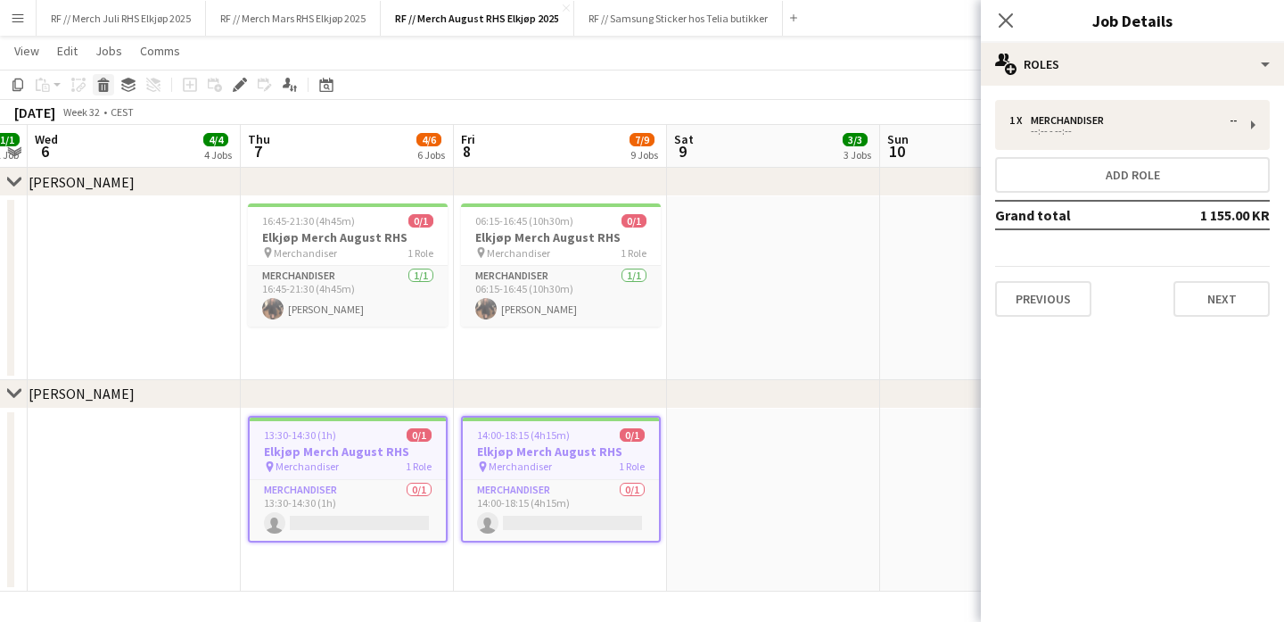
click at [109, 80] on icon at bounding box center [103, 80] width 12 height 4
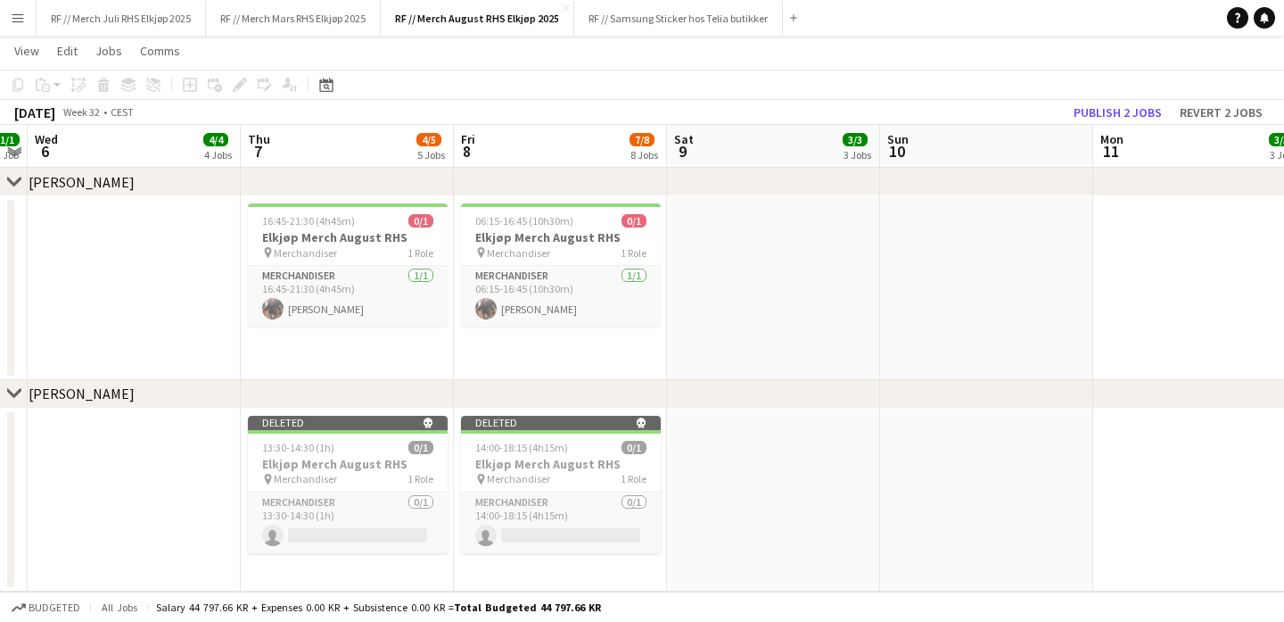
click at [673, 494] on app-date-cell at bounding box center [773, 500] width 213 height 184
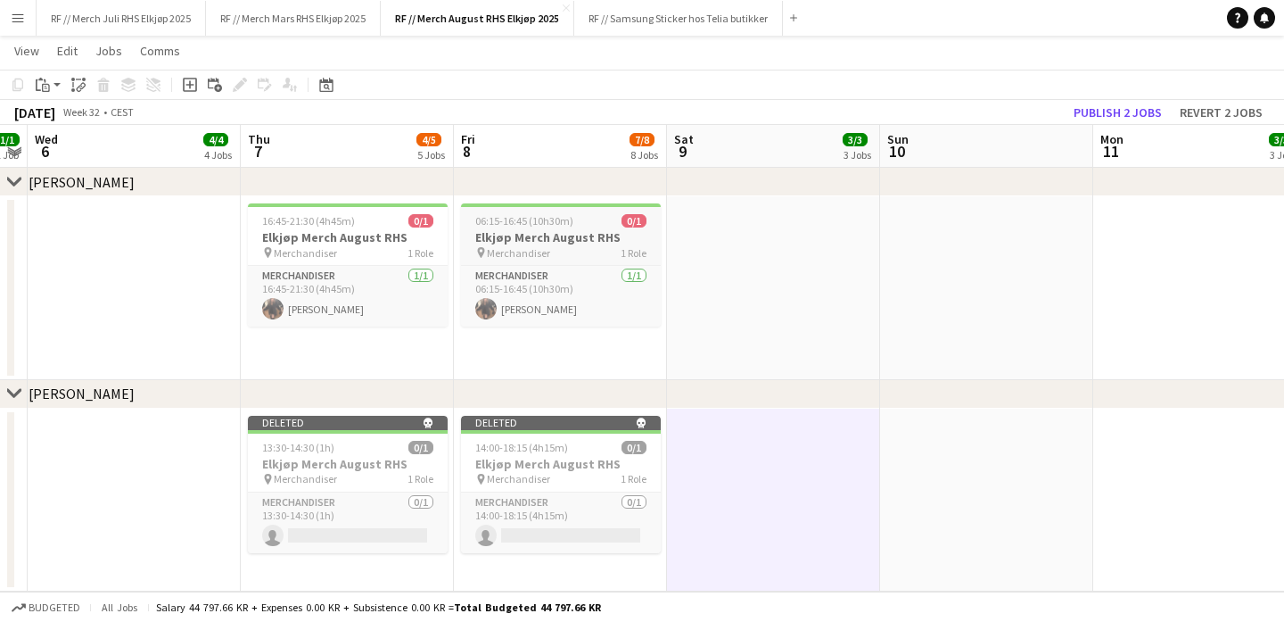
click at [553, 240] on h3 "Elkjøp Merch August RHS" at bounding box center [561, 237] width 200 height 16
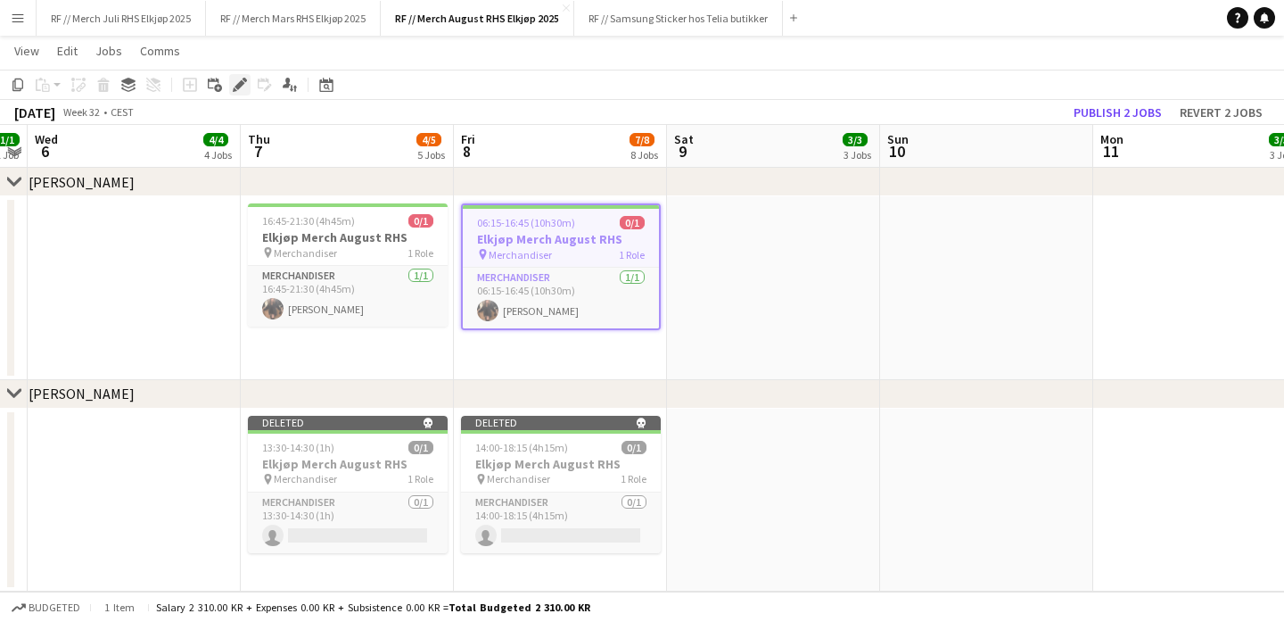
click at [241, 83] on icon at bounding box center [240, 85] width 10 height 10
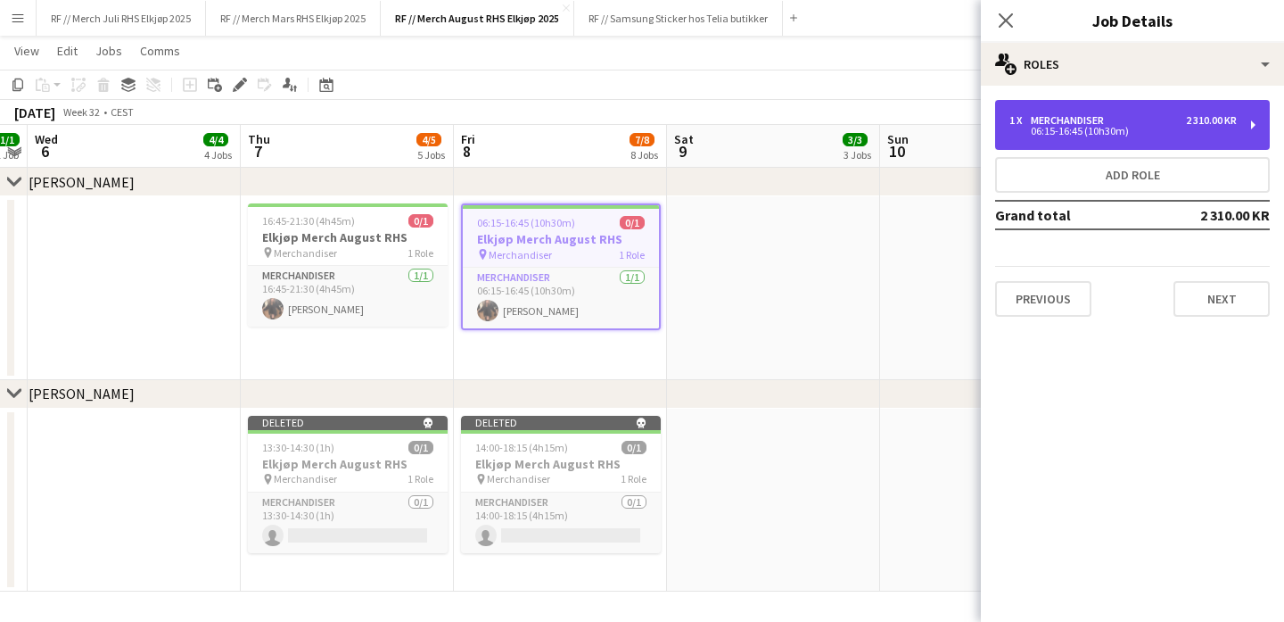
click at [1174, 133] on div "06:15-16:45 (10h30m)" at bounding box center [1122, 131] width 227 height 9
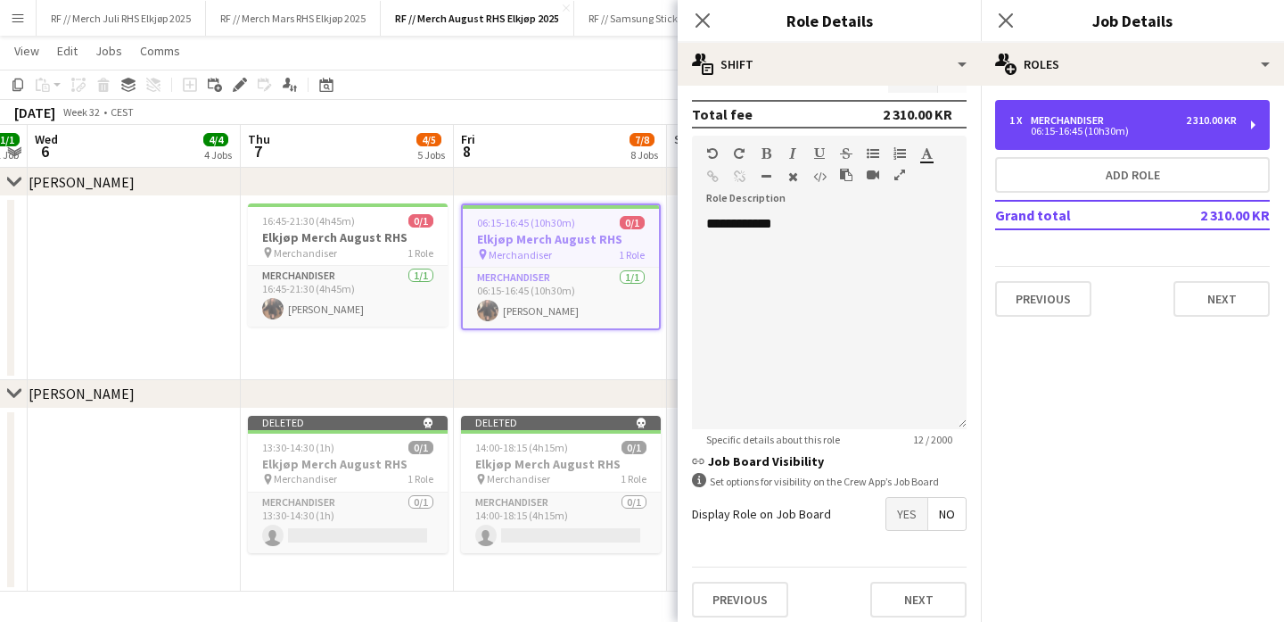
scroll to position [495, 0]
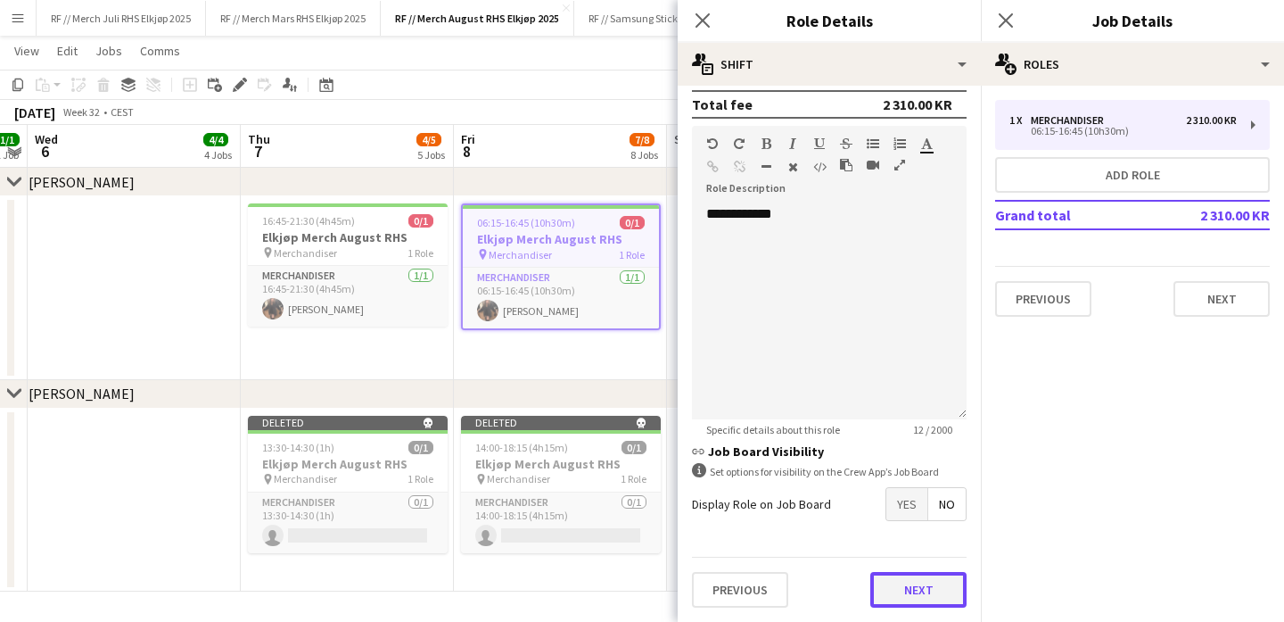
click at [916, 592] on button "Next" at bounding box center [918, 590] width 96 height 36
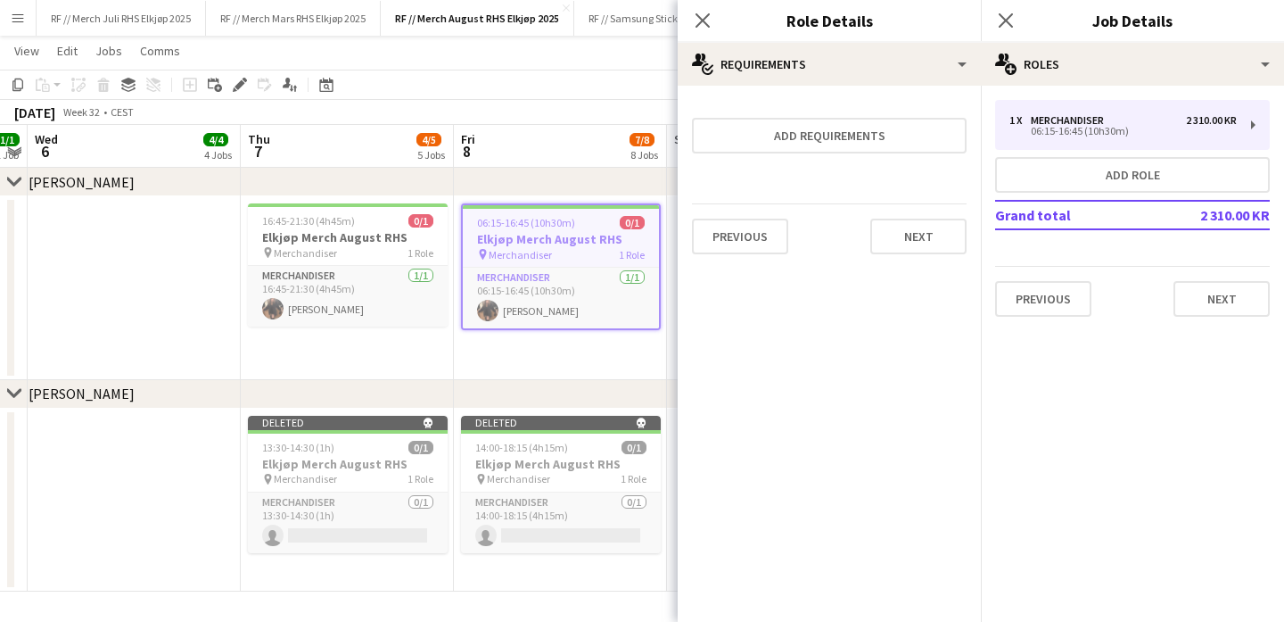
scroll to position [0, 0]
click at [935, 228] on button "Next" at bounding box center [918, 236] width 96 height 36
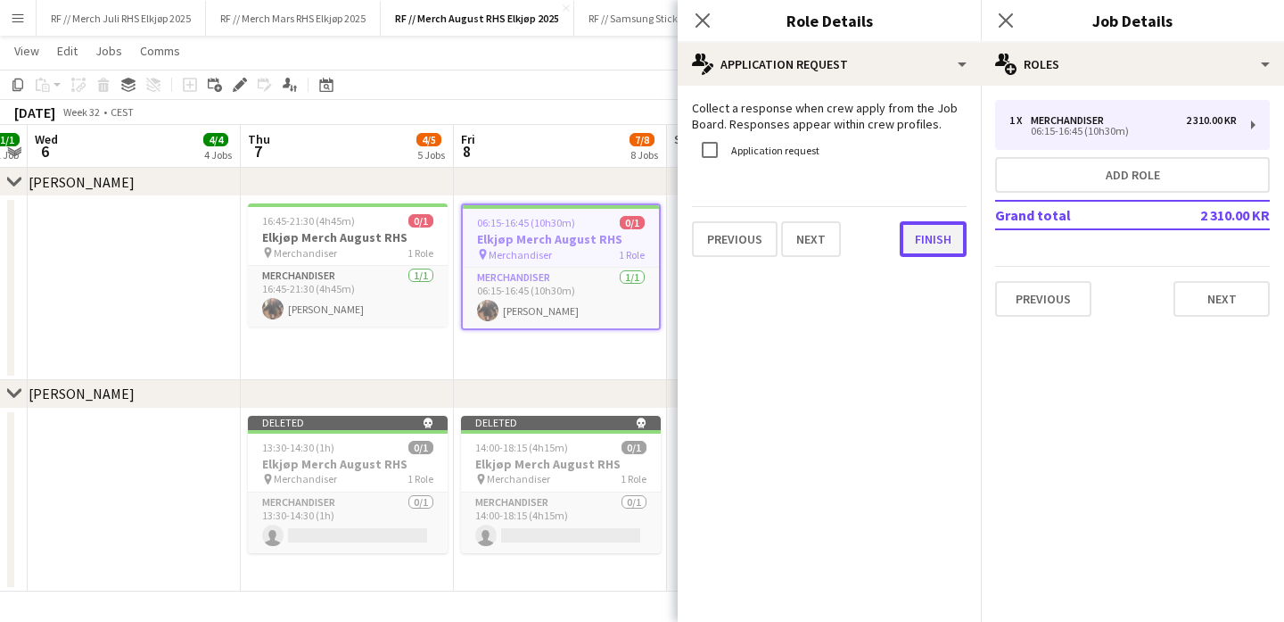
click at [913, 235] on button "Finish" at bounding box center [933, 239] width 67 height 36
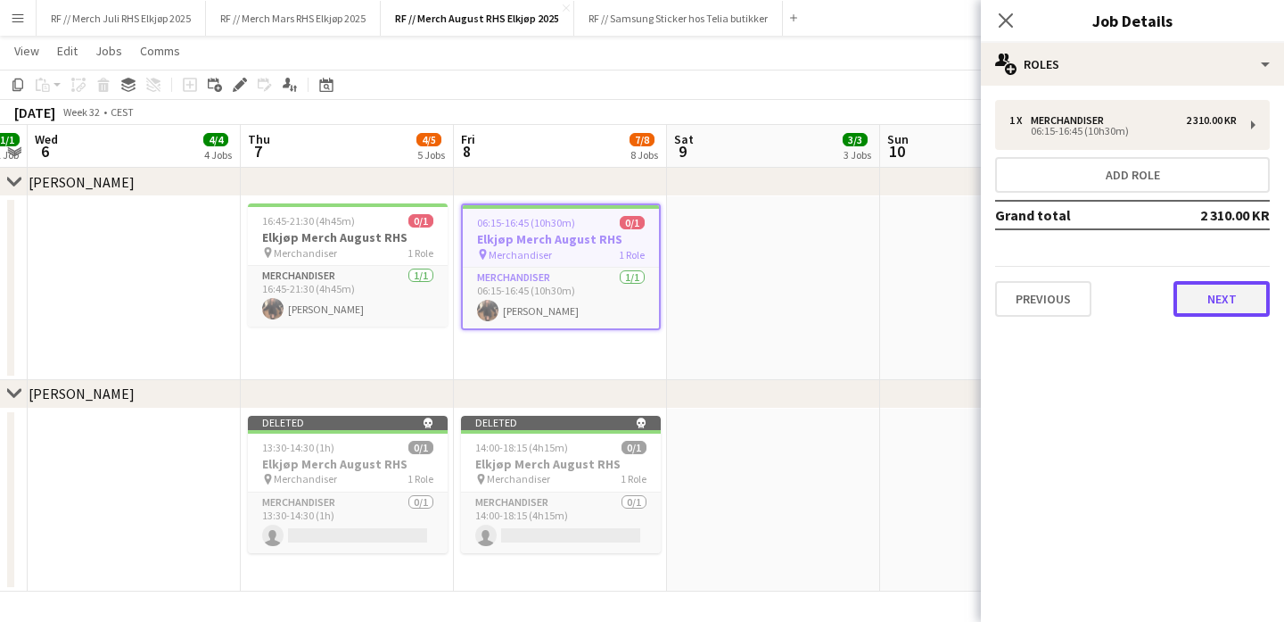
click at [1235, 309] on button "Next" at bounding box center [1222, 299] width 96 height 36
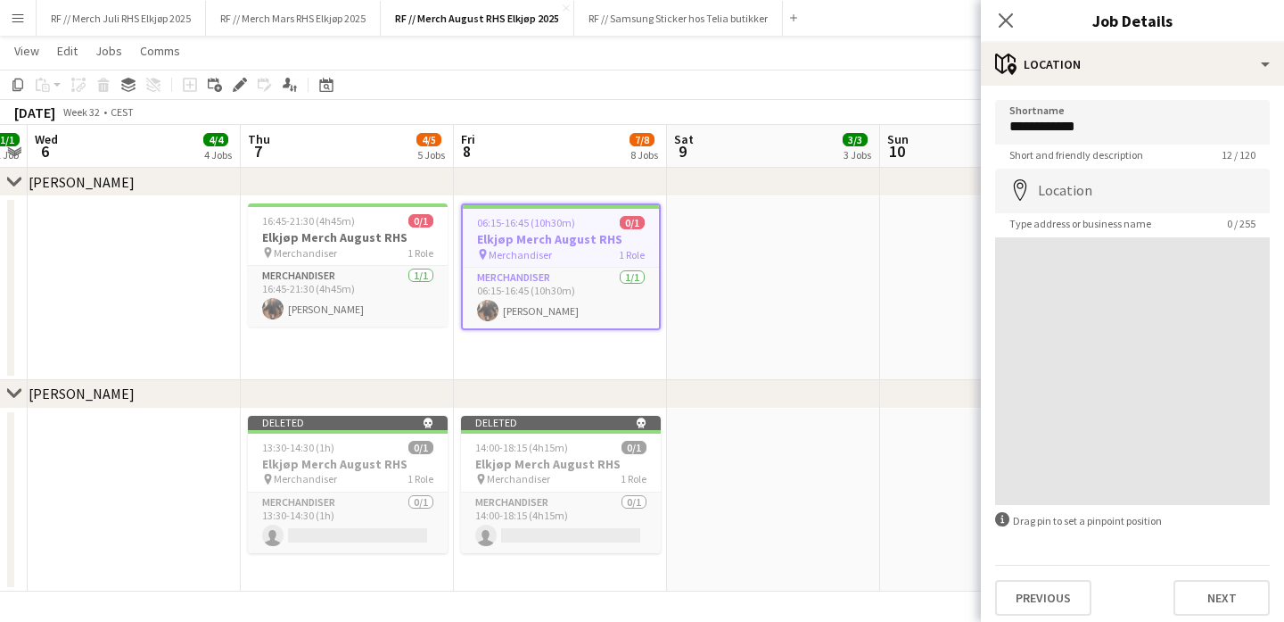
scroll to position [8, 0]
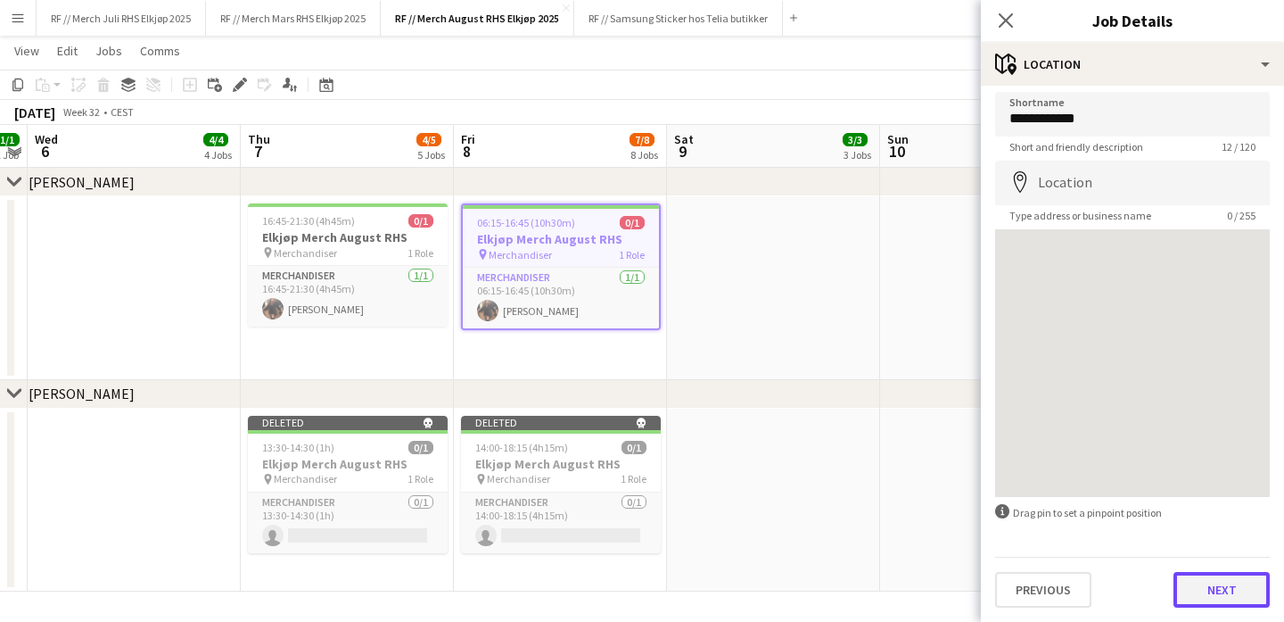
click at [1217, 592] on button "Next" at bounding box center [1222, 590] width 96 height 36
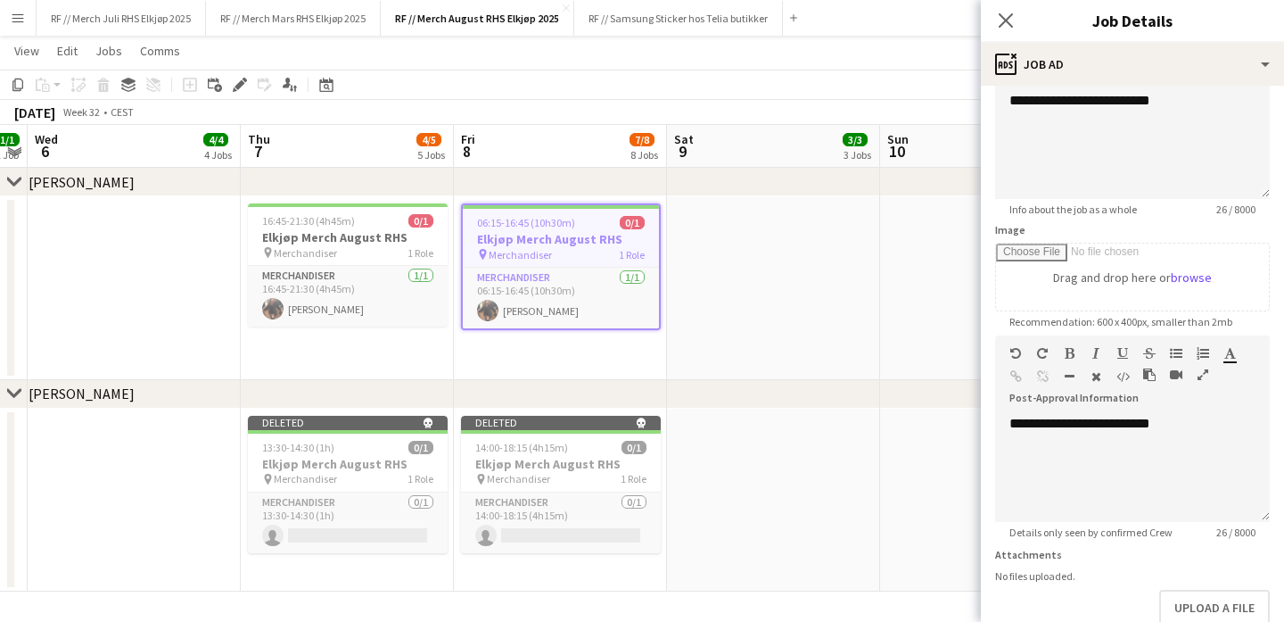
scroll to position [259, 0]
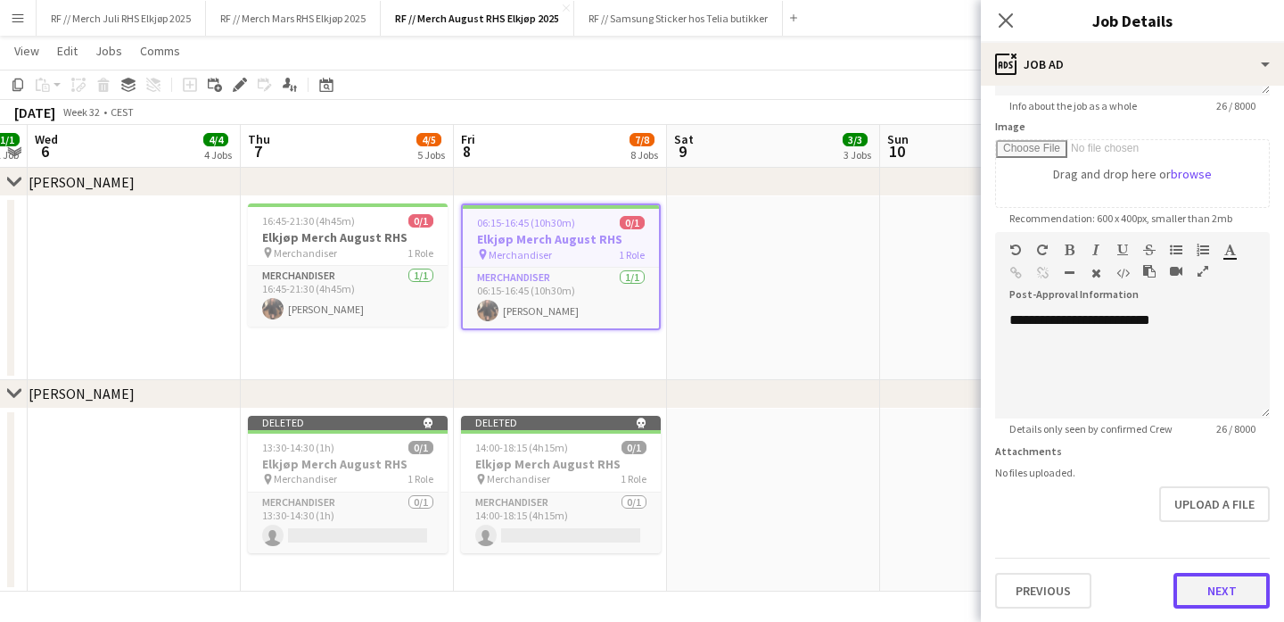
click at [1238, 586] on button "Next" at bounding box center [1222, 590] width 96 height 36
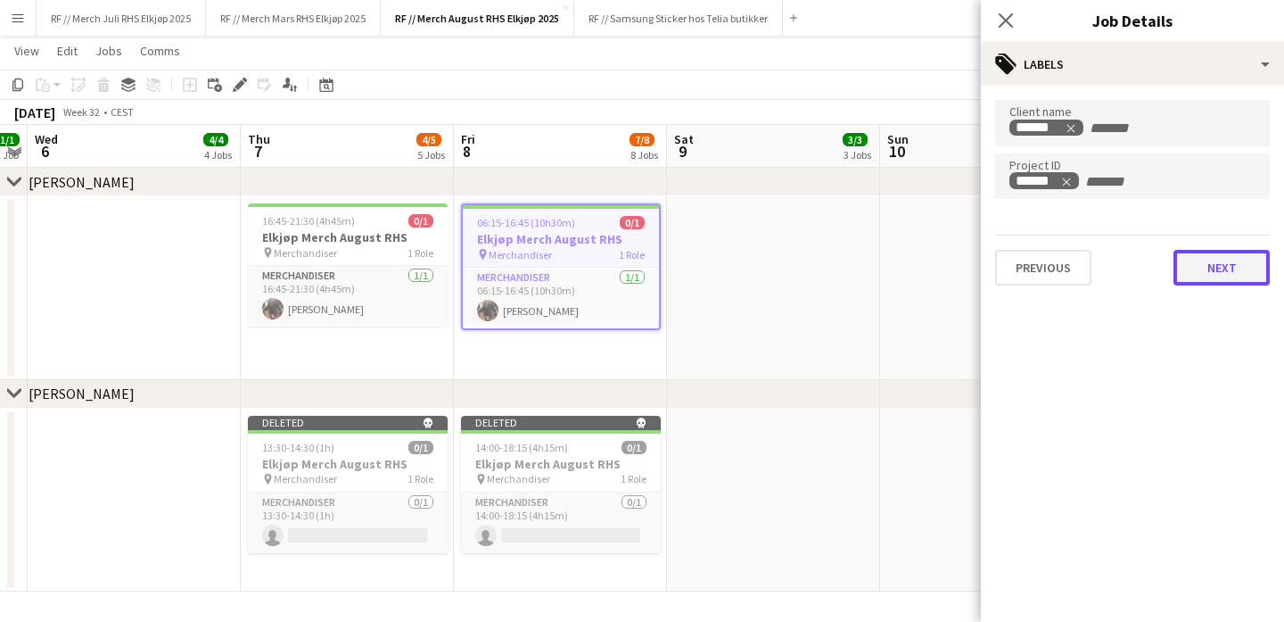
click at [1229, 265] on button "Next" at bounding box center [1222, 268] width 96 height 36
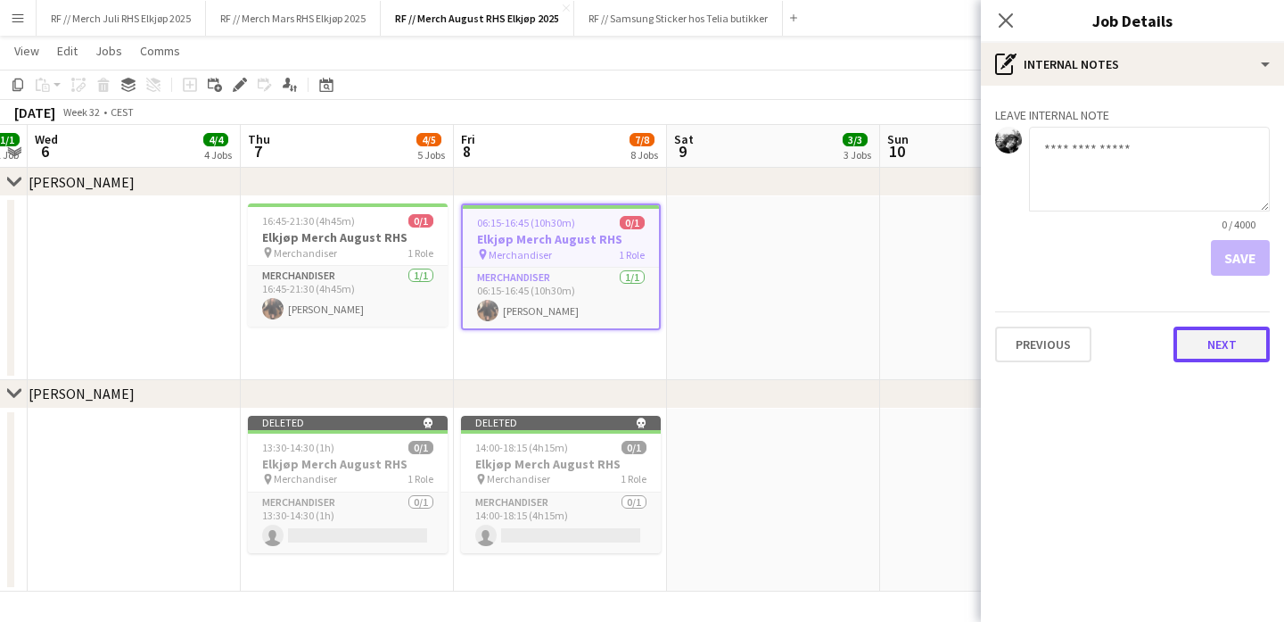
click at [1205, 350] on button "Next" at bounding box center [1222, 344] width 96 height 36
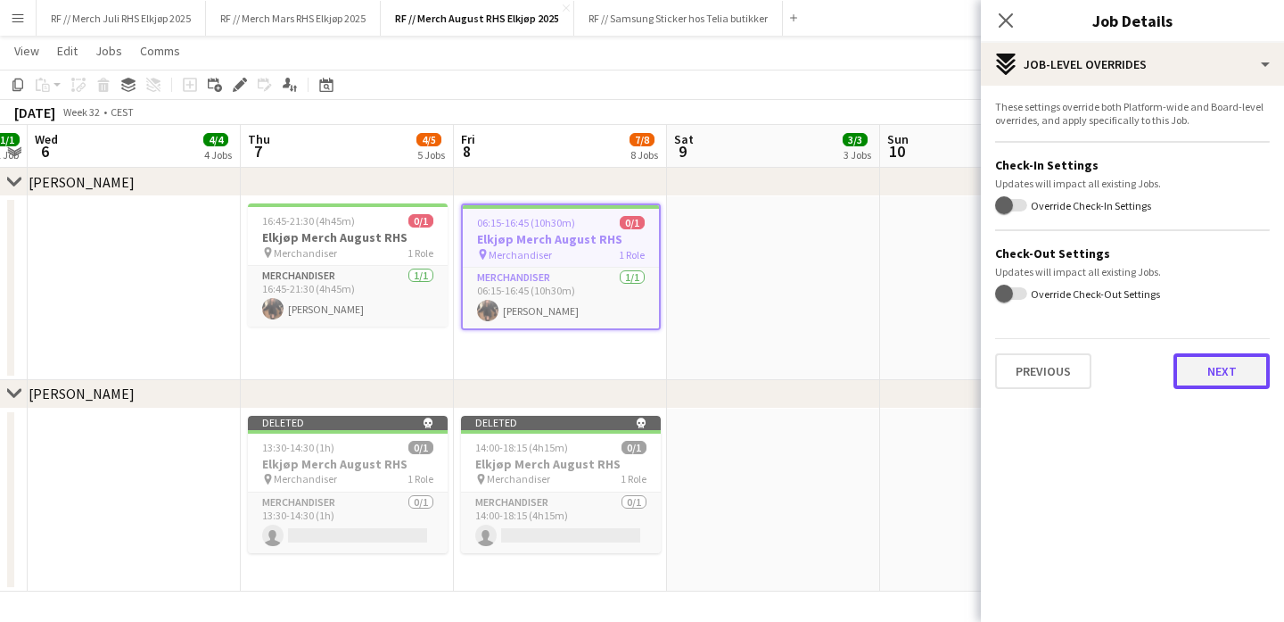
click at [1205, 376] on button "Next" at bounding box center [1222, 371] width 96 height 36
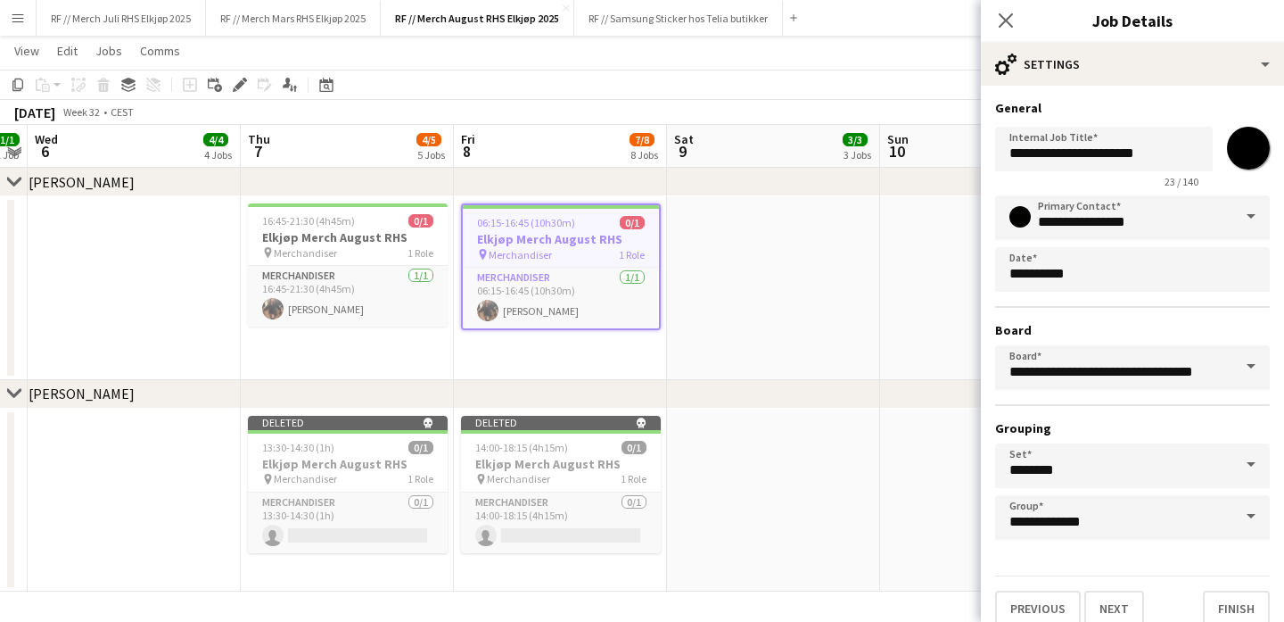
scroll to position [19, 0]
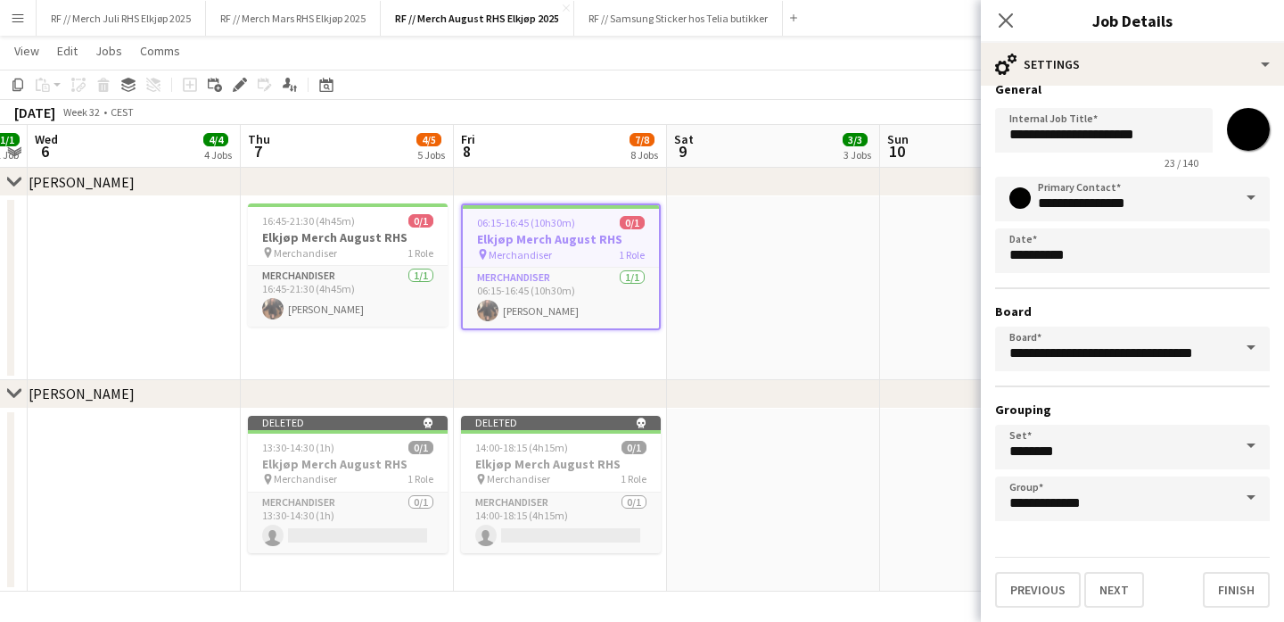
click at [902, 292] on app-date-cell at bounding box center [986, 288] width 213 height 184
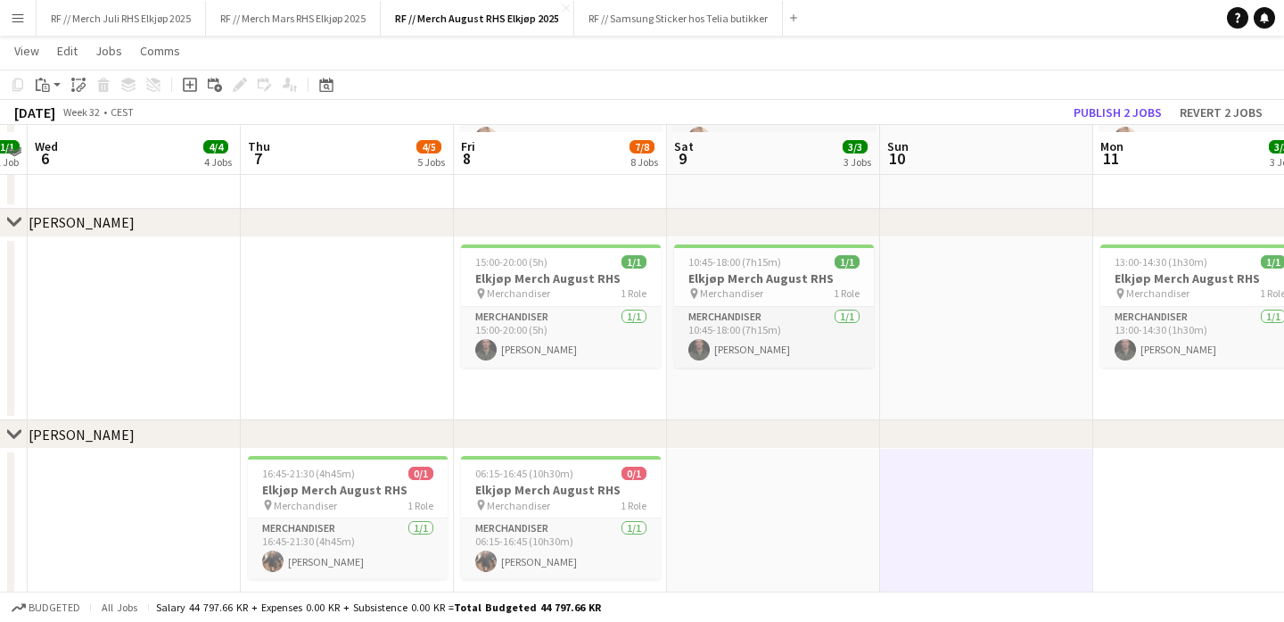
scroll to position [2300, 0]
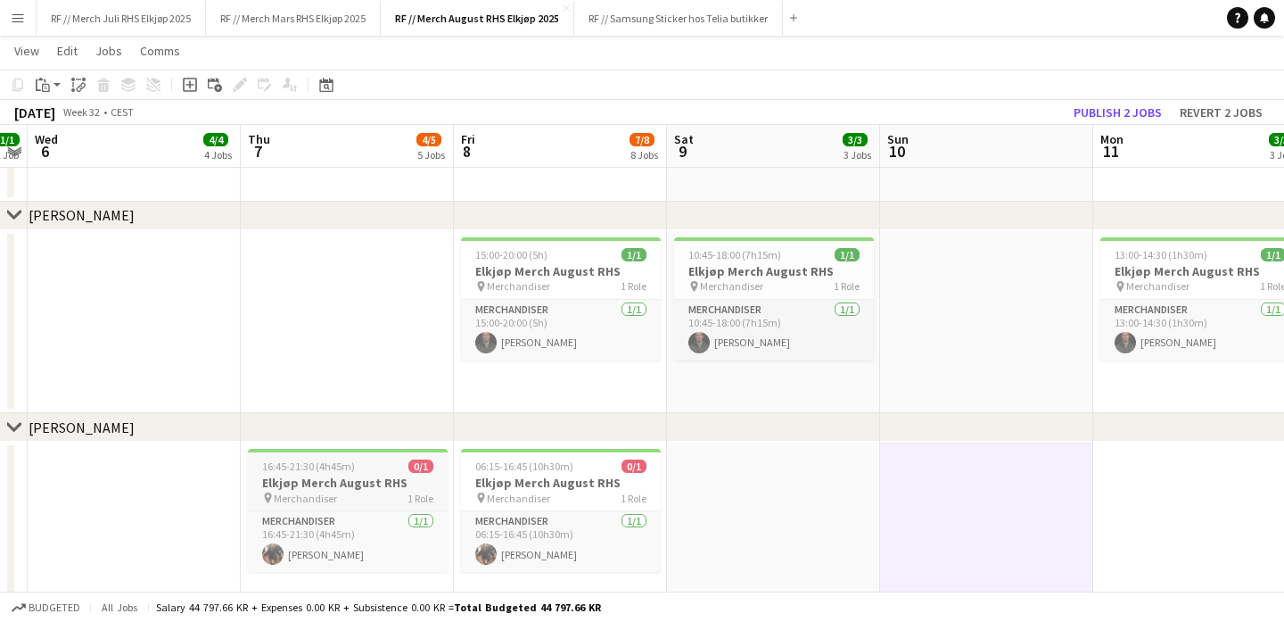
click at [386, 468] on div "16:45-21:30 (4h45m) 0/1" at bounding box center [348, 465] width 200 height 13
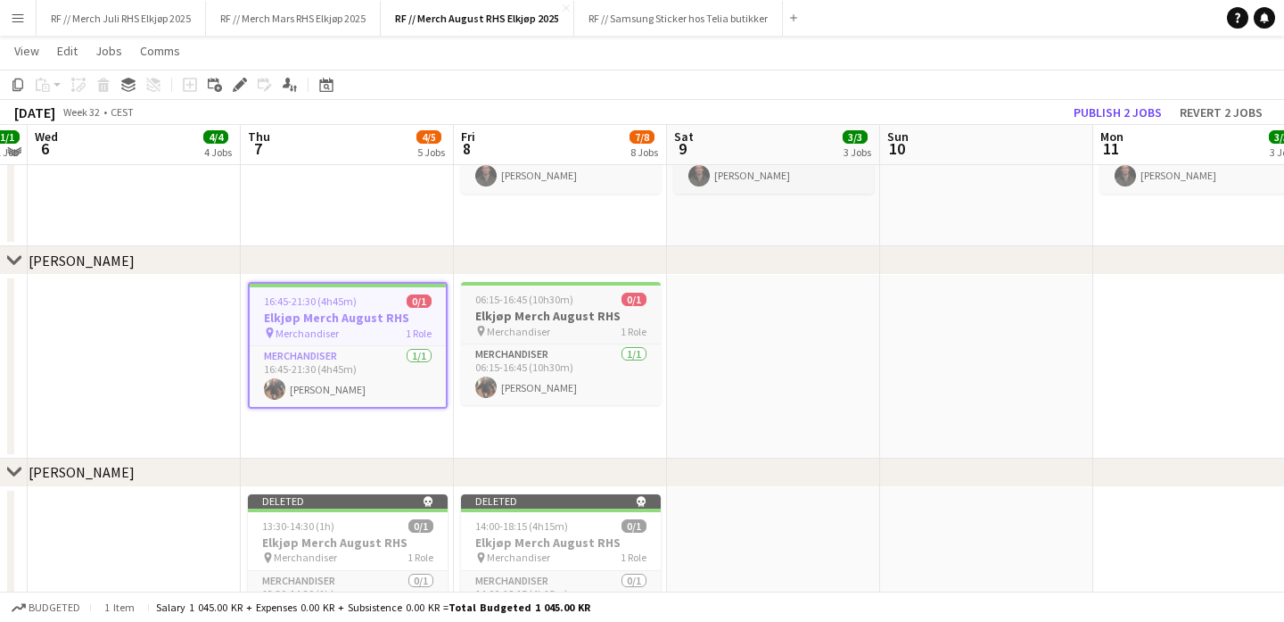
scroll to position [2459, 0]
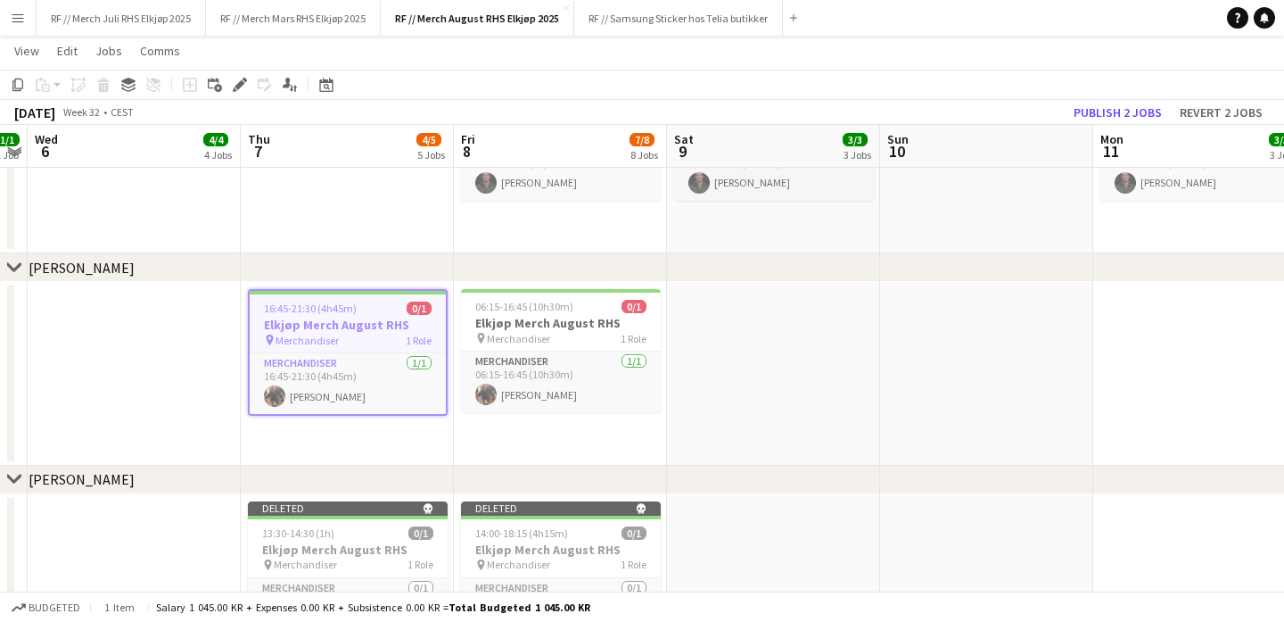
click at [691, 412] on app-date-cell at bounding box center [773, 374] width 213 height 184
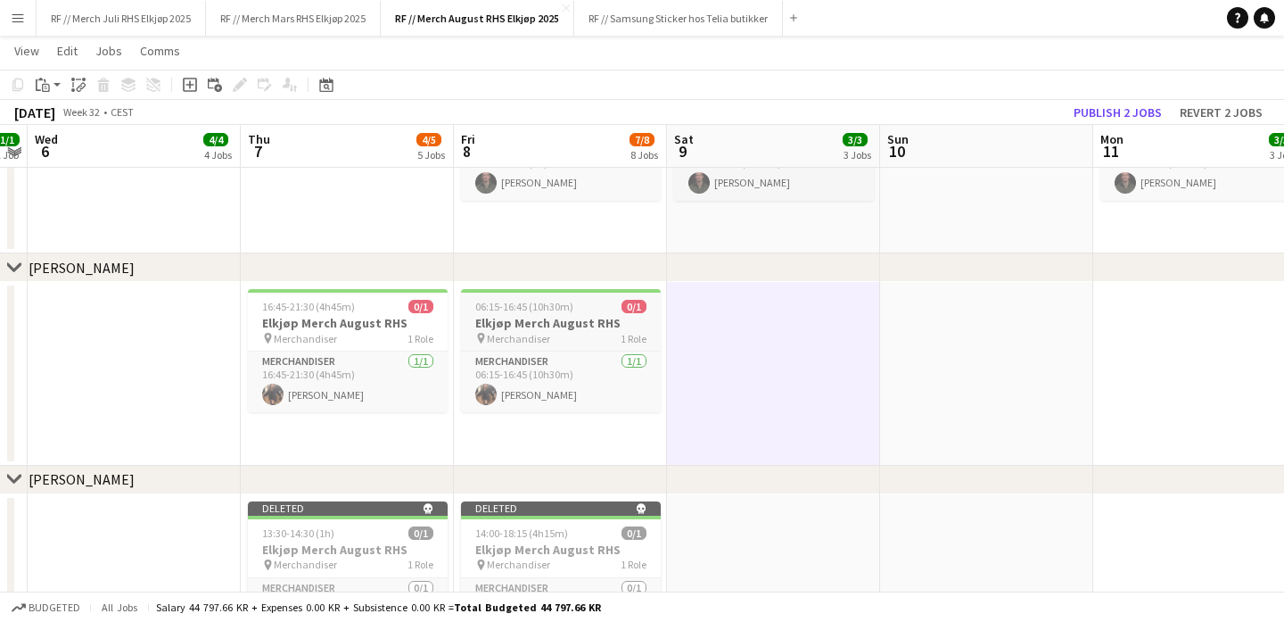
click at [576, 327] on h3 "Elkjøp Merch August RHS" at bounding box center [561, 323] width 200 height 16
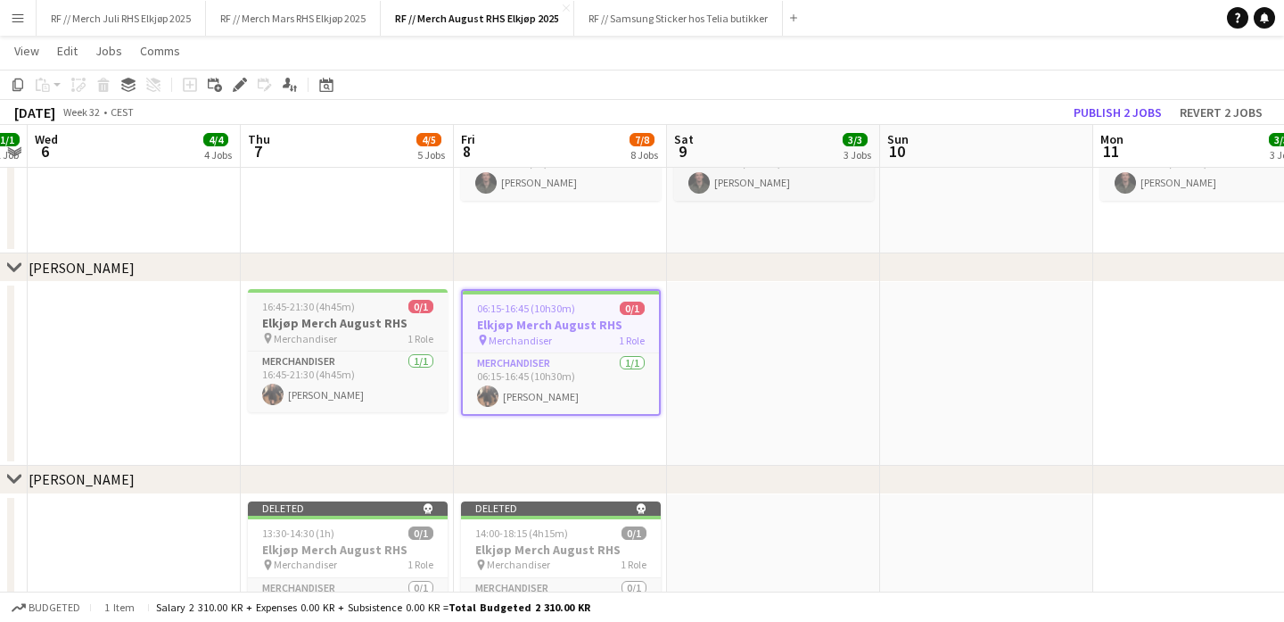
click at [381, 343] on div "pin Merchandiser 1 Role" at bounding box center [348, 338] width 200 height 14
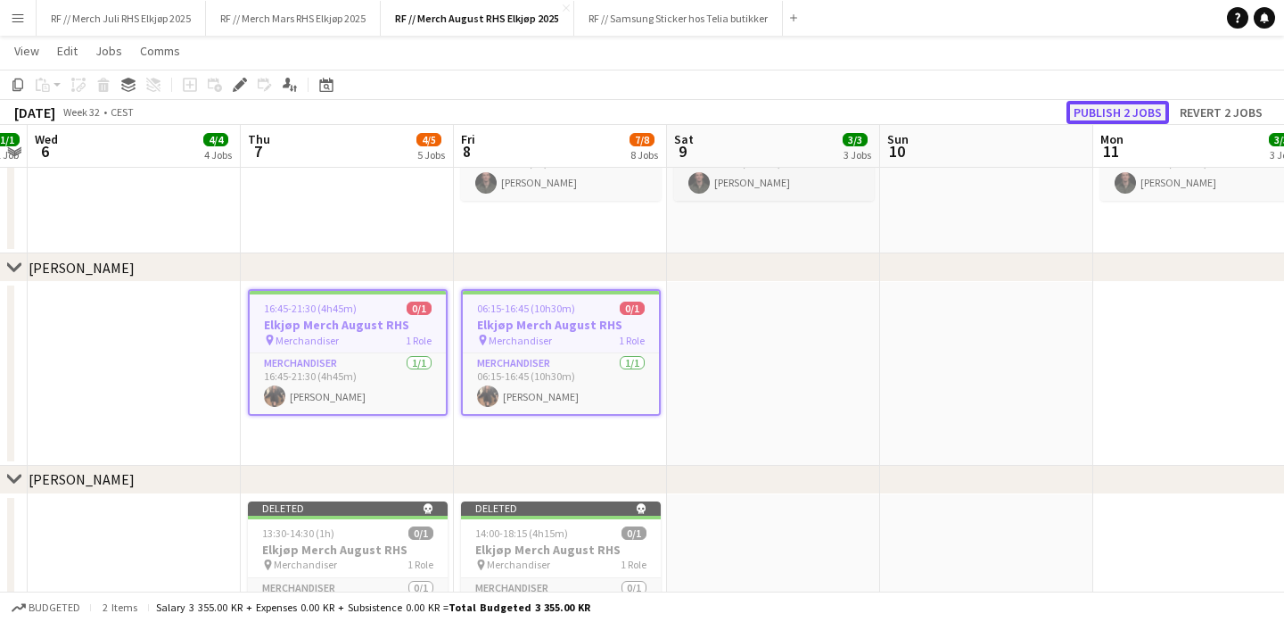
click at [1105, 104] on button "Publish 2 jobs" at bounding box center [1118, 112] width 103 height 23
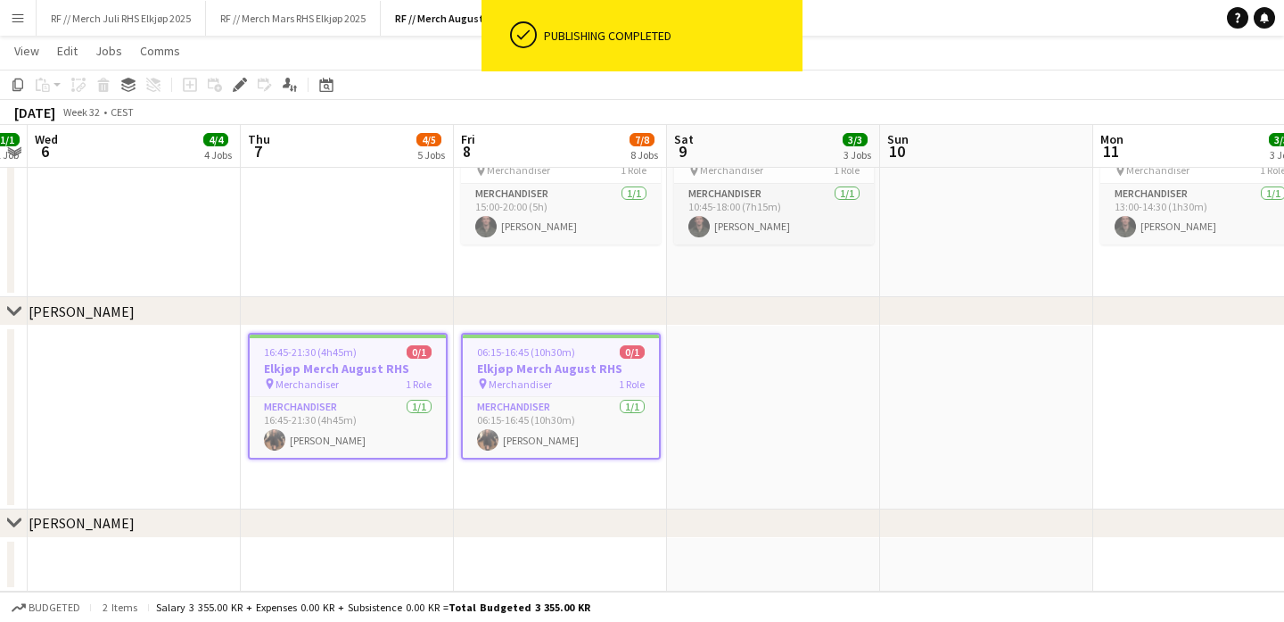
scroll to position [2415, 0]
click at [684, 430] on app-date-cell at bounding box center [773, 418] width 213 height 184
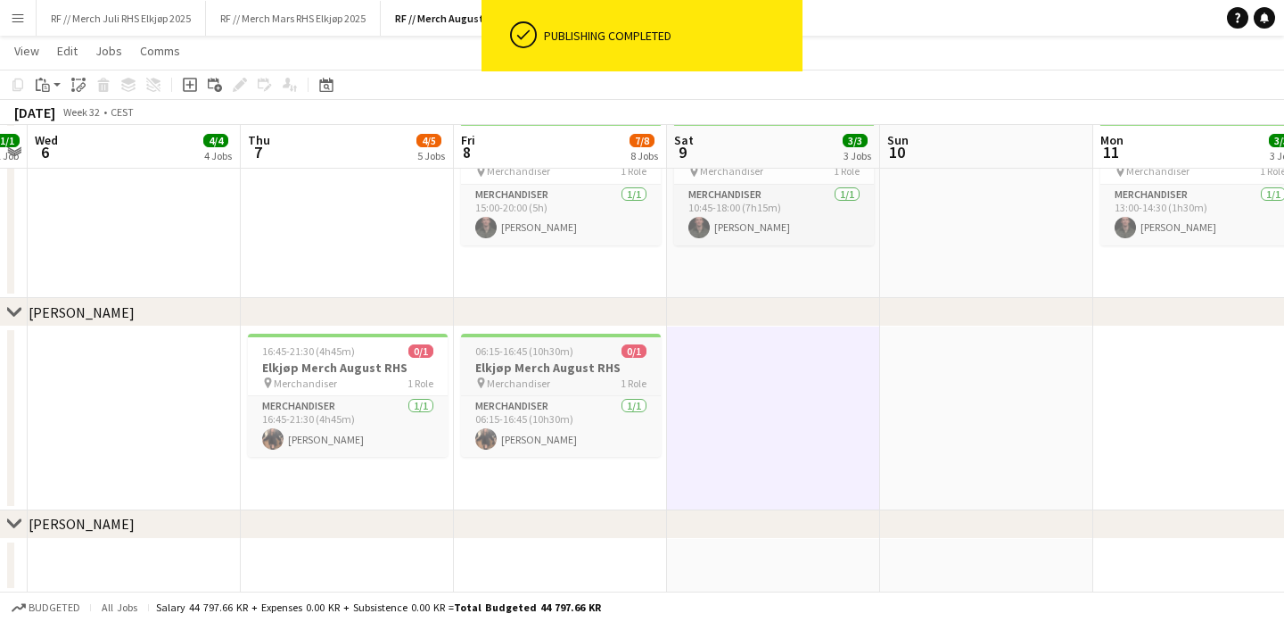
click at [587, 376] on div "pin Merchandiser 1 Role" at bounding box center [561, 382] width 200 height 14
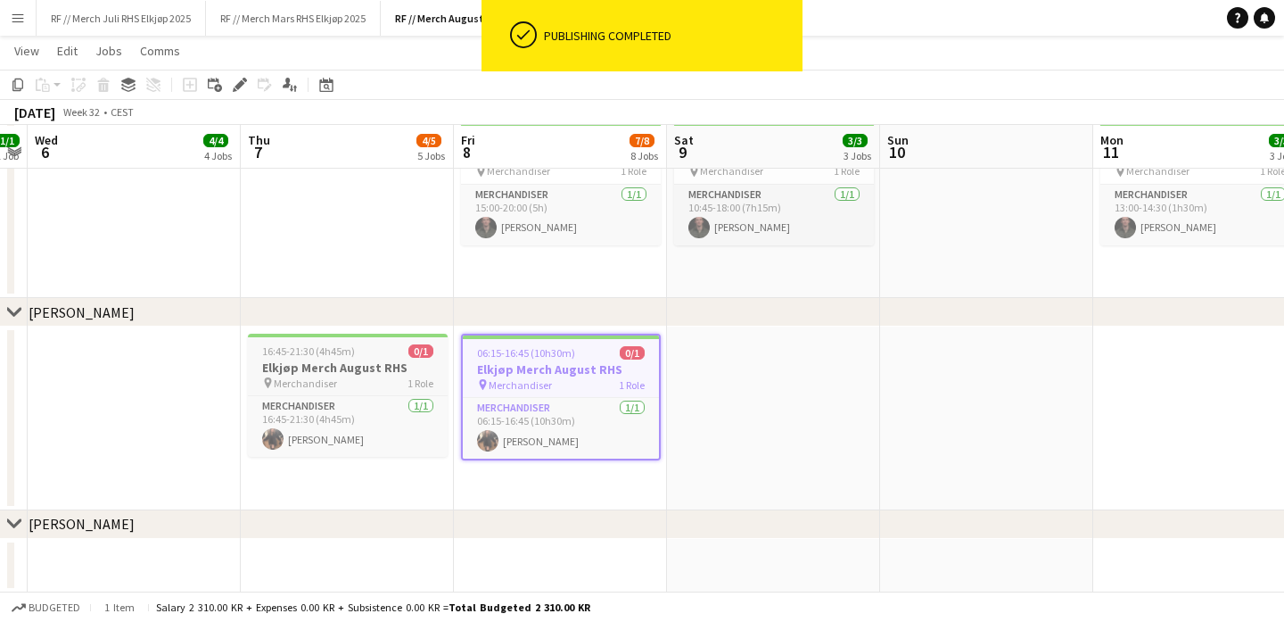
click at [392, 346] on div "16:45-21:30 (4h45m) 0/1" at bounding box center [348, 350] width 200 height 13
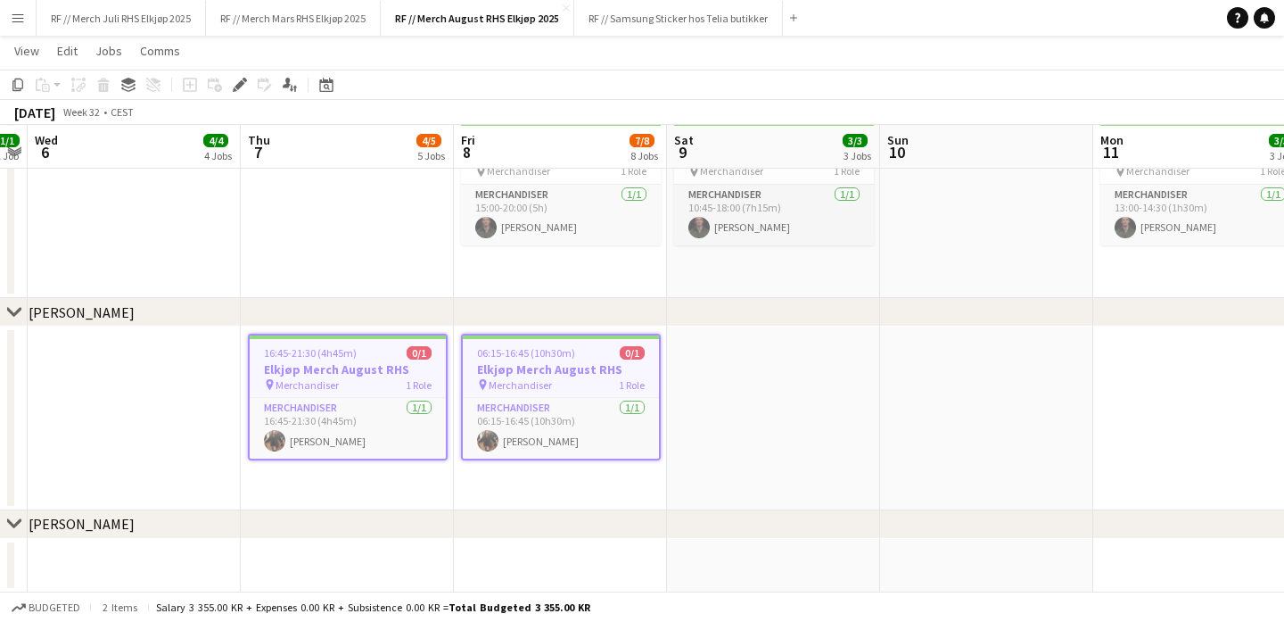
click at [710, 375] on app-date-cell at bounding box center [773, 418] width 213 height 184
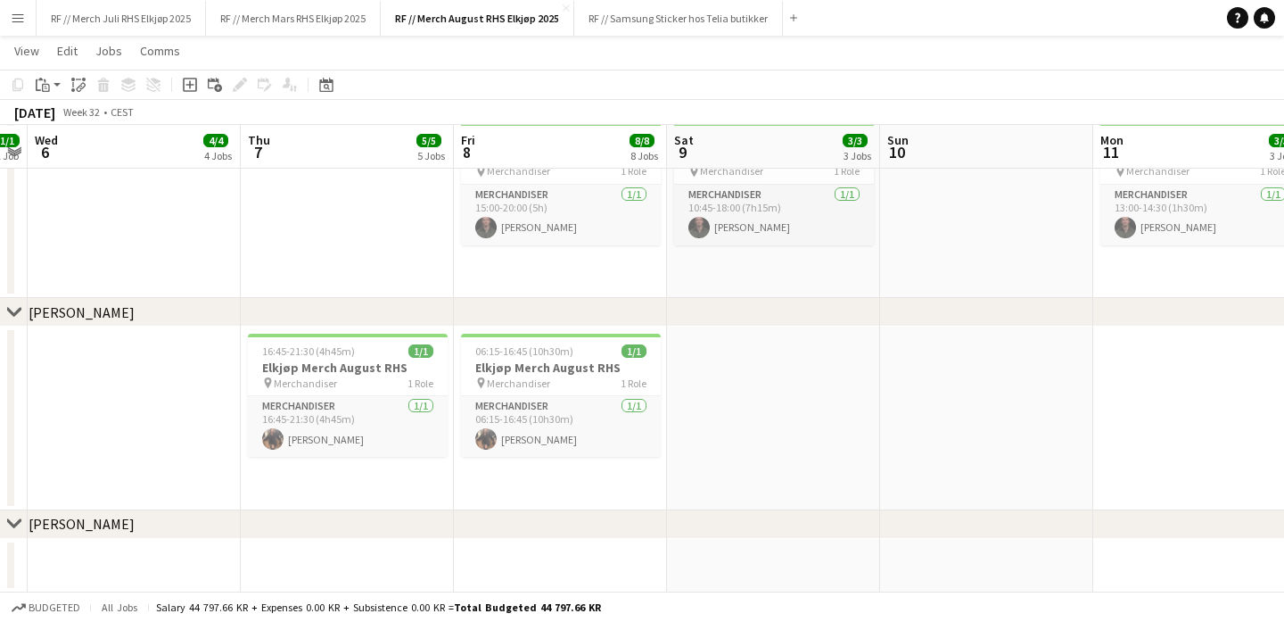
click at [380, 564] on app-date-cell at bounding box center [347, 566] width 213 height 54
click at [347, 326] on app-date-cell "16:45-21:30 (4h45m) 1/1 Elkjøp Merch August RHS pin Merchandiser 1 Role Merchan…" at bounding box center [347, 418] width 213 height 184
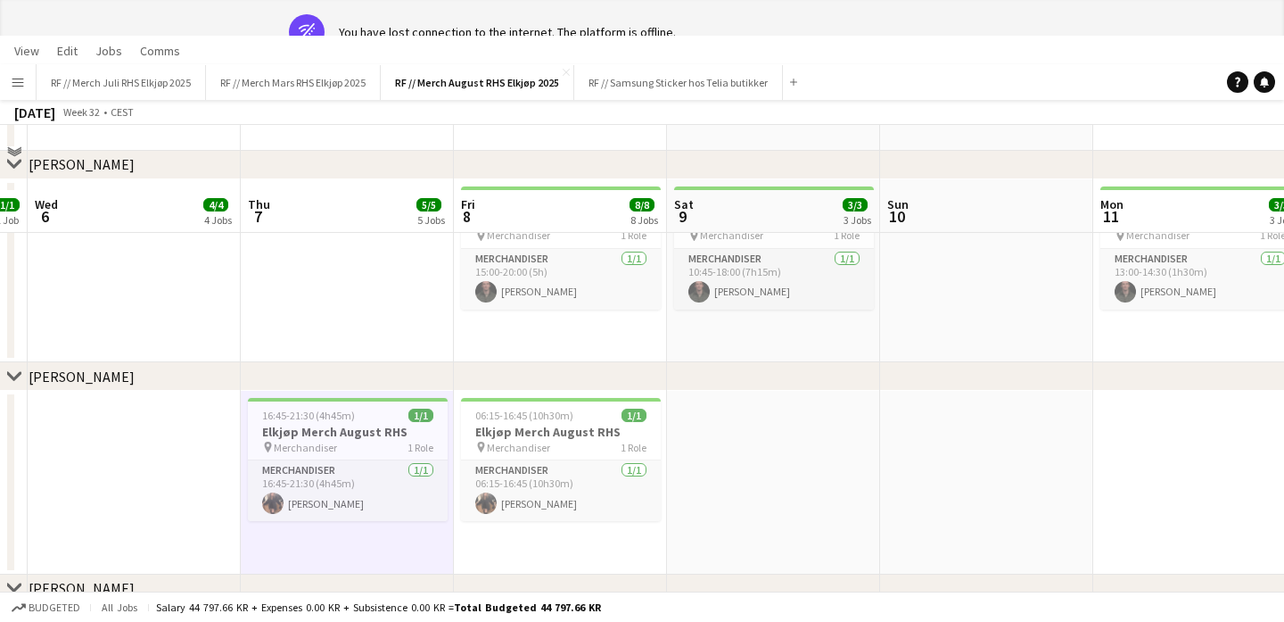
click at [337, 375] on div "chevron-right [PERSON_NAME]" at bounding box center [642, 376] width 1284 height 29
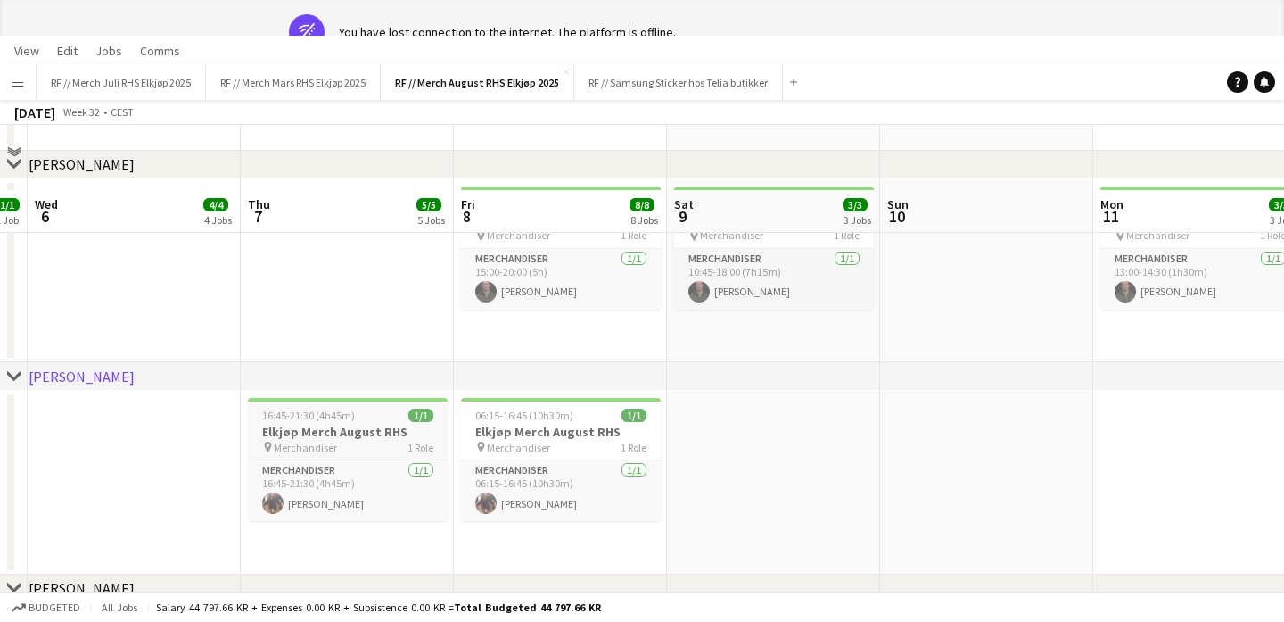
click at [337, 451] on div "pin Merchandiser 1 Role" at bounding box center [348, 447] width 200 height 14
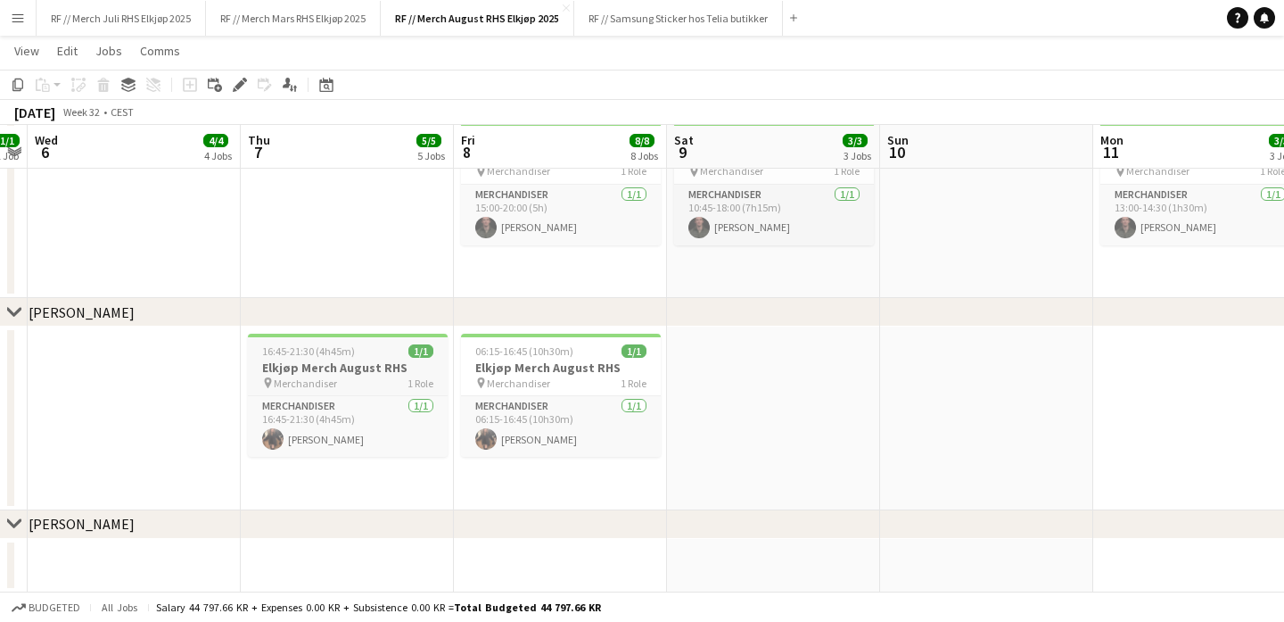
click at [367, 377] on div "pin Merchandiser 1 Role" at bounding box center [348, 382] width 200 height 14
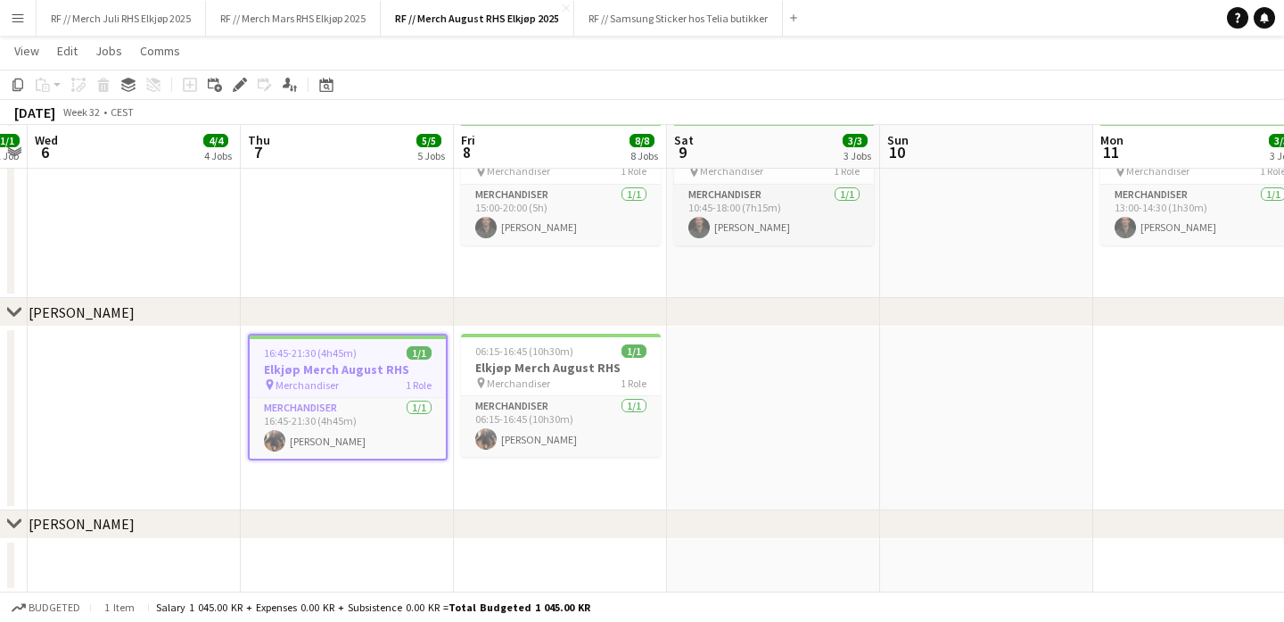
click at [392, 561] on app-date-cell at bounding box center [347, 566] width 213 height 54
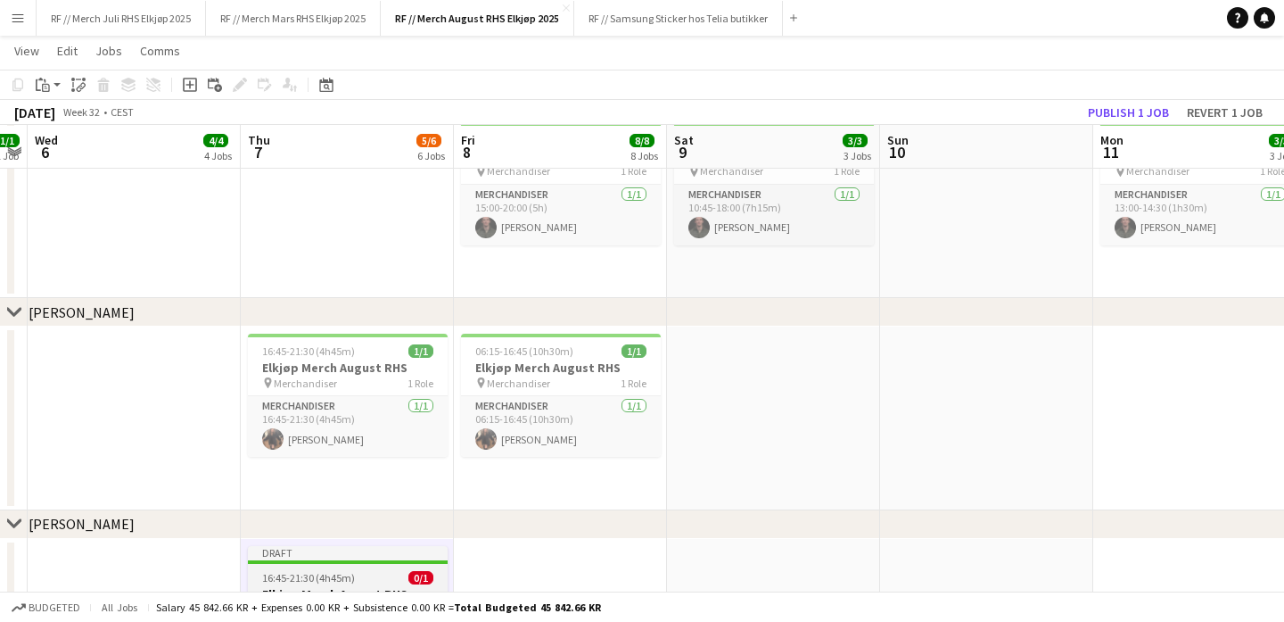
click at [373, 572] on div "16:45-21:30 (4h45m) 0/1" at bounding box center [348, 577] width 200 height 13
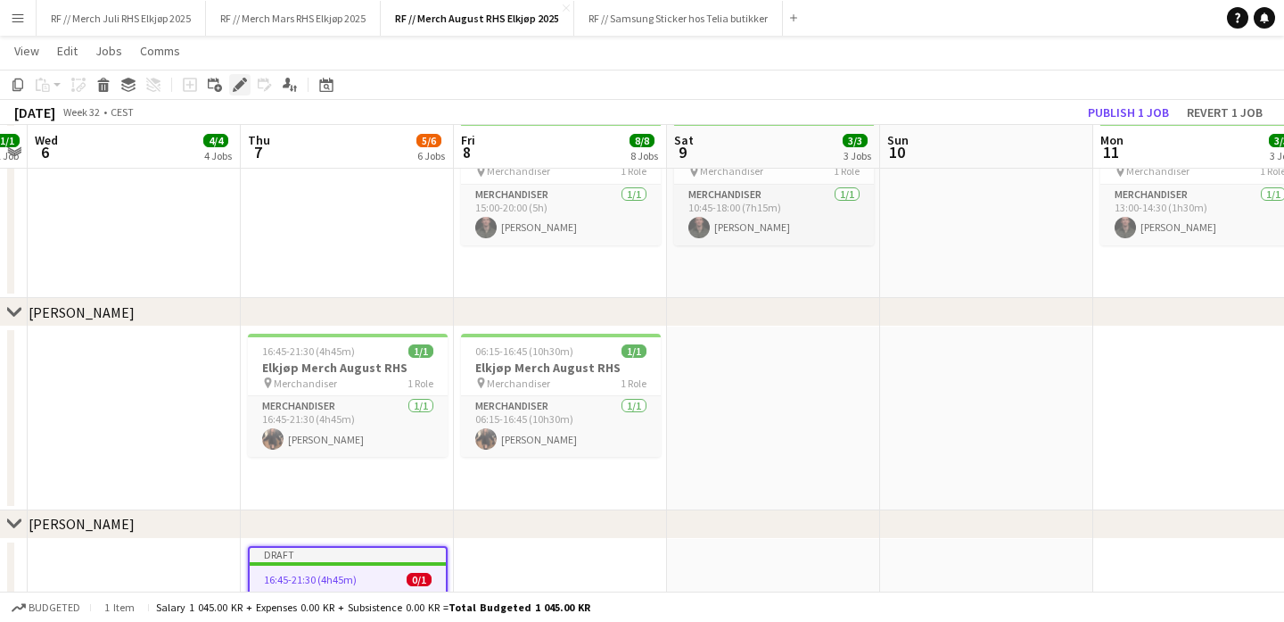
click at [235, 88] on icon at bounding box center [235, 89] width 4 height 4
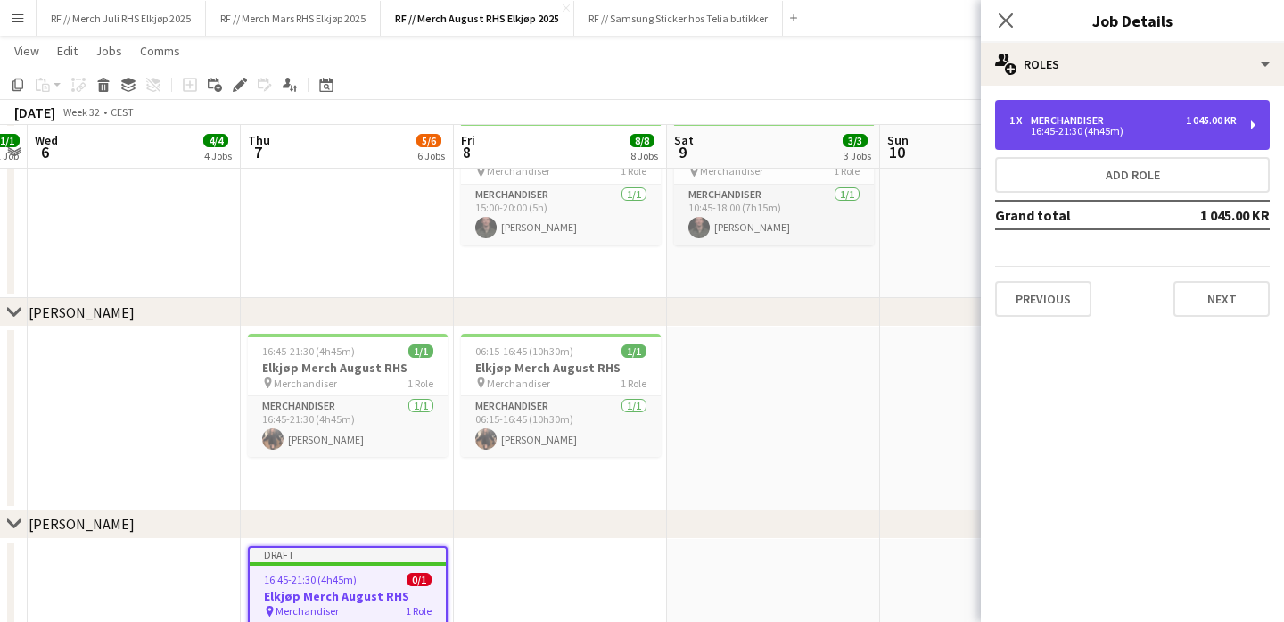
click at [1129, 127] on div "16:45-21:30 (4h45m)" at bounding box center [1122, 131] width 227 height 9
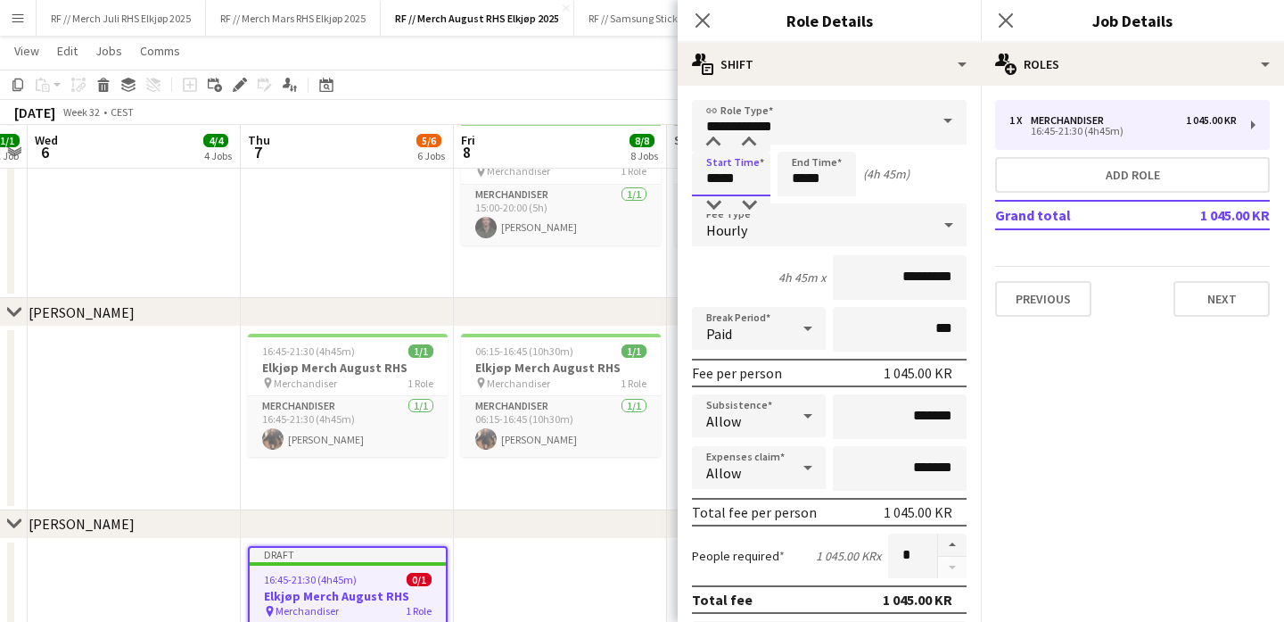
click at [726, 186] on input "*****" at bounding box center [731, 174] width 78 height 45
type input "*****"
click at [567, 260] on app-date-cell "15:00-20:00 (5h) 1/1 Elkjøp Merch August RHS pin Merchandiser 1 Role Merchandis…" at bounding box center [560, 207] width 213 height 184
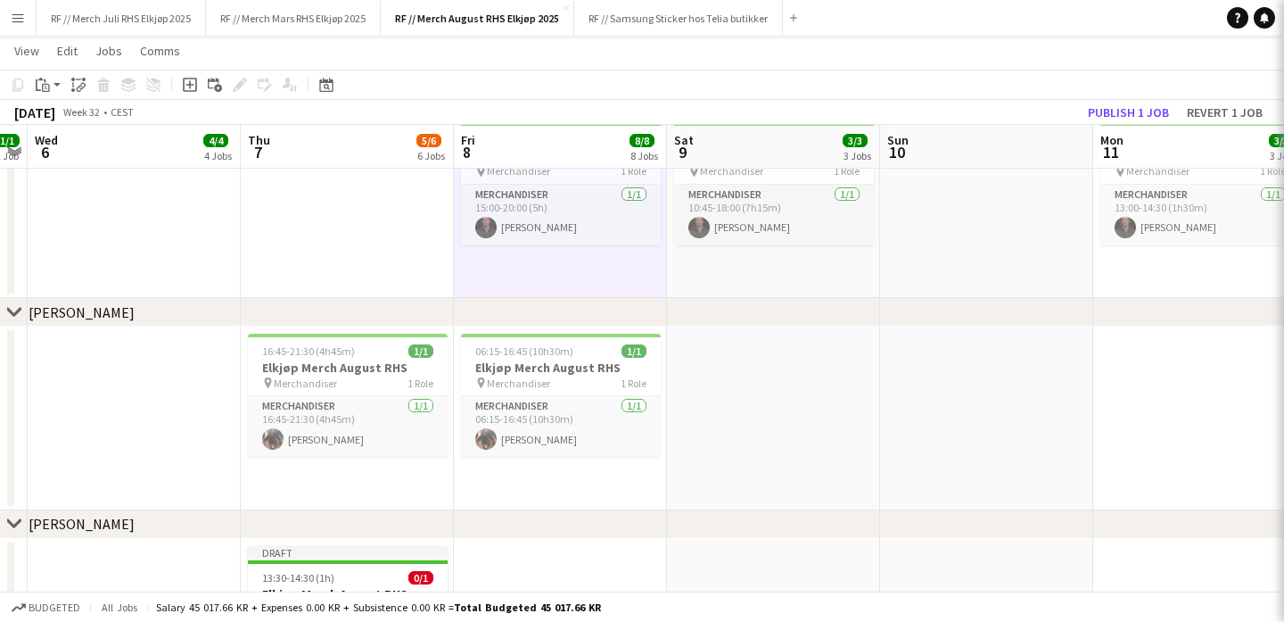
scroll to position [2559, 0]
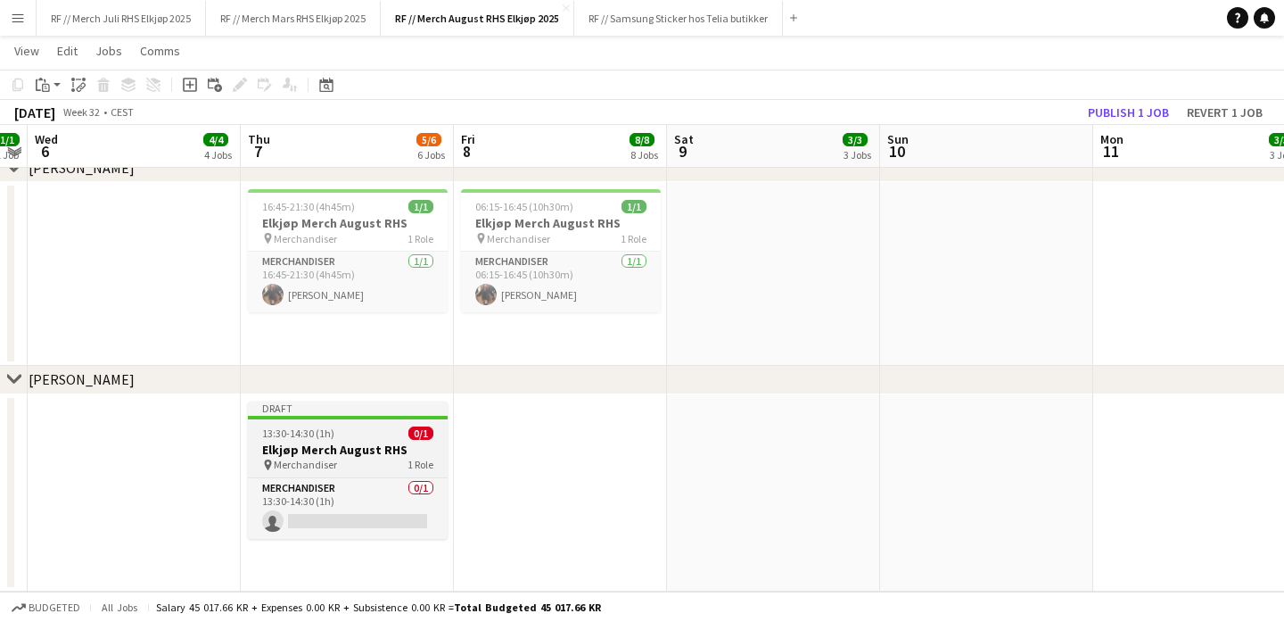
click at [362, 457] on div "pin Merchandiser 1 Role" at bounding box center [348, 464] width 200 height 14
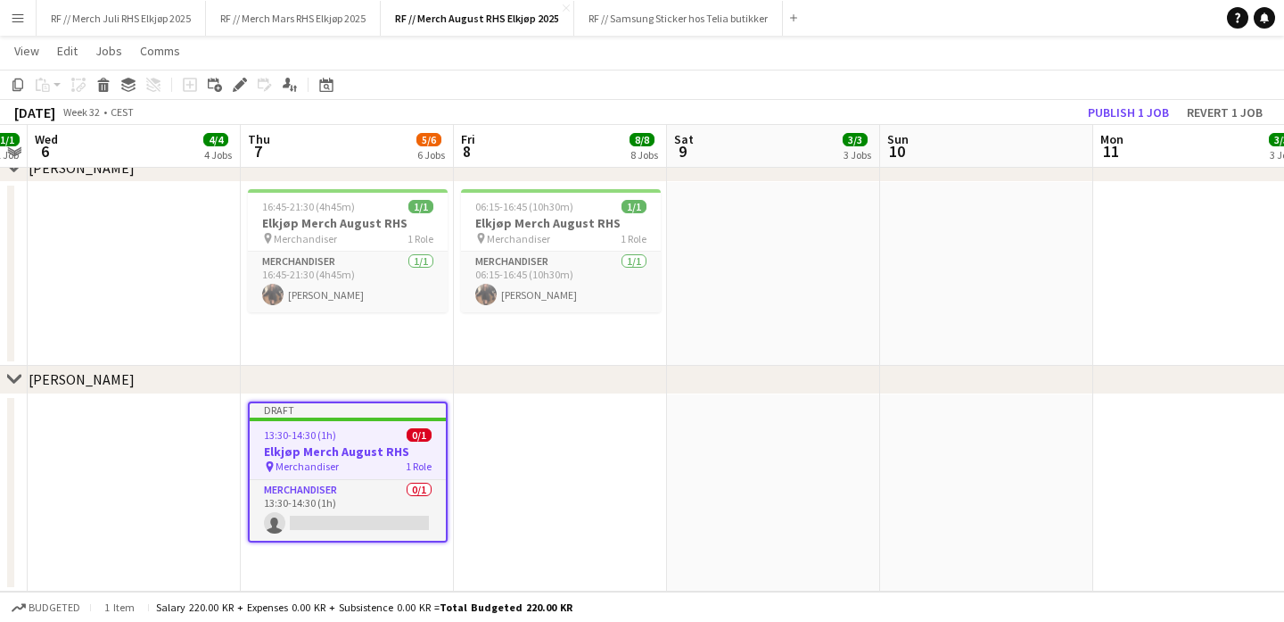
click at [576, 479] on app-date-cell at bounding box center [560, 493] width 213 height 198
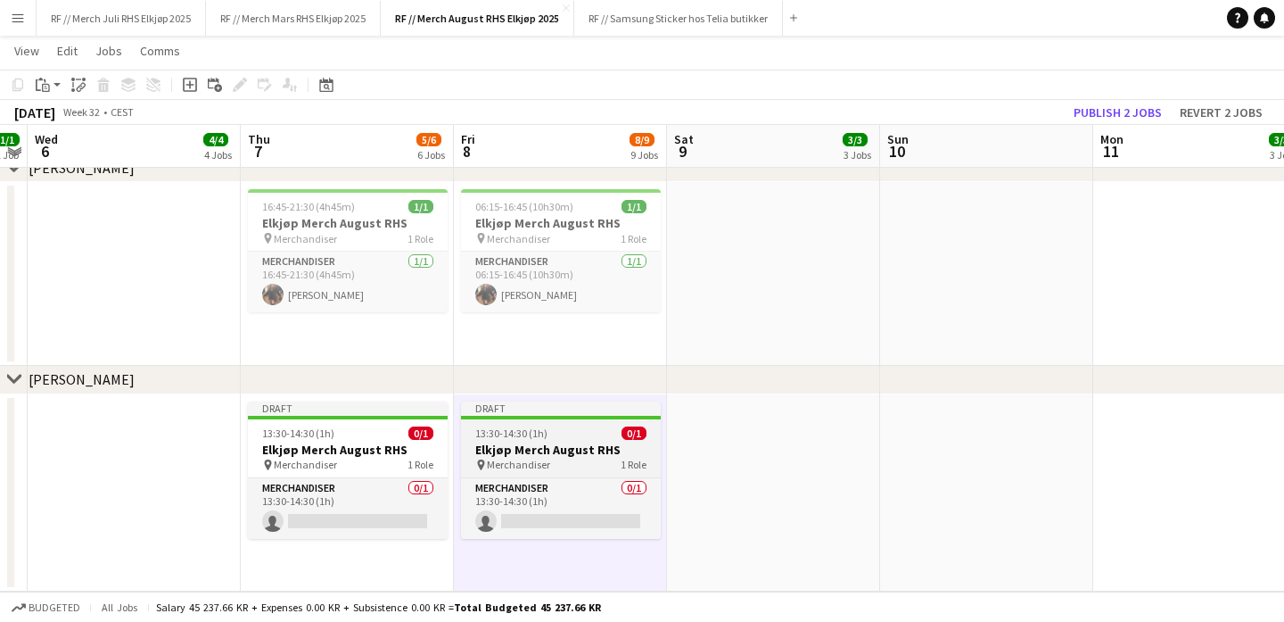
click at [570, 457] on div "pin Merchandiser 1 Role" at bounding box center [561, 464] width 200 height 14
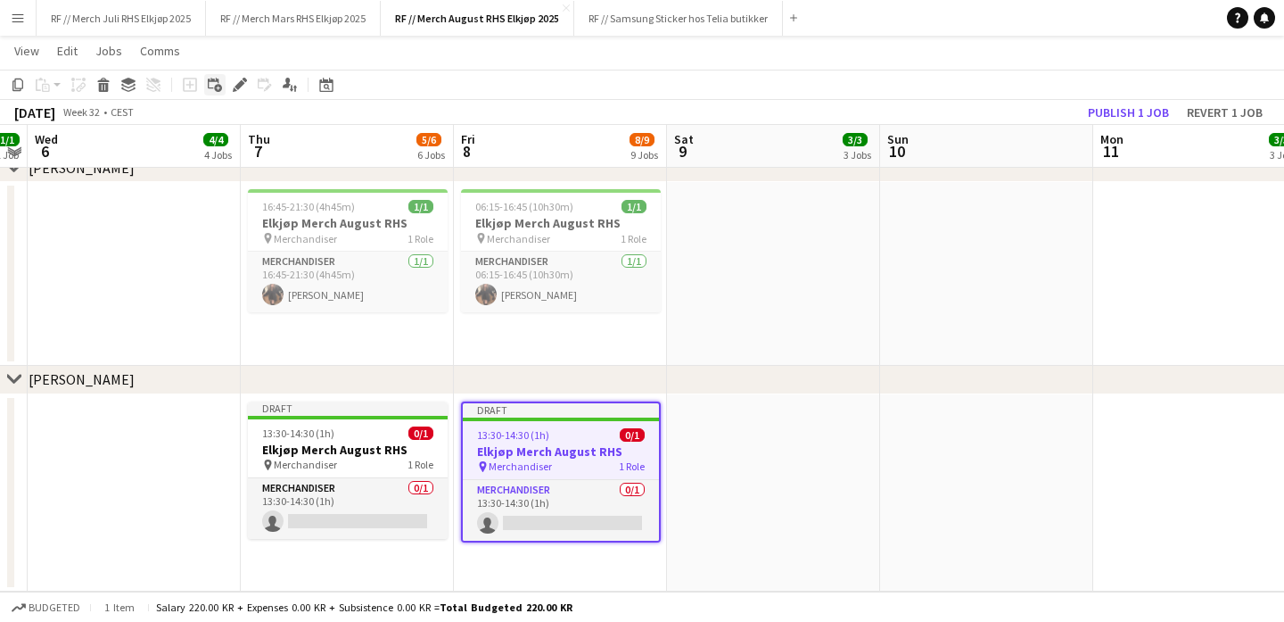
click at [224, 90] on div "Add linked Job" at bounding box center [214, 84] width 21 height 21
click at [245, 87] on icon "Edit" at bounding box center [240, 85] width 14 height 14
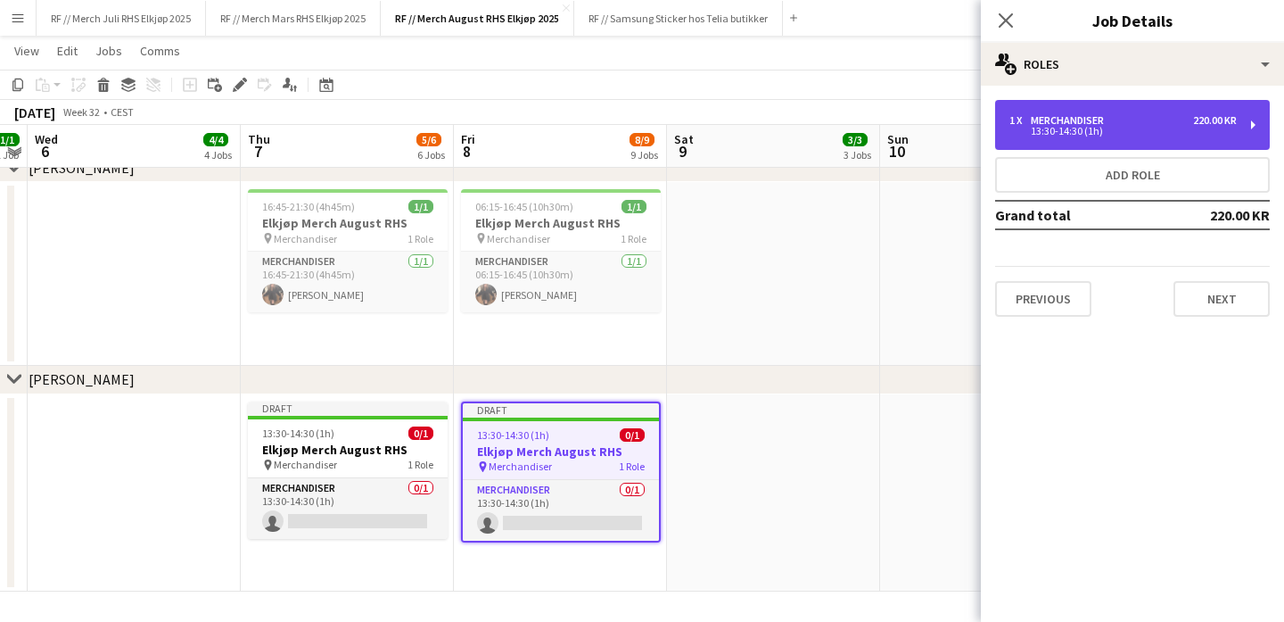
click at [1116, 130] on div "13:30-14:30 (1h)" at bounding box center [1122, 131] width 227 height 9
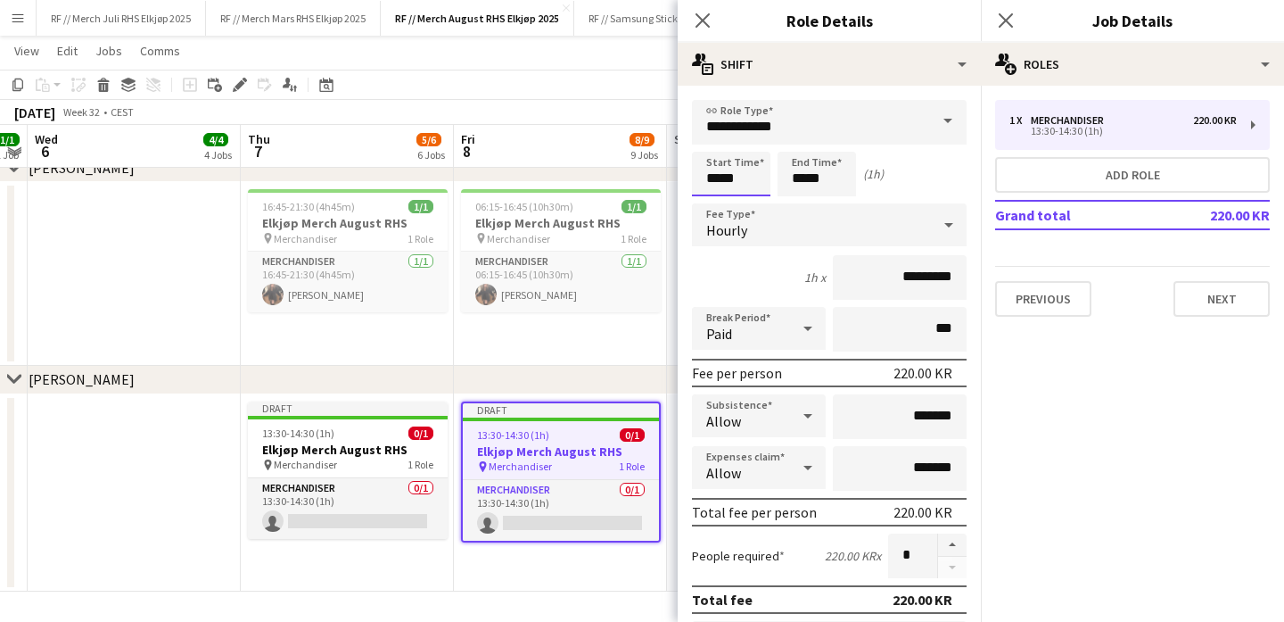
click at [716, 182] on input "*****" at bounding box center [731, 174] width 78 height 45
type input "*****"
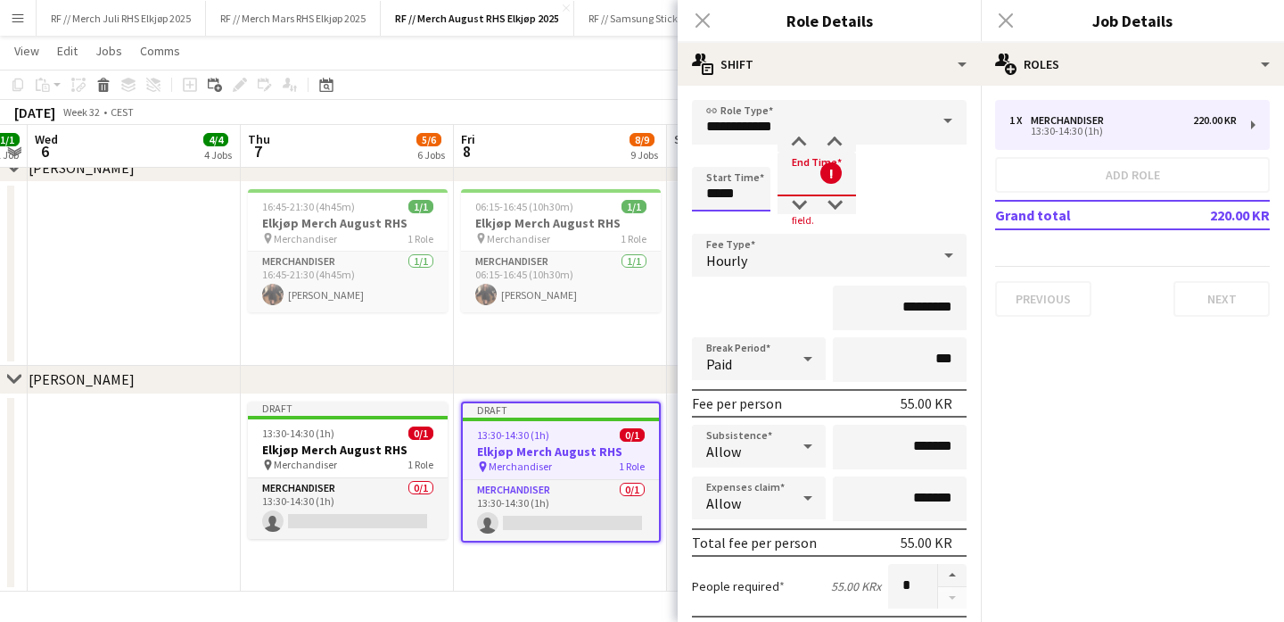
click at [753, 202] on input "*****" at bounding box center [731, 189] width 78 height 45
type input "*****"
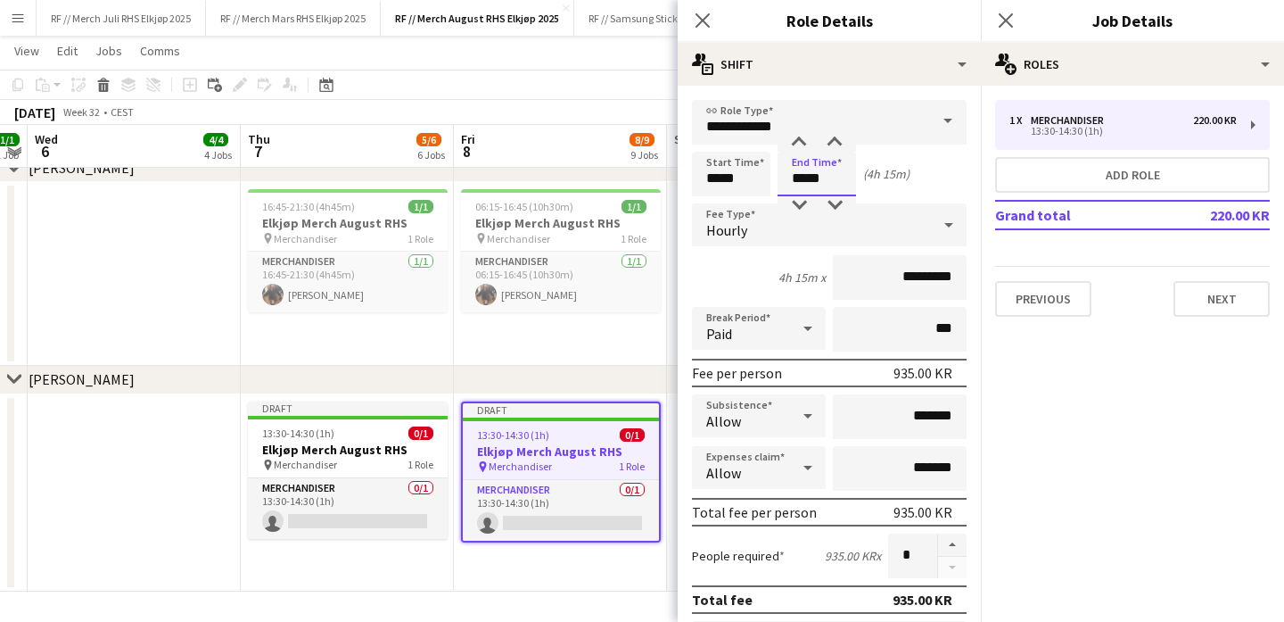
type input "*****"
click at [607, 339] on app-date-cell "06:15-16:45 (10h30m) 1/1 Elkjøp Merch August RHS pin Merchandiser 1 Role Mercha…" at bounding box center [560, 274] width 213 height 184
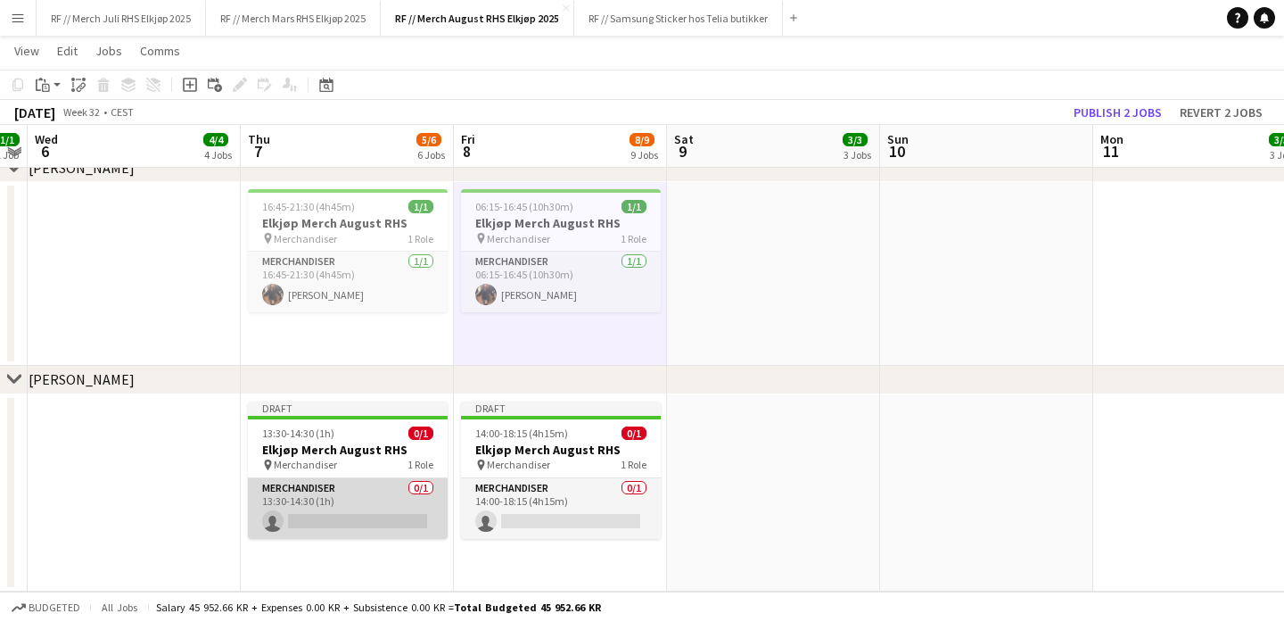
click at [356, 490] on app-card-role "Merchandiser 0/1 13:30-14:30 (1h) single-neutral-actions" at bounding box center [348, 508] width 200 height 61
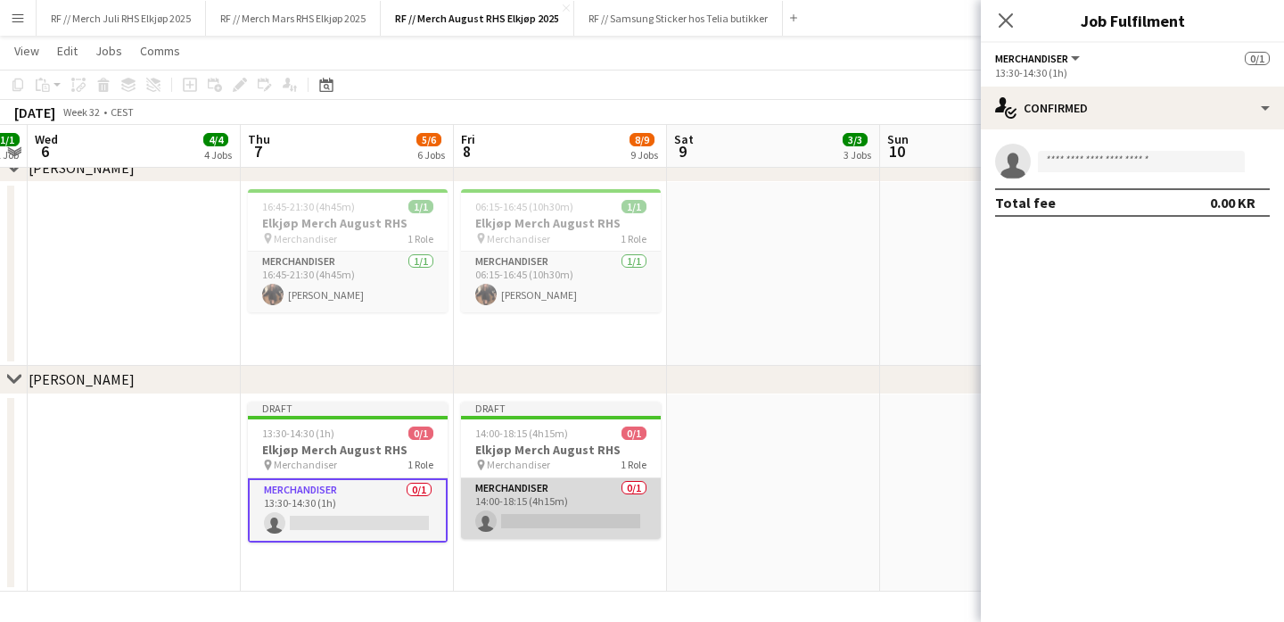
click at [523, 514] on app-card-role "Merchandiser 0/1 14:00-18:15 (4h15m) single-neutral-actions" at bounding box center [561, 508] width 200 height 61
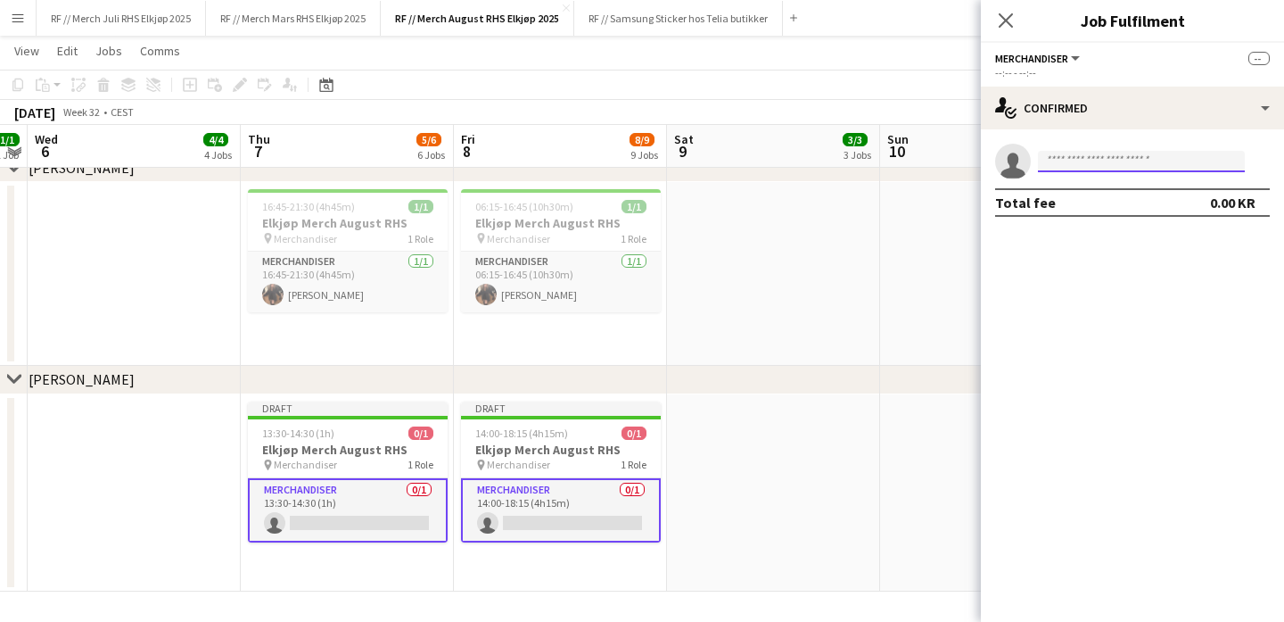
click at [1124, 170] on input at bounding box center [1141, 161] width 207 height 21
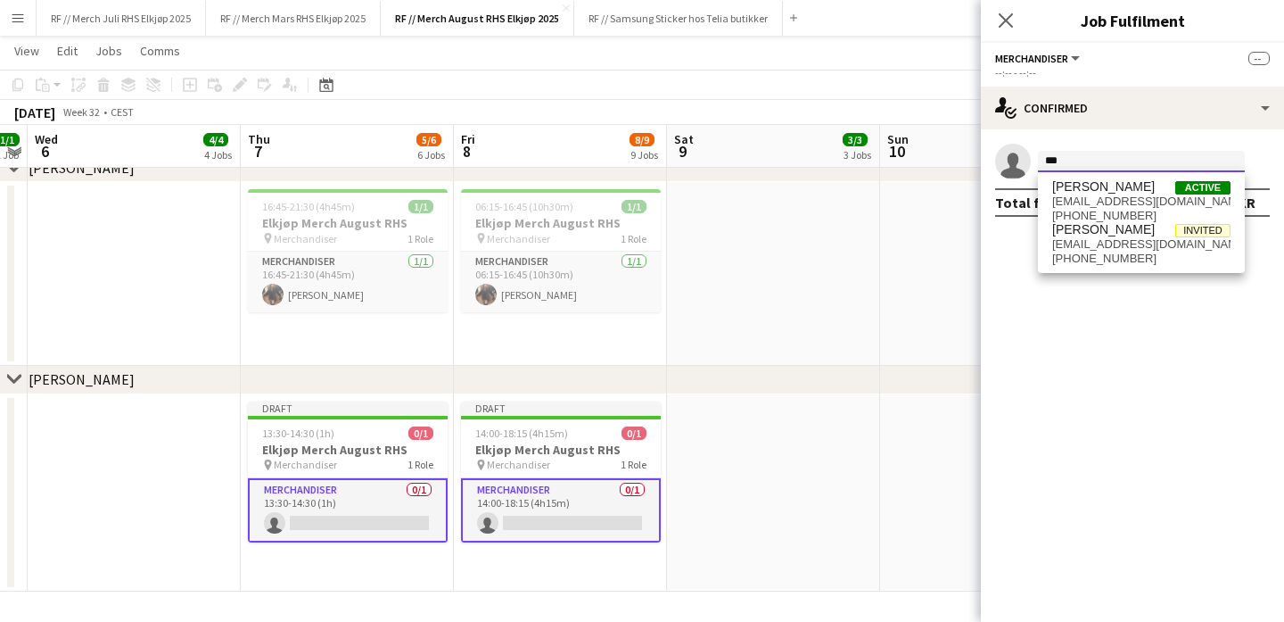
type input "***"
click at [836, 309] on app-date-cell at bounding box center [773, 274] width 213 height 184
